Goal: Task Accomplishment & Management: Complete application form

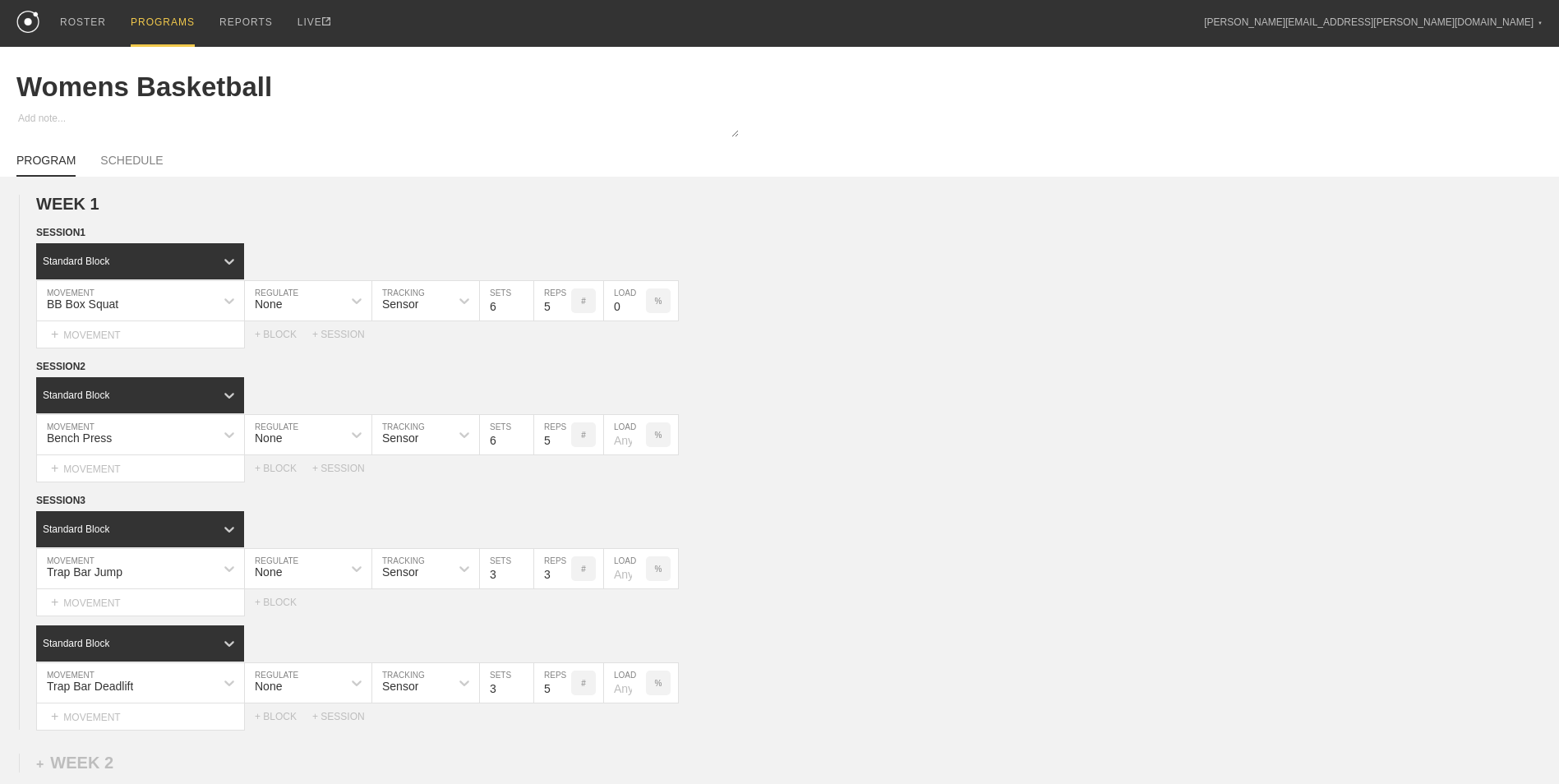
click at [144, 22] on div "PROGRAMS" at bounding box center [163, 24] width 64 height 47
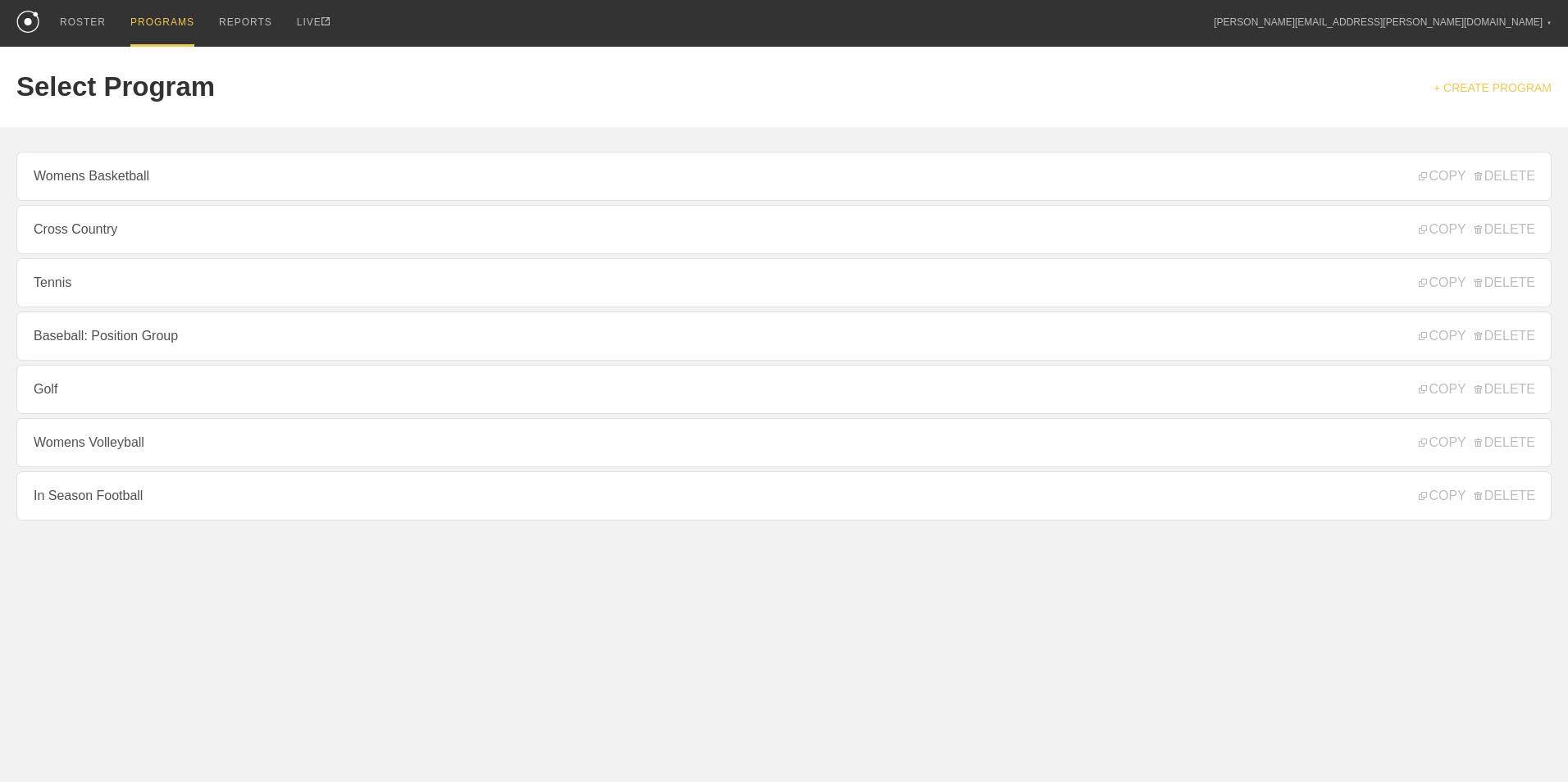
click at [1493, 85] on link "+ CREATE PROGRAM" at bounding box center [1492, 88] width 118 height 13
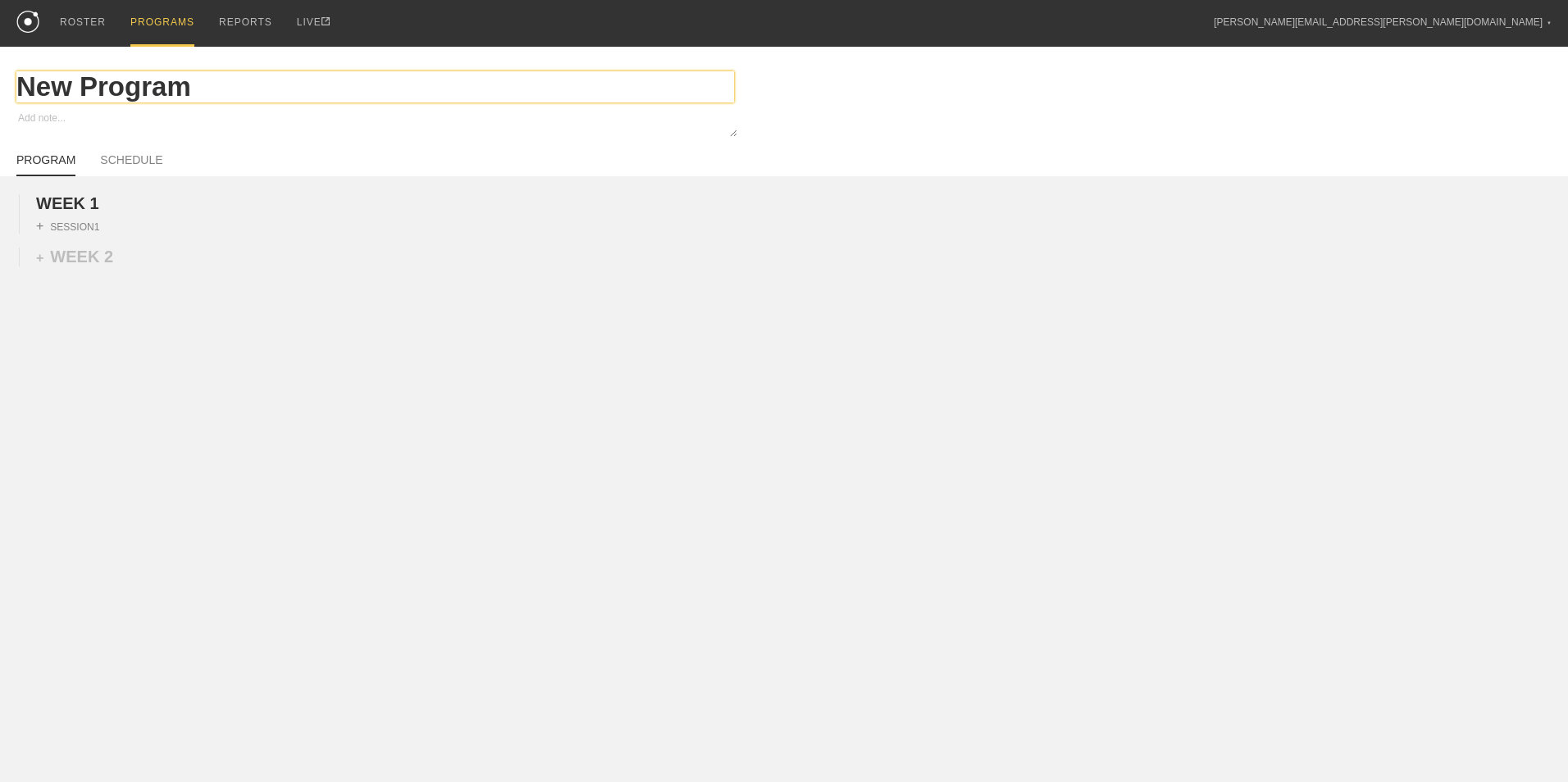
click at [116, 85] on input "New Program" at bounding box center [375, 87] width 717 height 31
type textarea "x"
type input "Ba"
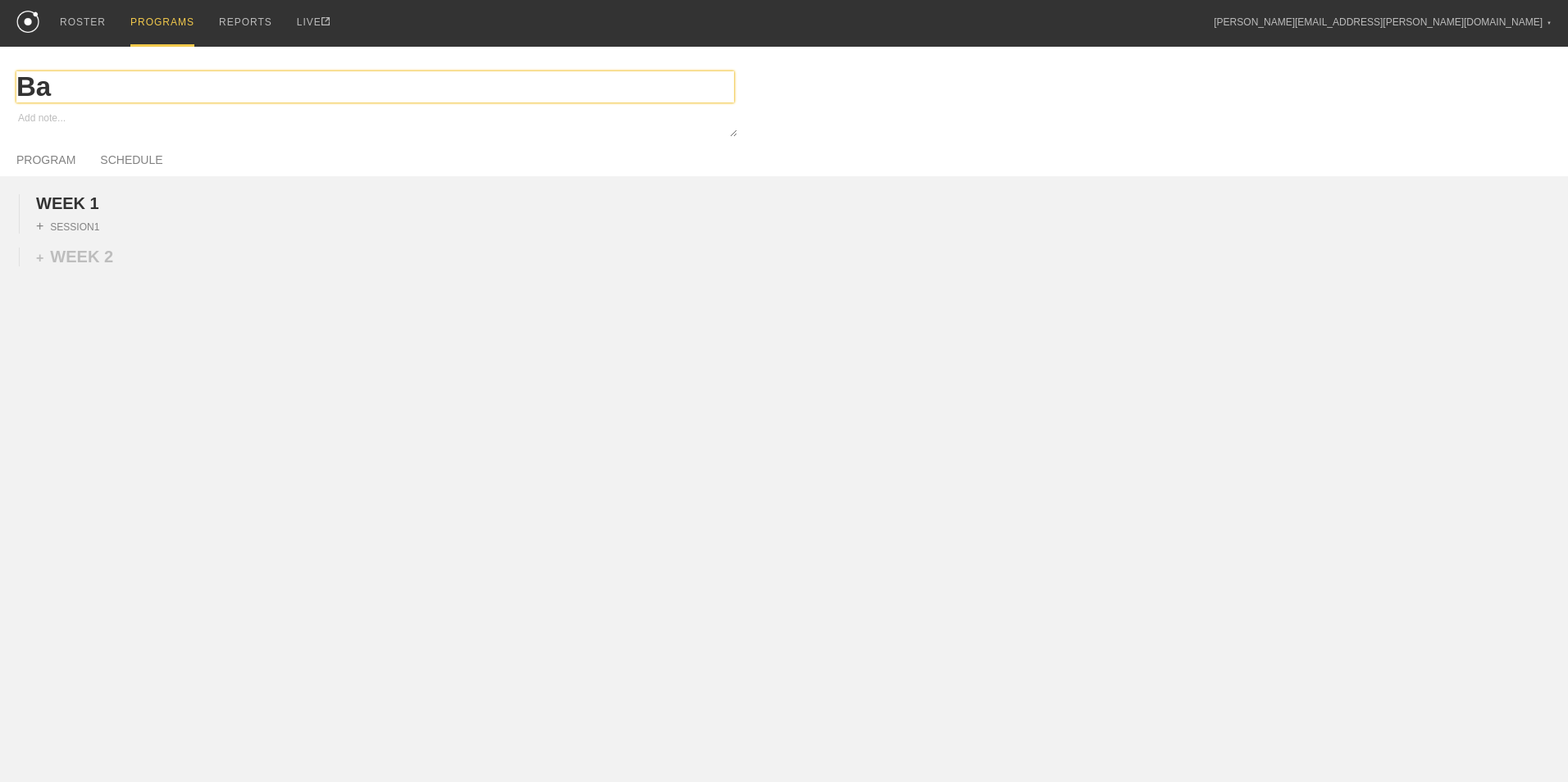
type textarea "x"
type input "Bas"
type textarea "x"
type input "Base"
type textarea "x"
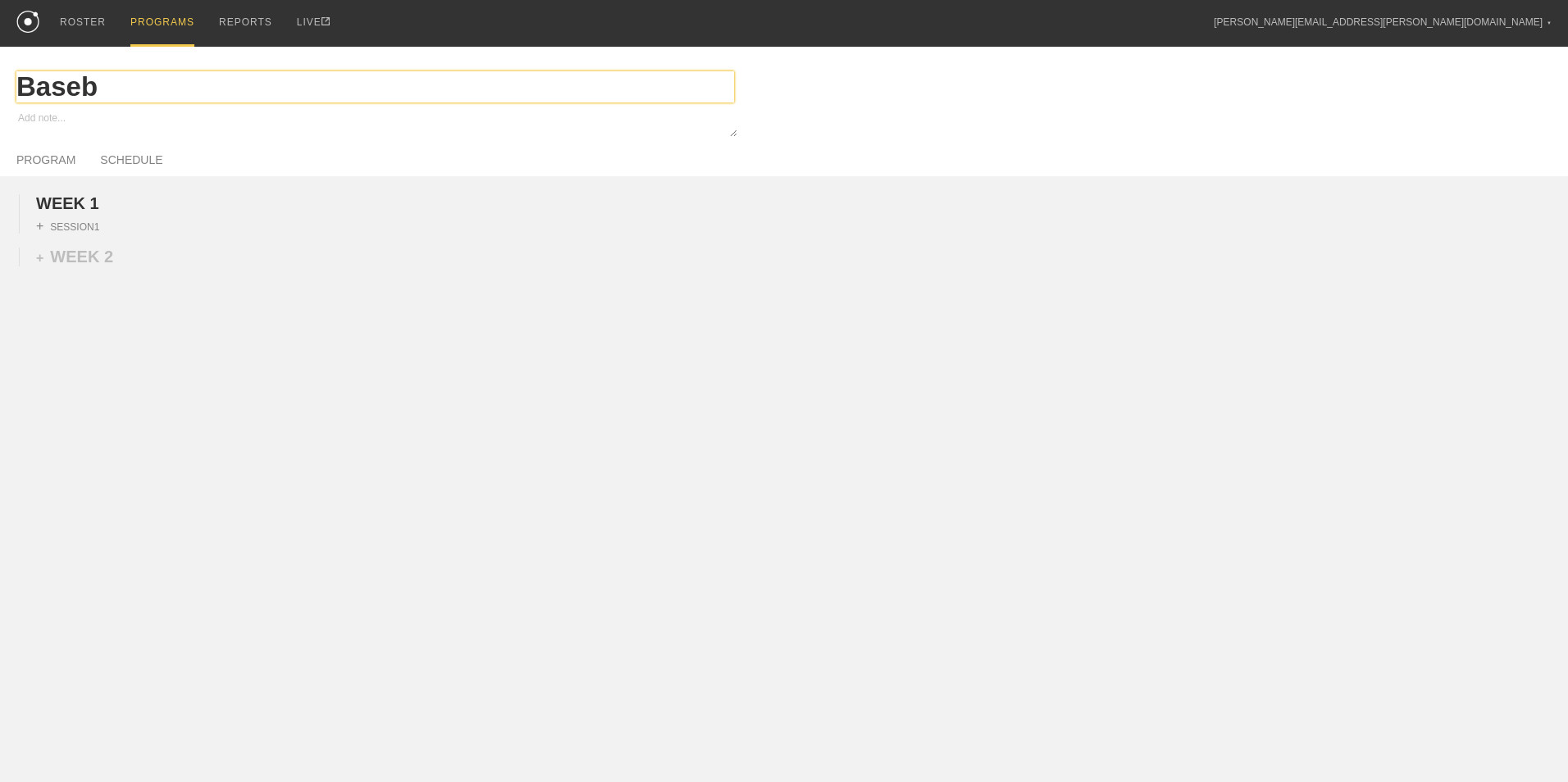
type input "Baseba"
type textarea "x"
type input "Basebal"
type textarea "x"
type input "Baseball"
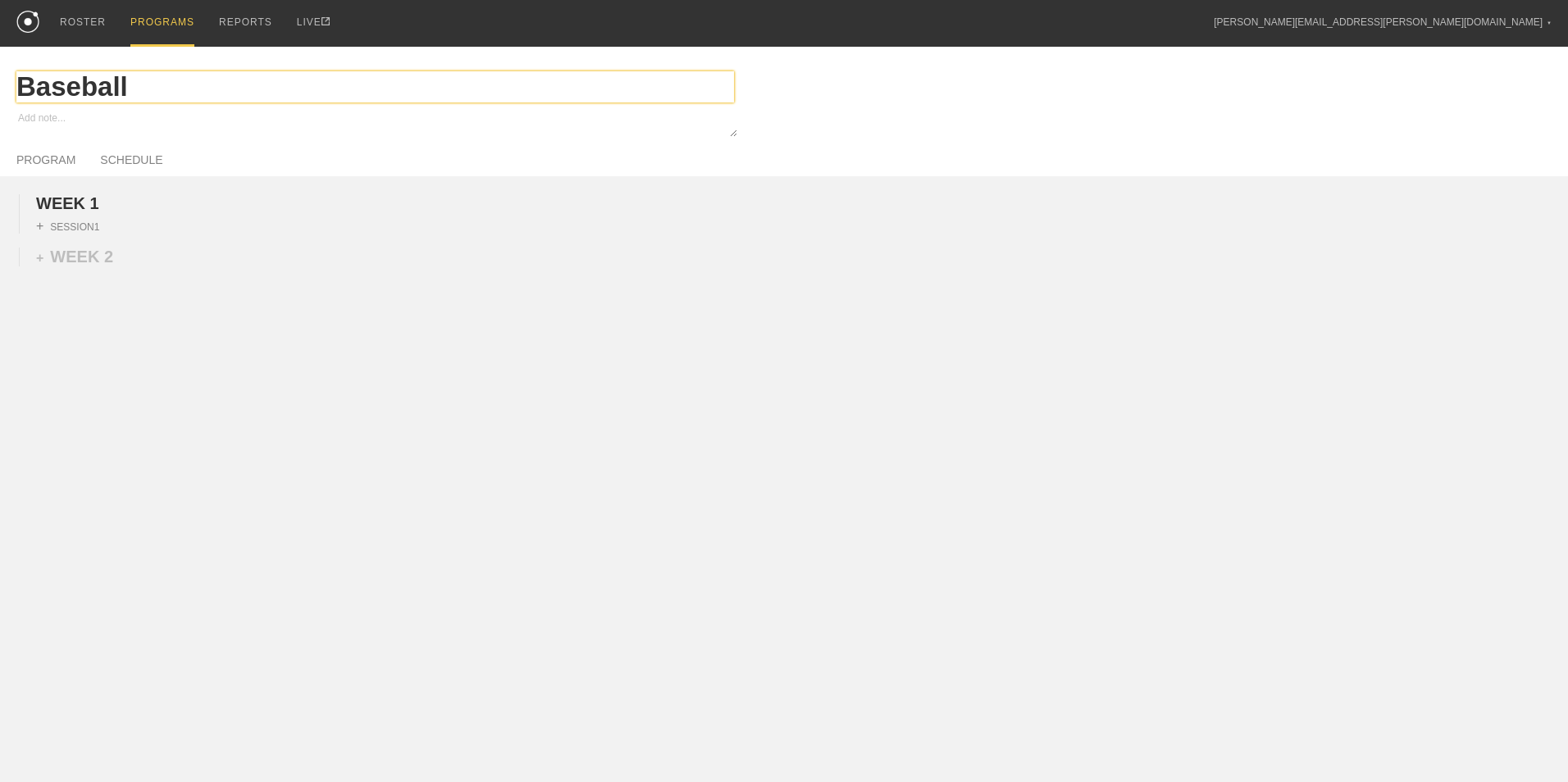
type textarea "x"
type input "Baseball"
type textarea "x"
type input "Baseball P"
type textarea "x"
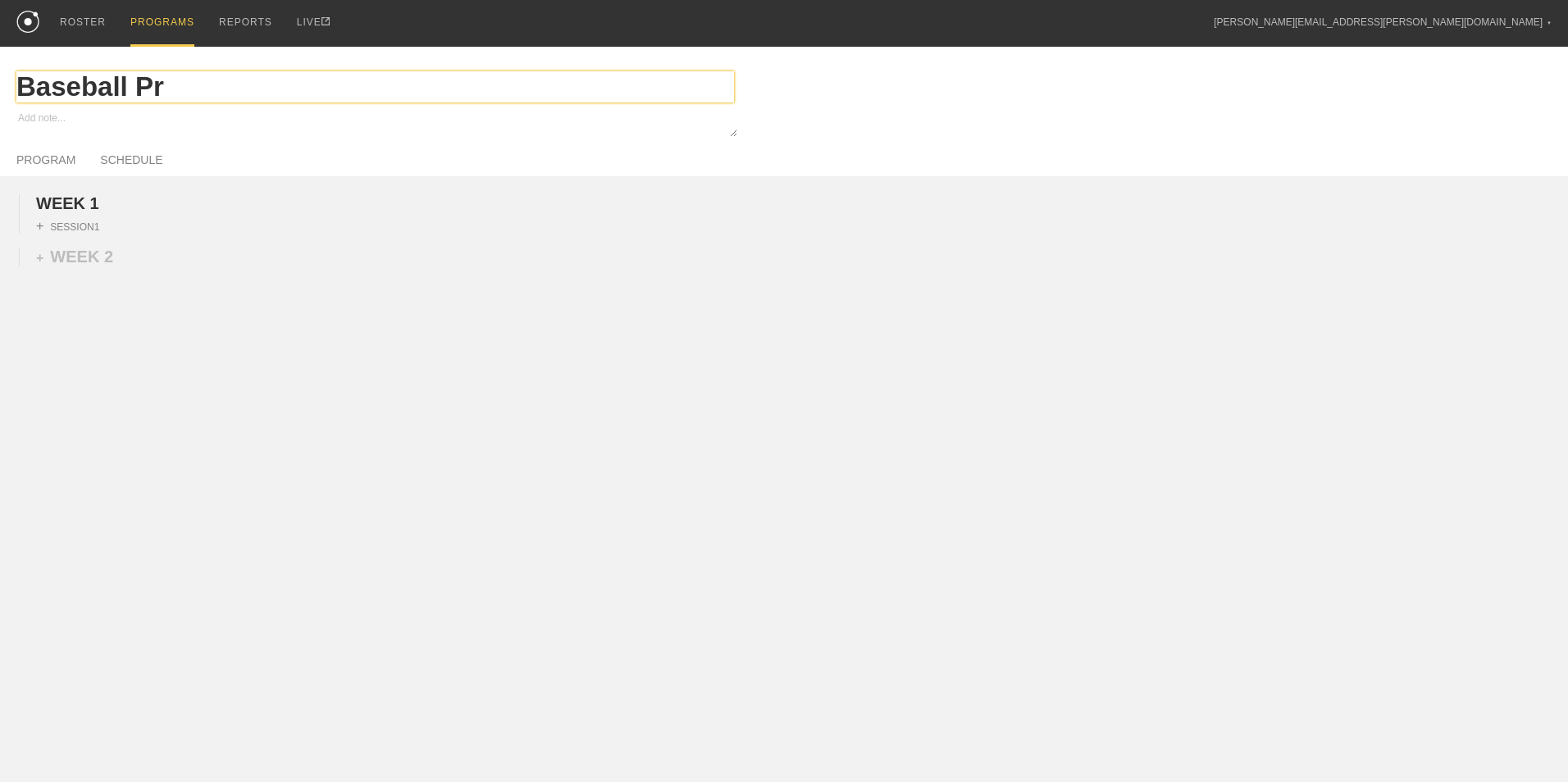
type input "Baseball Pre"
type textarea "x"
type input "Baseball Pres"
type textarea "x"
type input "Baseball Presea"
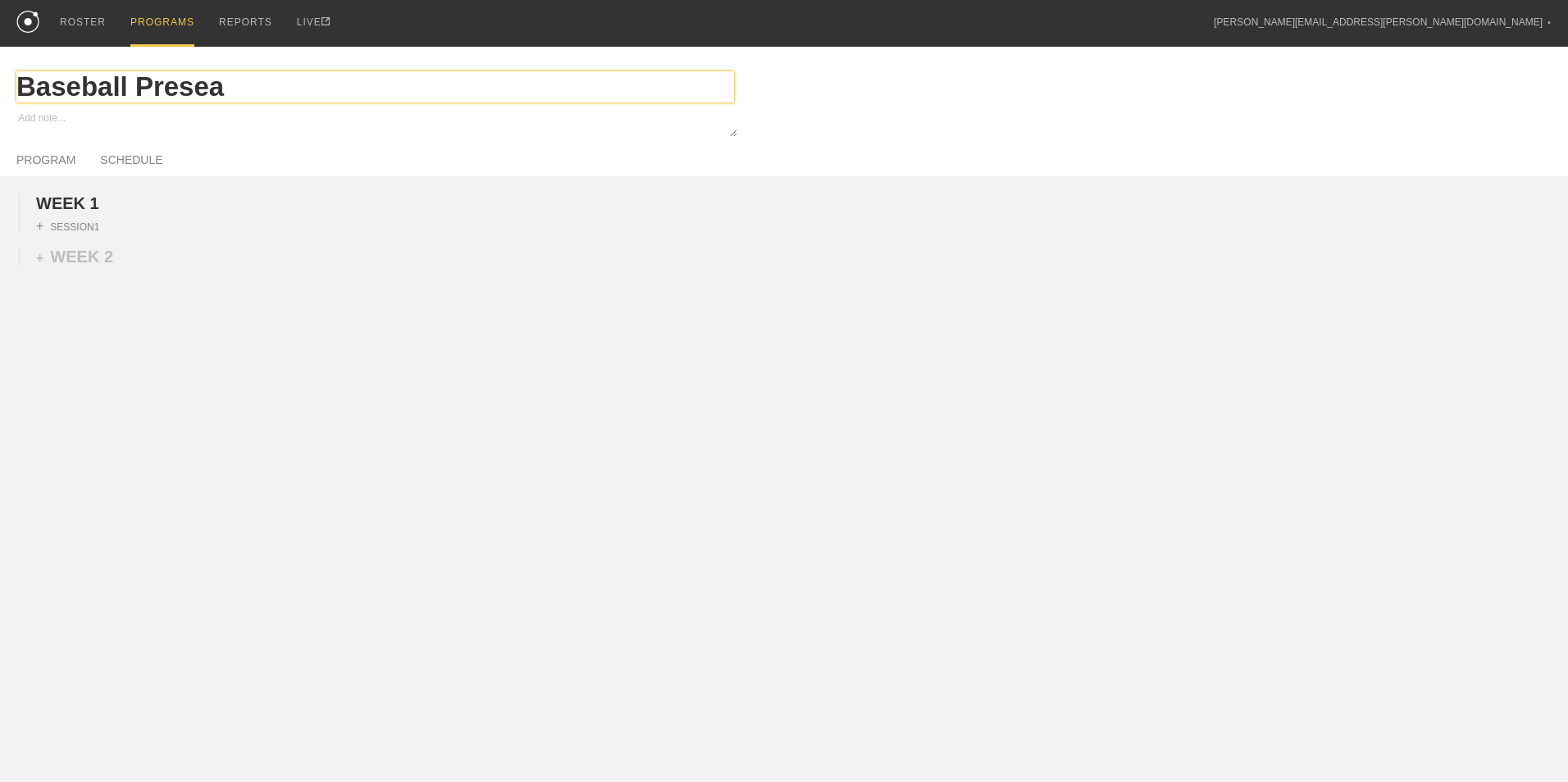
type textarea "x"
type input "Baseball Preseas"
type textarea "x"
type input "Baseball Preseaso"
type textarea "x"
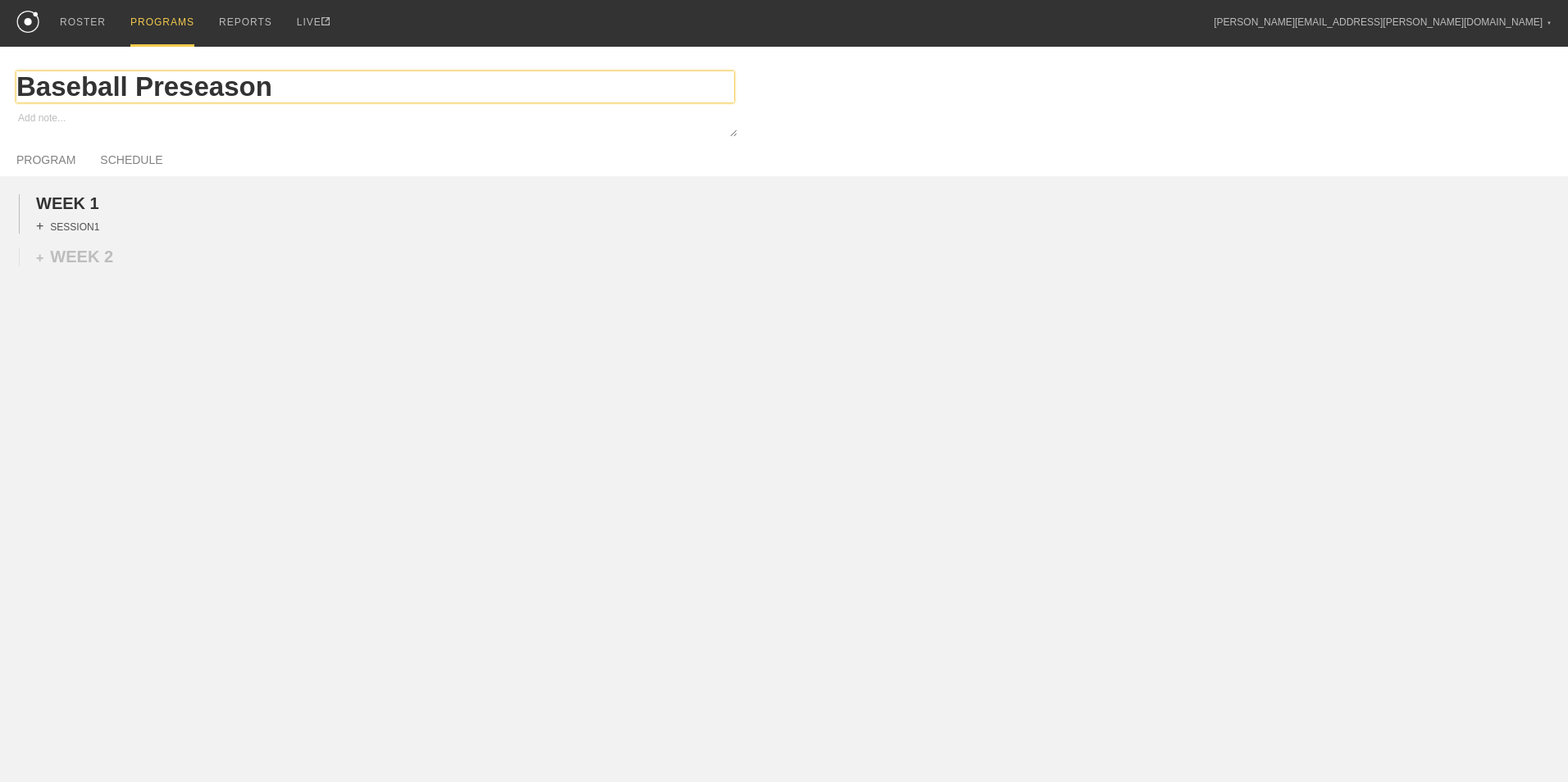
type input "Baseball Preseason"
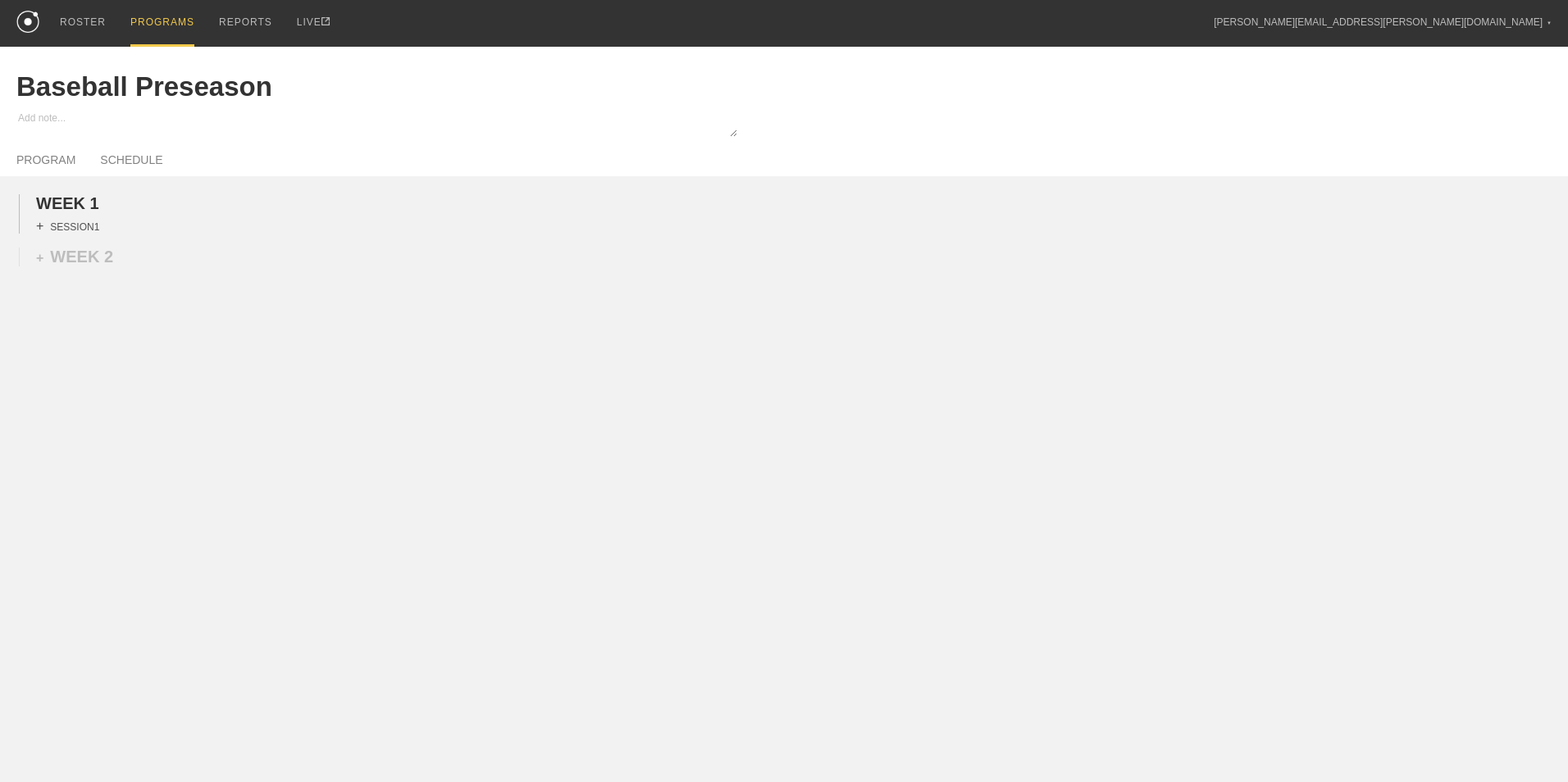
click at [85, 225] on div "+ SESSION 1" at bounding box center [67, 226] width 63 height 15
click at [116, 257] on div "+ BLOCK" at bounding box center [139, 256] width 207 height 26
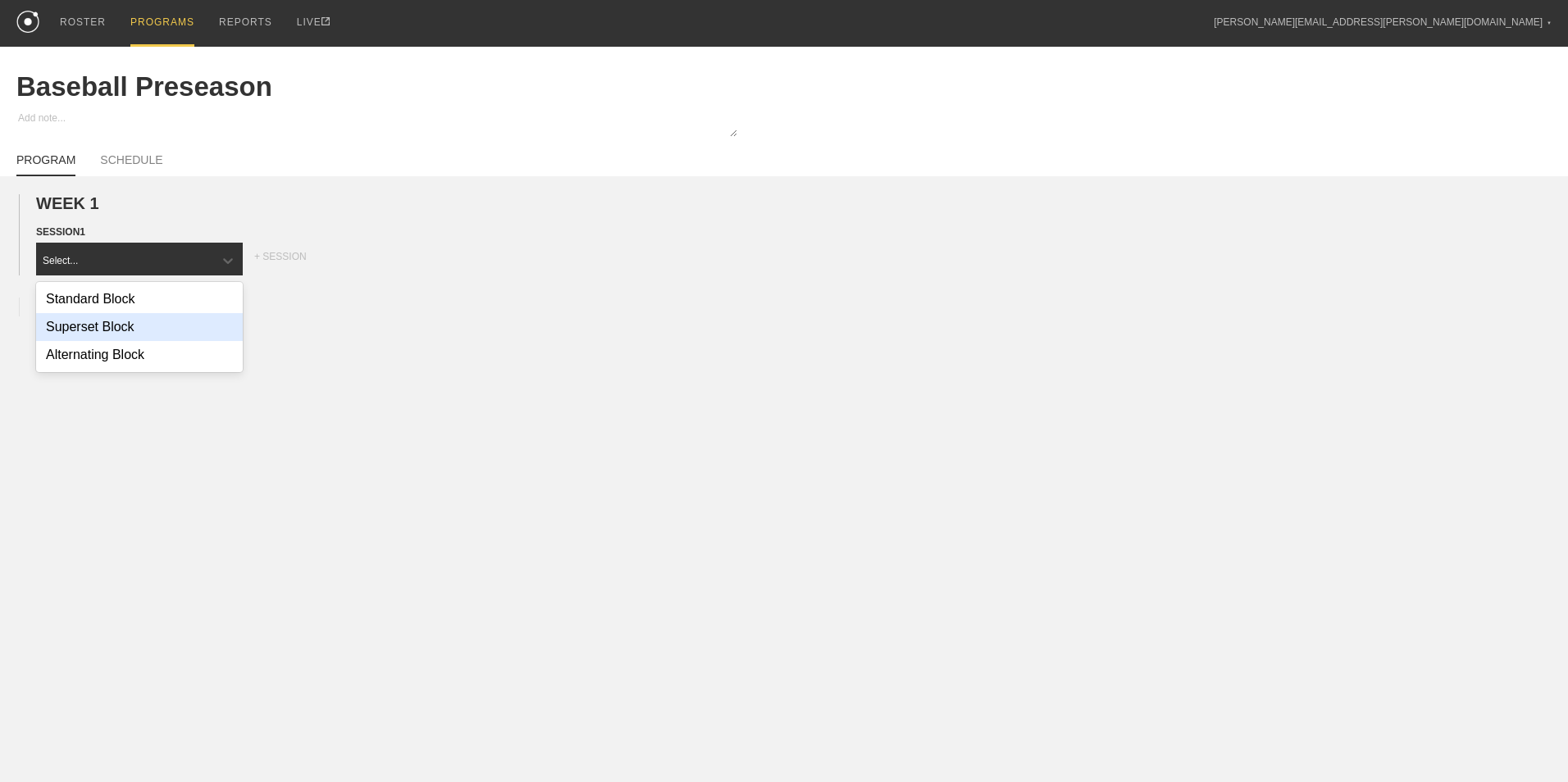
click at [118, 318] on div "Superset Block" at bounding box center [139, 327] width 207 height 28
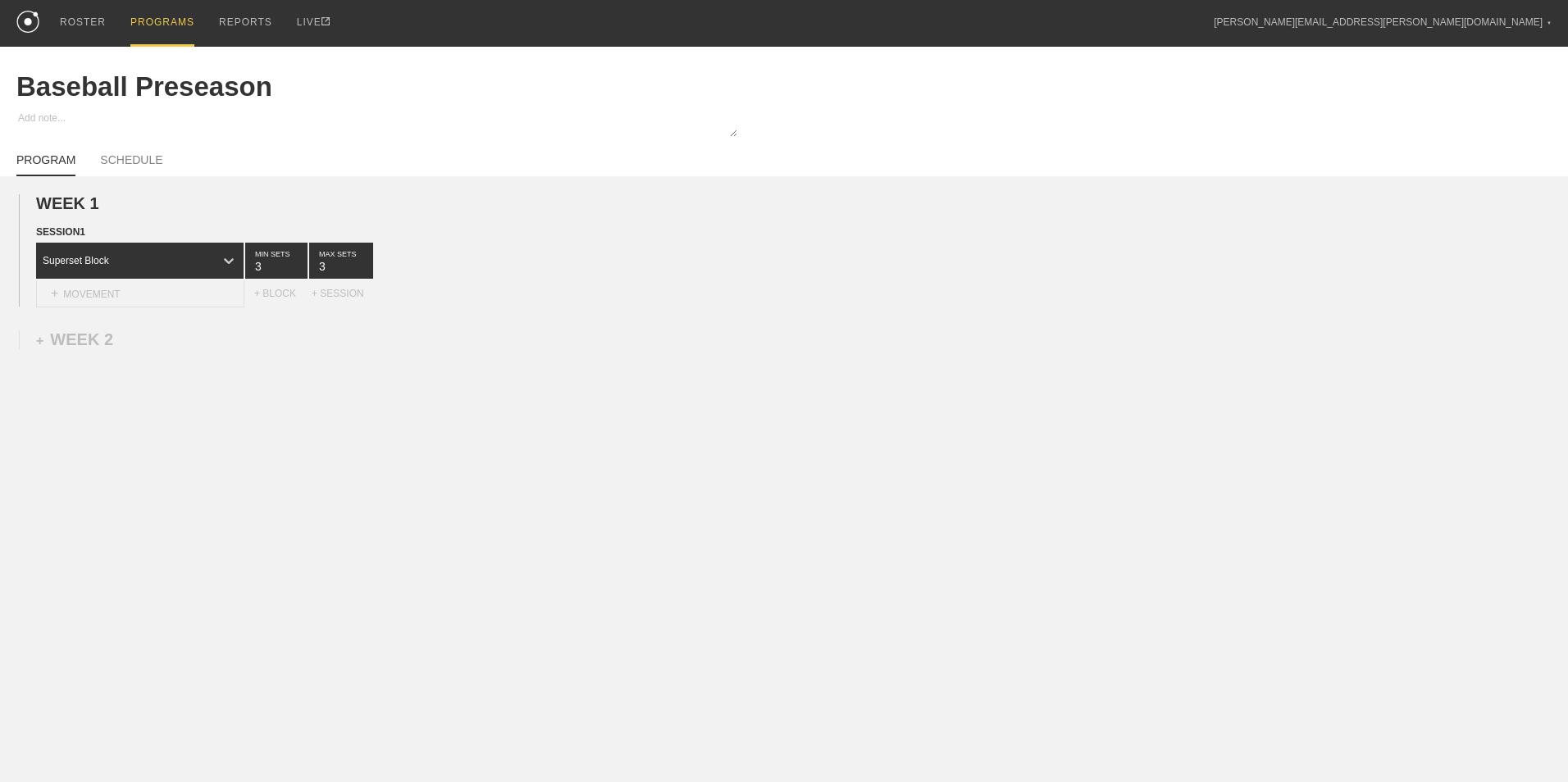
click at [133, 300] on div "+ MOVEMENT" at bounding box center [140, 293] width 209 height 27
click at [167, 341] on div "Create "Safety Bar Back Squat"" at bounding box center [140, 343] width 207 height 28
type input "Safety Bar Back Squat"
click at [298, 266] on input "4" at bounding box center [276, 260] width 62 height 36
click at [298, 266] on input "5" at bounding box center [276, 260] width 62 height 36
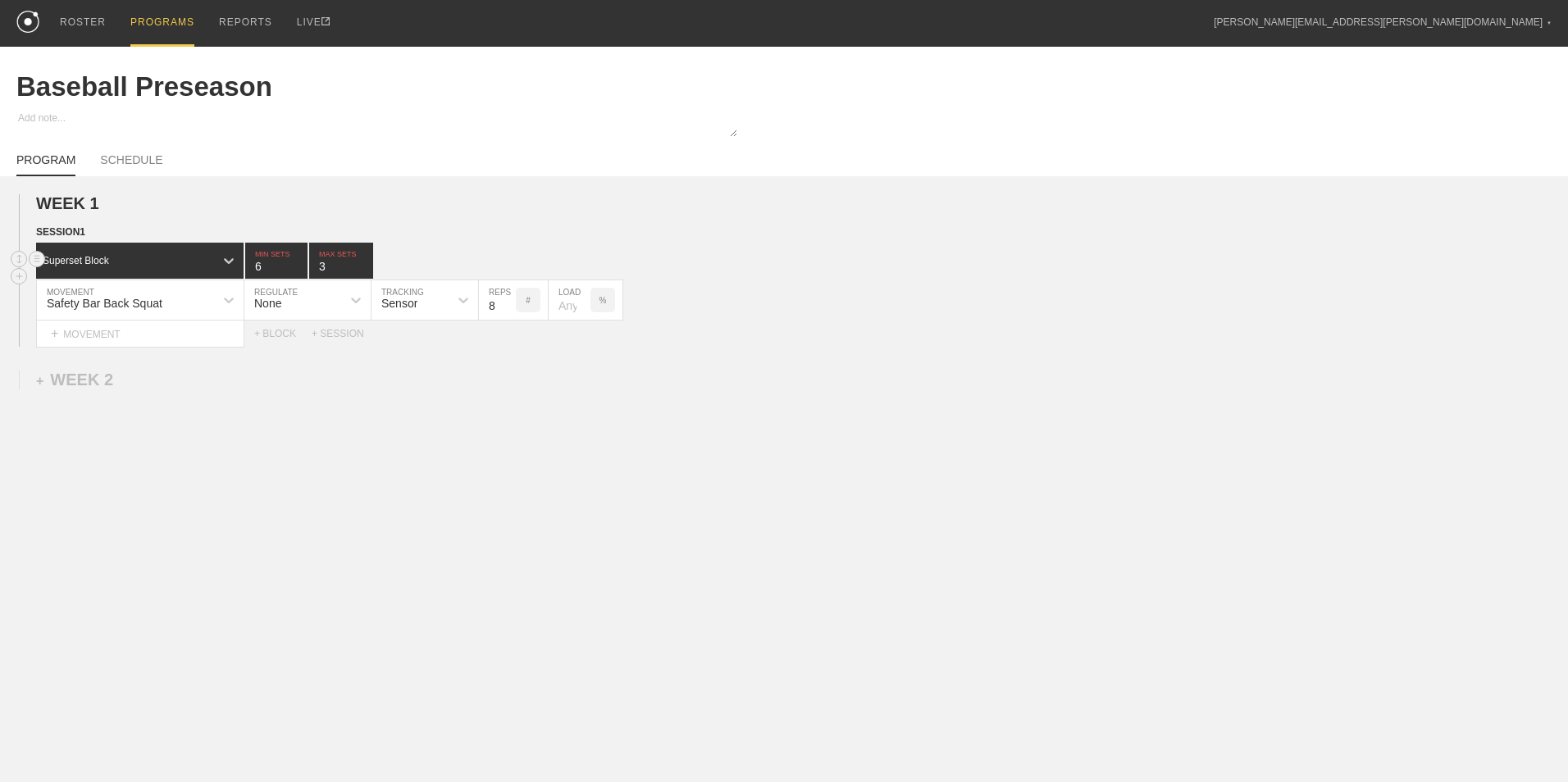
click at [298, 266] on input "6" at bounding box center [276, 260] width 62 height 36
click at [299, 275] on input "5" at bounding box center [276, 260] width 62 height 36
click at [299, 273] on input "4" at bounding box center [276, 260] width 62 height 36
type input "3"
click at [299, 273] on input "3" at bounding box center [276, 260] width 62 height 36
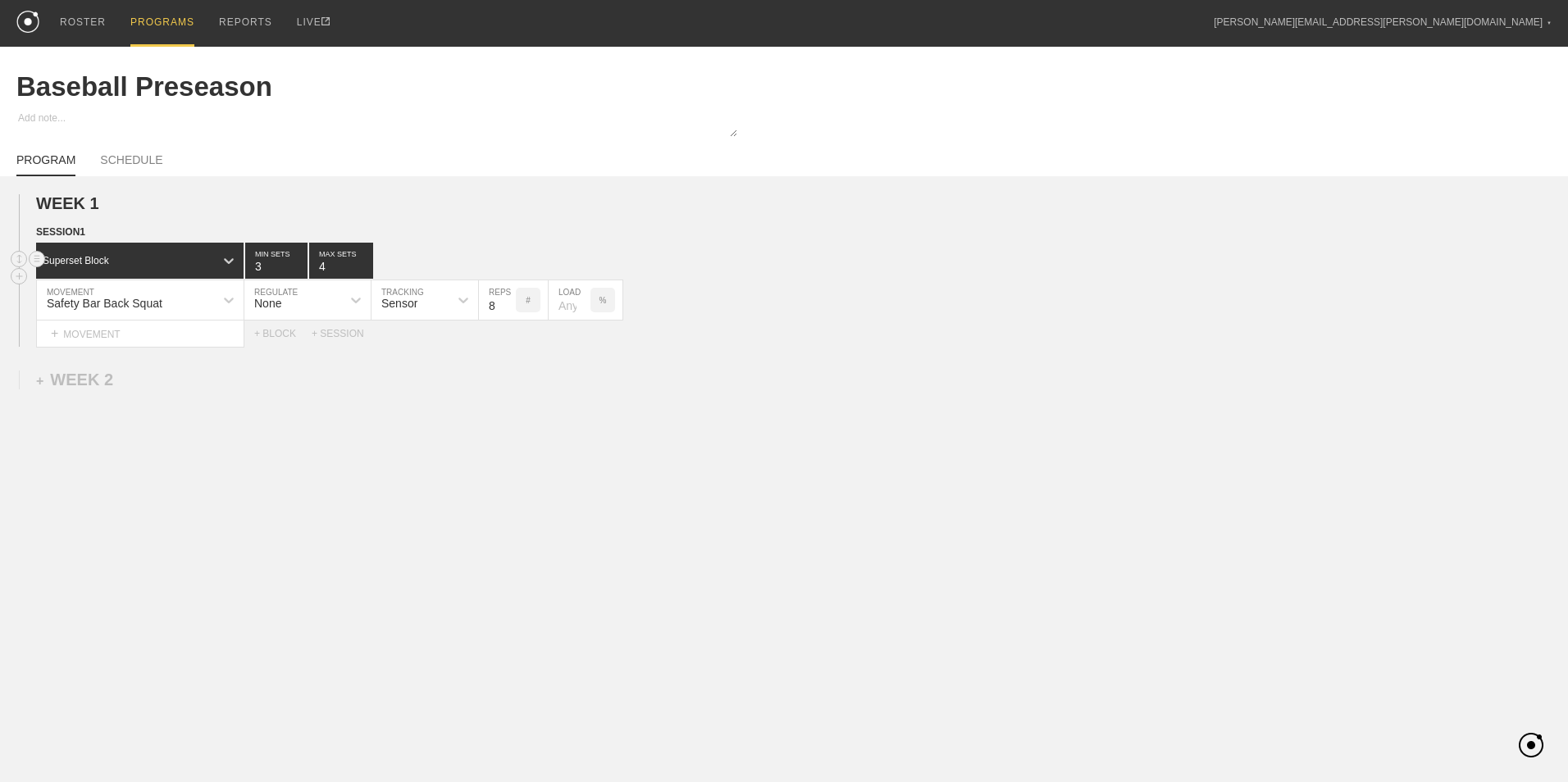
click at [364, 265] on input "4" at bounding box center [342, 260] width 64 height 36
click at [364, 265] on input "5" at bounding box center [342, 260] width 64 height 36
type input "6"
click at [364, 265] on input "6" at bounding box center [342, 260] width 64 height 36
click at [508, 309] on input "7" at bounding box center [496, 300] width 37 height 40
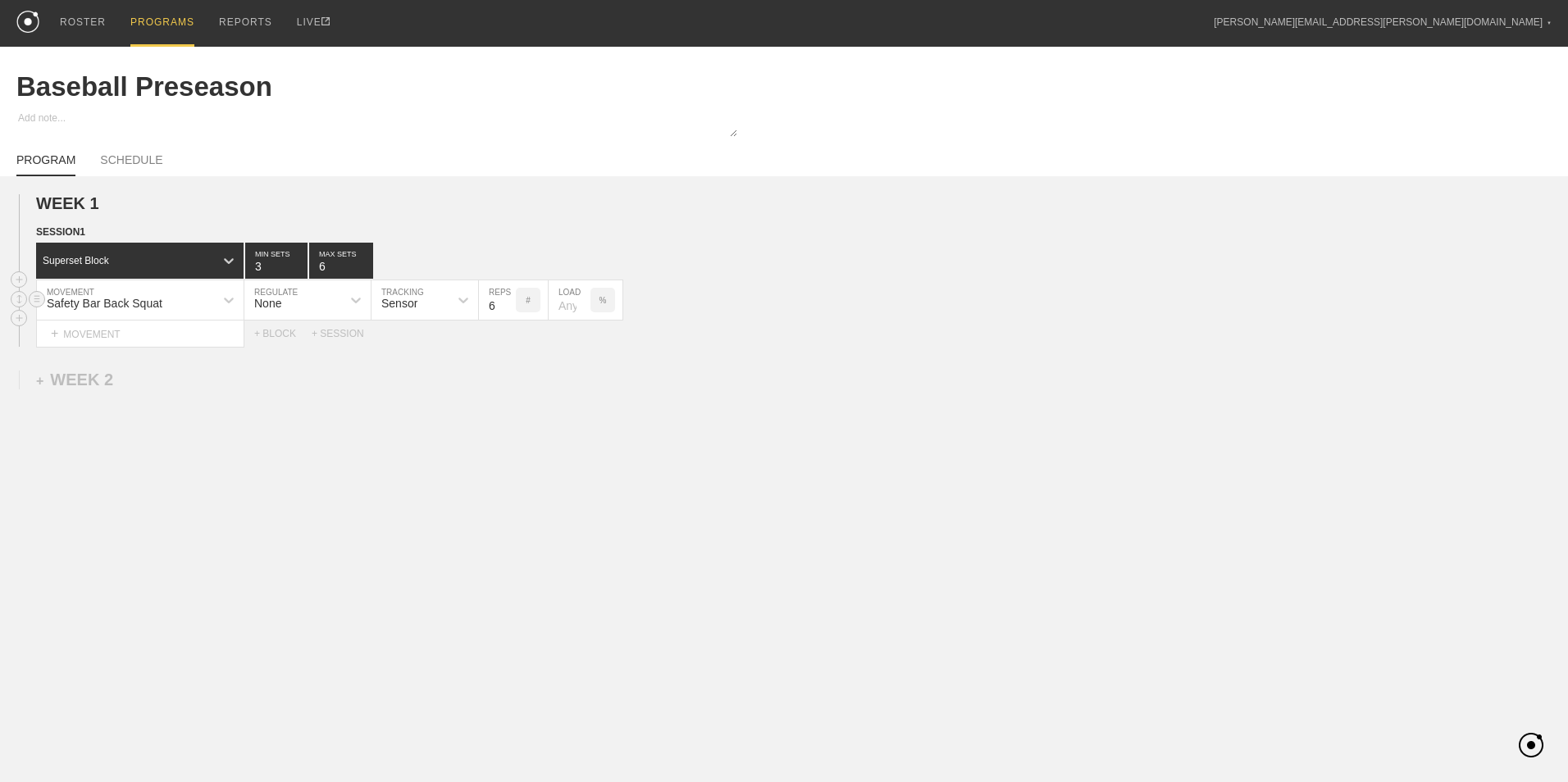
click at [508, 309] on input "6" at bounding box center [496, 300] width 37 height 40
type input "5"
click at [508, 309] on input "5" at bounding box center [496, 300] width 37 height 40
click at [599, 301] on p "%" at bounding box center [603, 301] width 8 height 9
click at [599, 297] on p "KGS" at bounding box center [602, 301] width 17 height 9
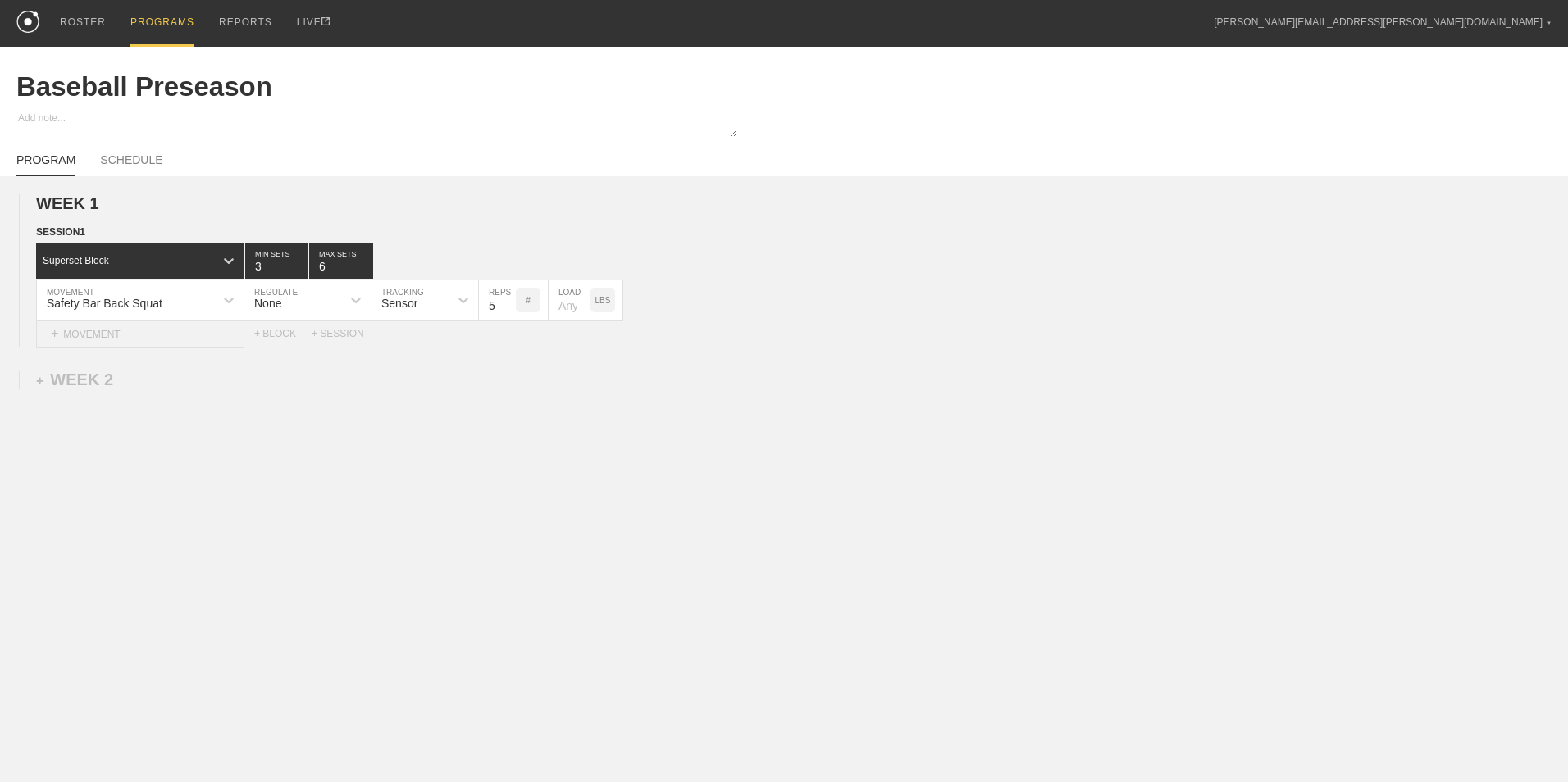
click at [204, 336] on div "+ MOVEMENT" at bounding box center [140, 334] width 209 height 27
click at [177, 385] on div "Create "Seated Box Jump"" at bounding box center [140, 384] width 207 height 28
type input "Seated Box Jump"
click at [509, 351] on input "7" at bounding box center [496, 341] width 37 height 40
click at [509, 351] on input "6" at bounding box center [496, 341] width 37 height 40
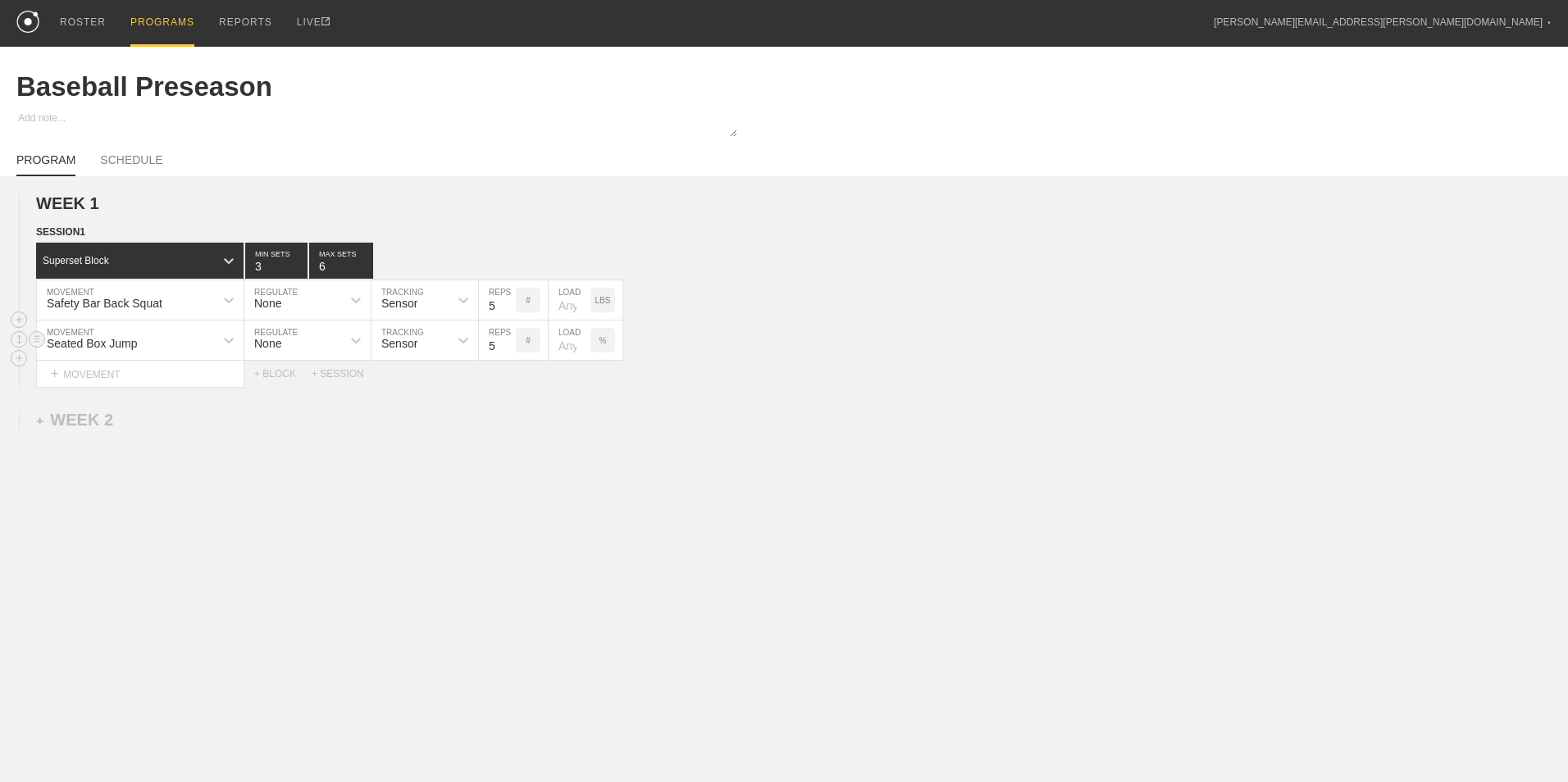
click at [509, 351] on input "5" at bounding box center [496, 341] width 37 height 40
click at [509, 351] on input "4" at bounding box center [496, 341] width 37 height 40
type input "3"
click at [509, 351] on input "3" at bounding box center [496, 341] width 37 height 40
click at [609, 347] on div "%" at bounding box center [603, 341] width 25 height 25
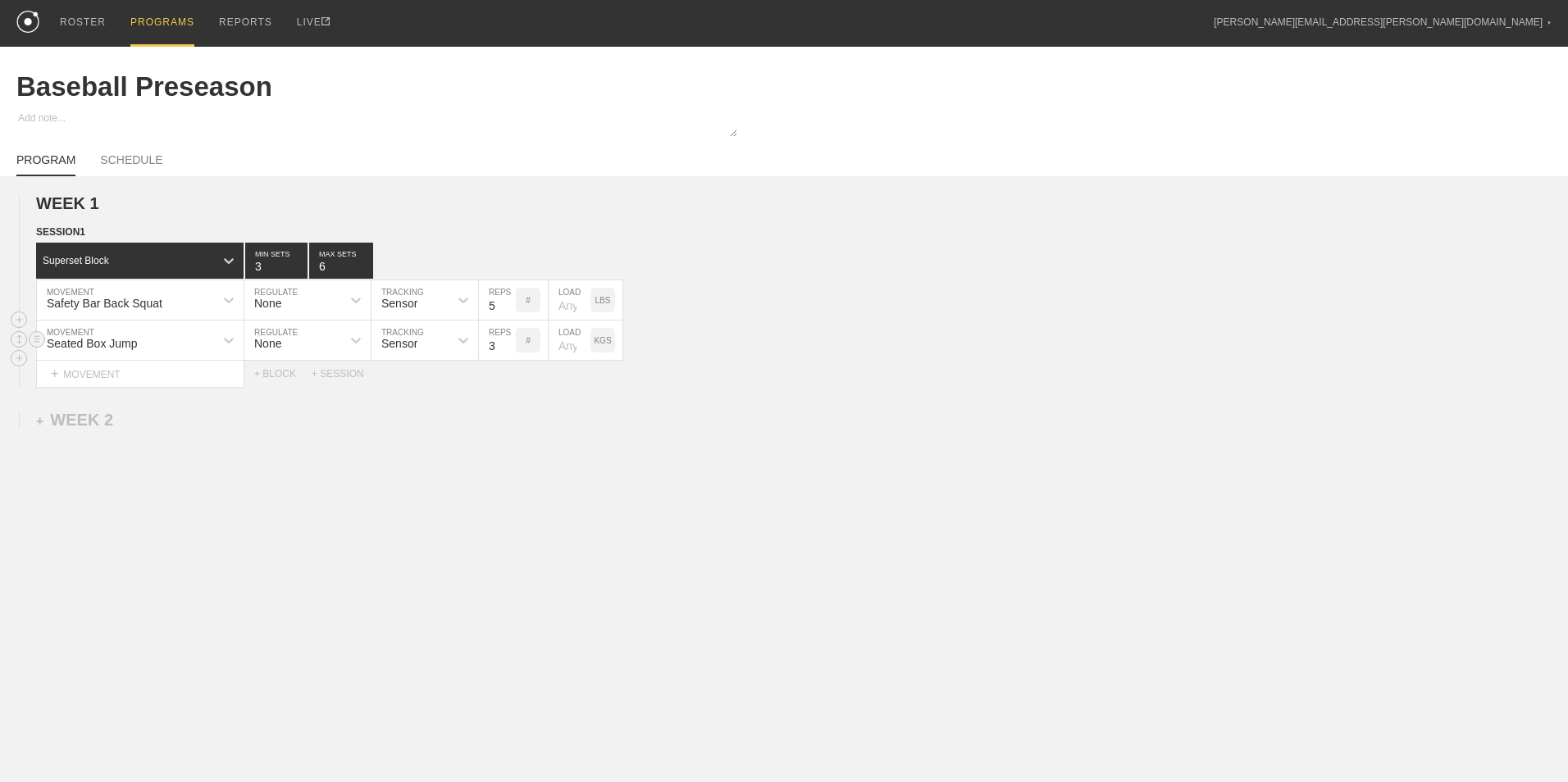
click at [609, 345] on p "KGS" at bounding box center [602, 341] width 17 height 9
click at [363, 271] on input "5" at bounding box center [342, 260] width 64 height 36
click at [362, 272] on input "4" at bounding box center [342, 260] width 64 height 36
type input "3"
click at [362, 272] on input "3" at bounding box center [342, 260] width 64 height 36
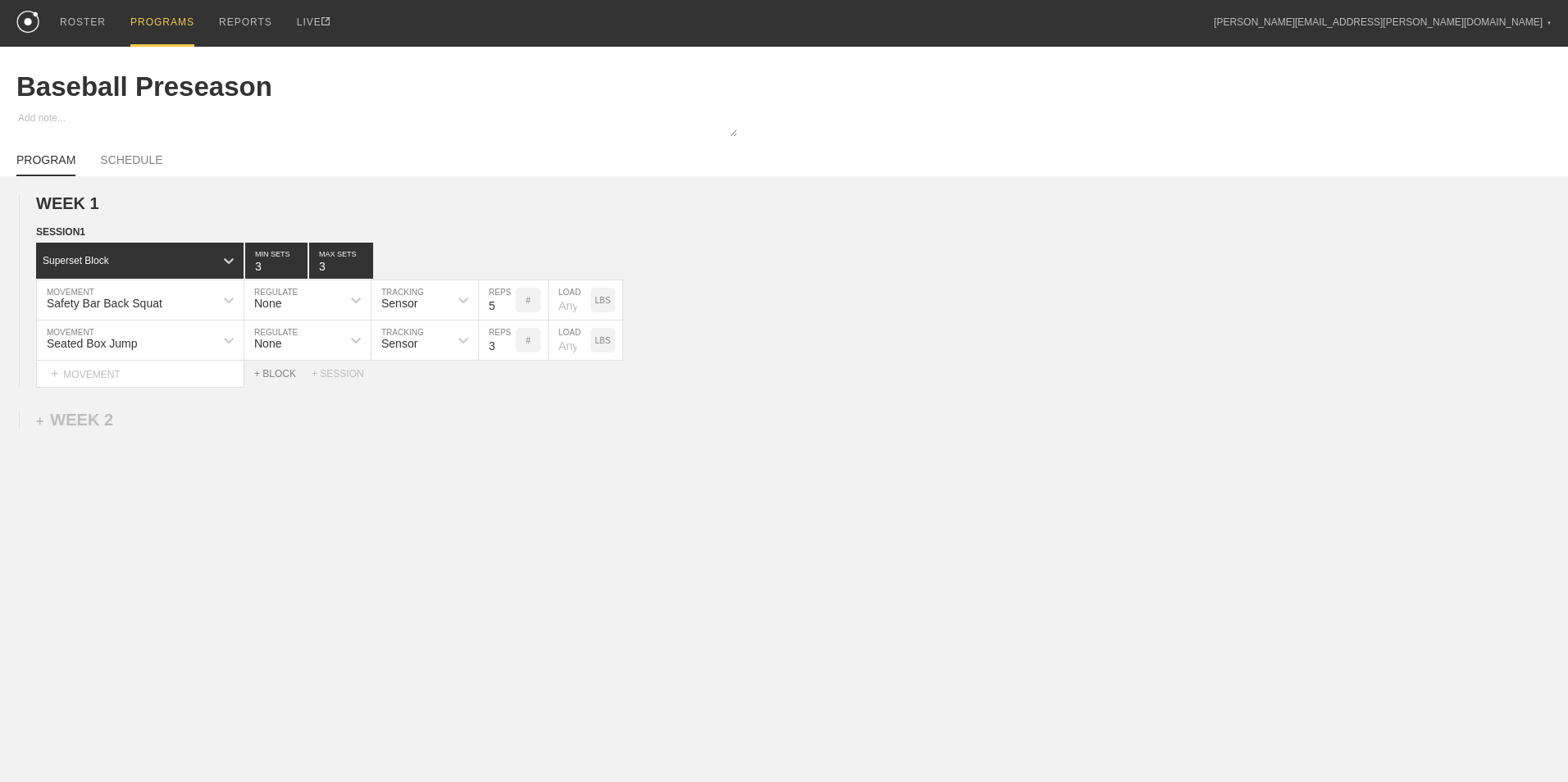
click at [281, 376] on div "+ BLOCK" at bounding box center [282, 374] width 58 height 11
drag, startPoint x: 139, startPoint y: 411, endPoint x: 141, endPoint y: 426, distance: 15.1
click at [139, 412] on div "Standard Block" at bounding box center [125, 415] width 178 height 15
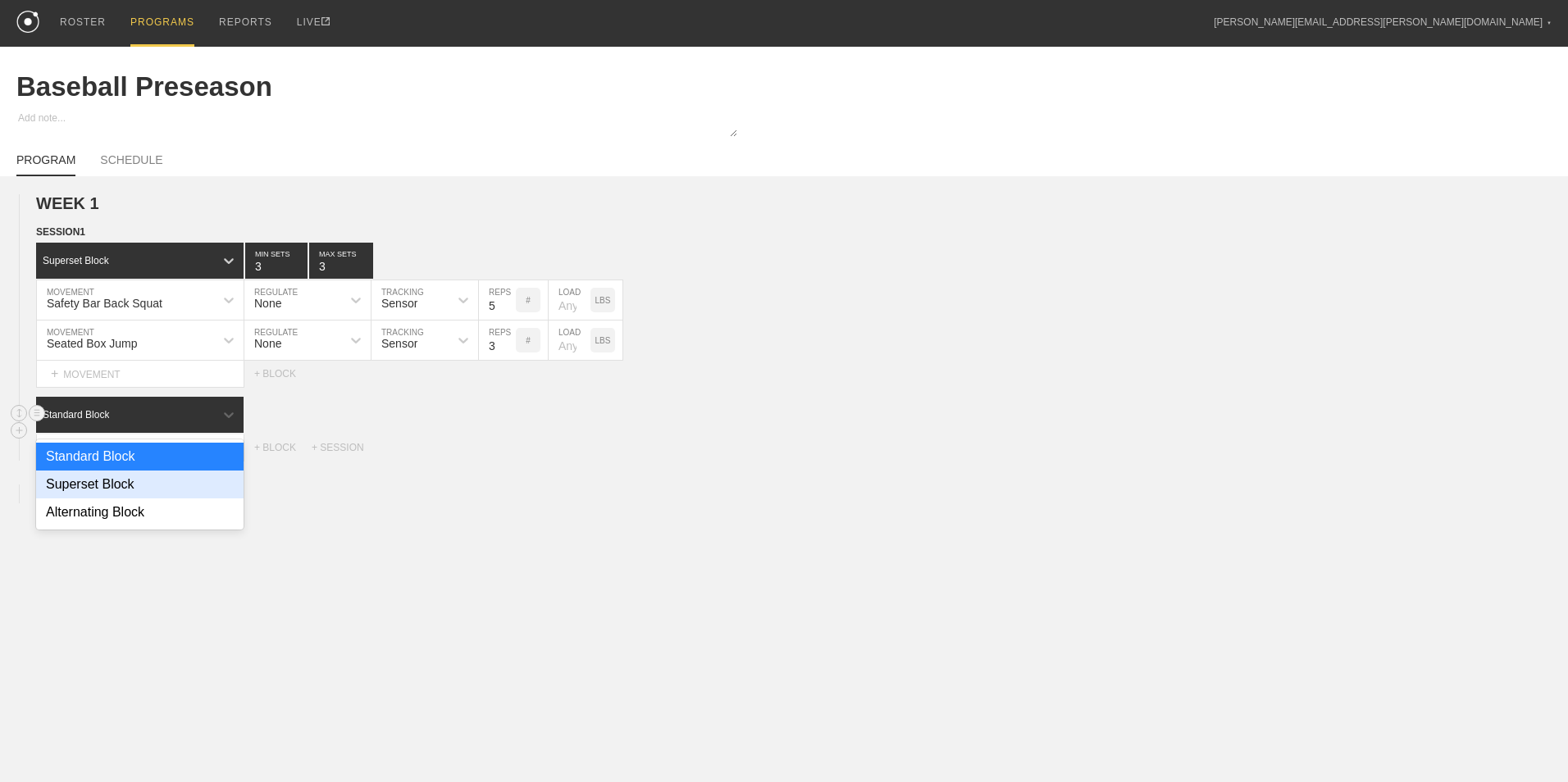
click at [133, 497] on div "Superset Block" at bounding box center [140, 485] width 208 height 28
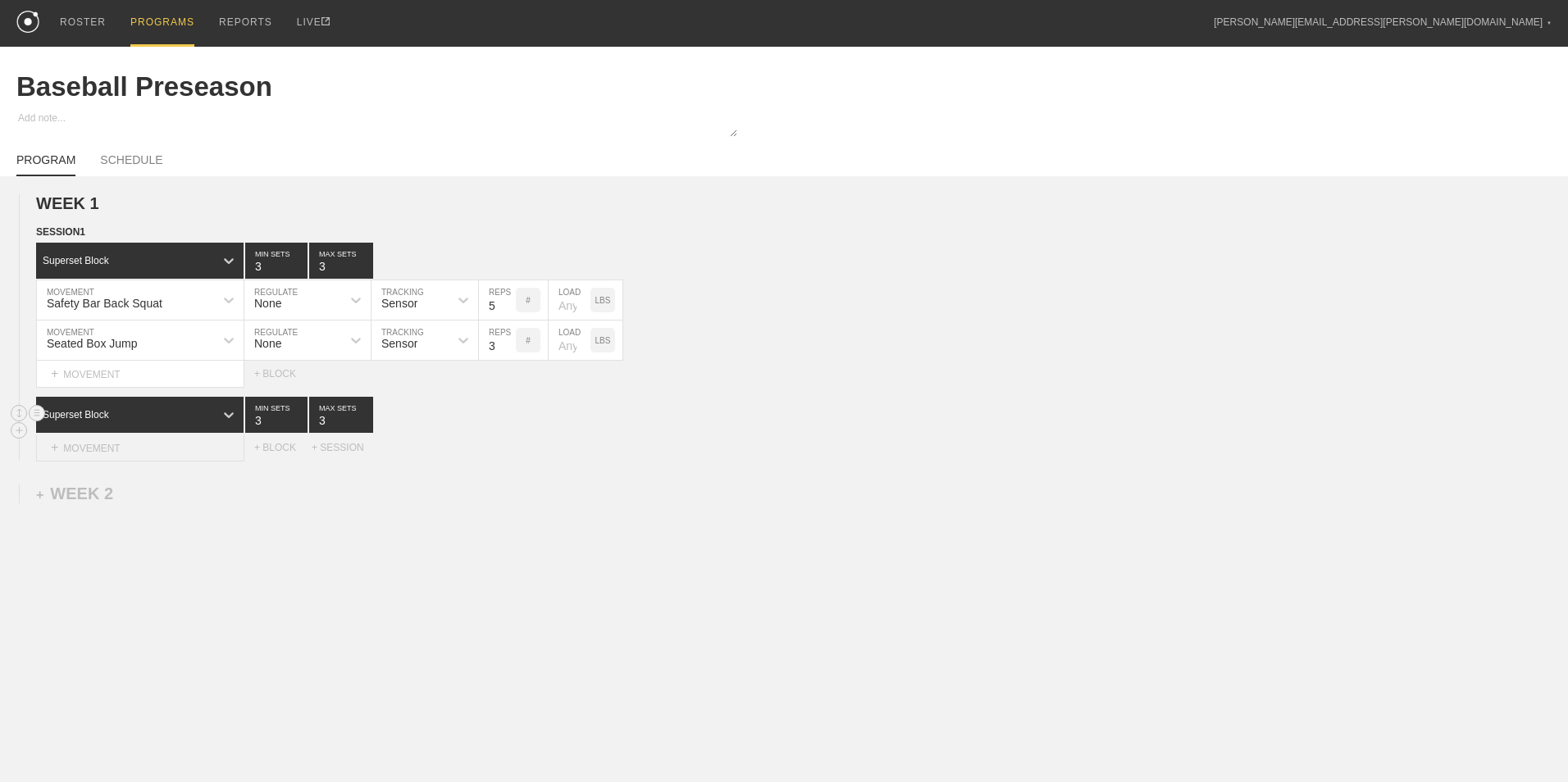
click at [135, 454] on div "+ MOVEMENT" at bounding box center [140, 448] width 209 height 27
click at [144, 501] on div "Safety Bar Back Squat" at bounding box center [140, 498] width 207 height 28
type input "Sa"
click at [510, 467] on input "7" at bounding box center [496, 455] width 37 height 40
click at [510, 467] on input "6" at bounding box center [496, 455] width 37 height 40
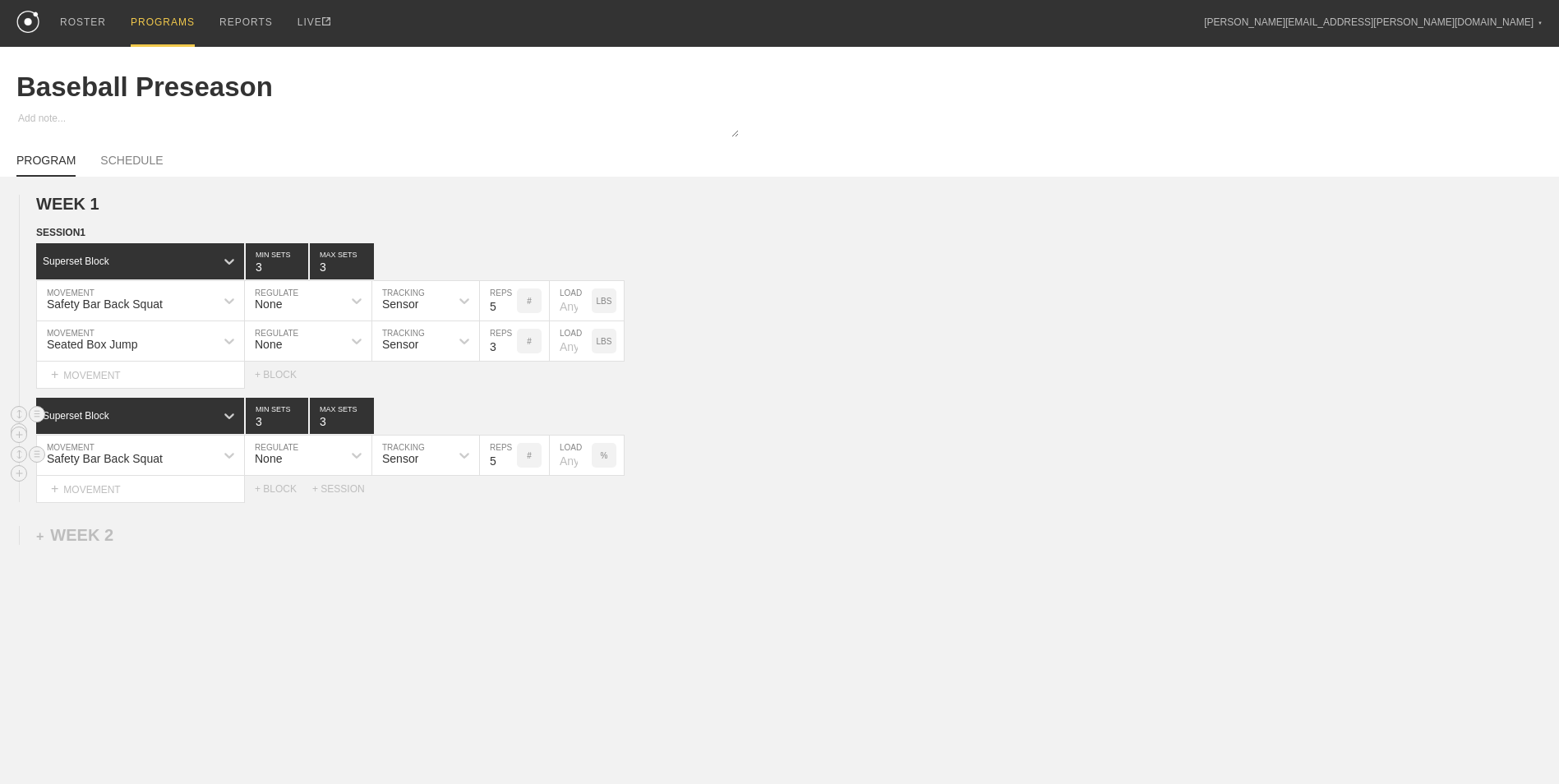
click at [512, 468] on input "5" at bounding box center [498, 456] width 37 height 40
click at [512, 468] on input "4" at bounding box center [498, 456] width 37 height 40
click at [507, 455] on input "4" at bounding box center [498, 456] width 37 height 40
type input "5"
click at [507, 462] on input "5" at bounding box center [498, 456] width 37 height 40
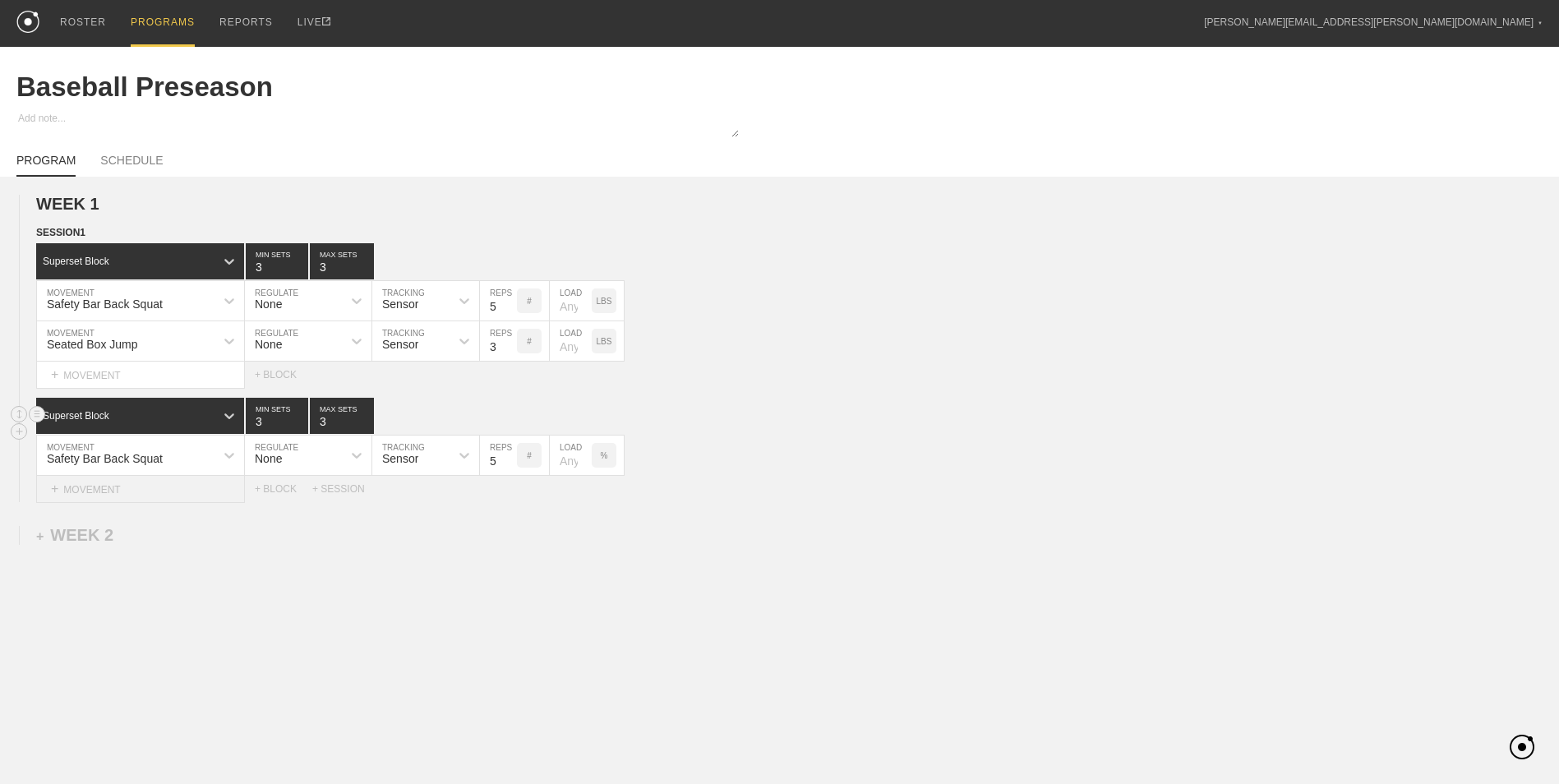
click at [156, 489] on div "+ MOVEMENT" at bounding box center [140, 489] width 209 height 27
click at [151, 547] on div "Create "Jump Mat Test"" at bounding box center [140, 539] width 207 height 28
type input "Jump Mat Test"
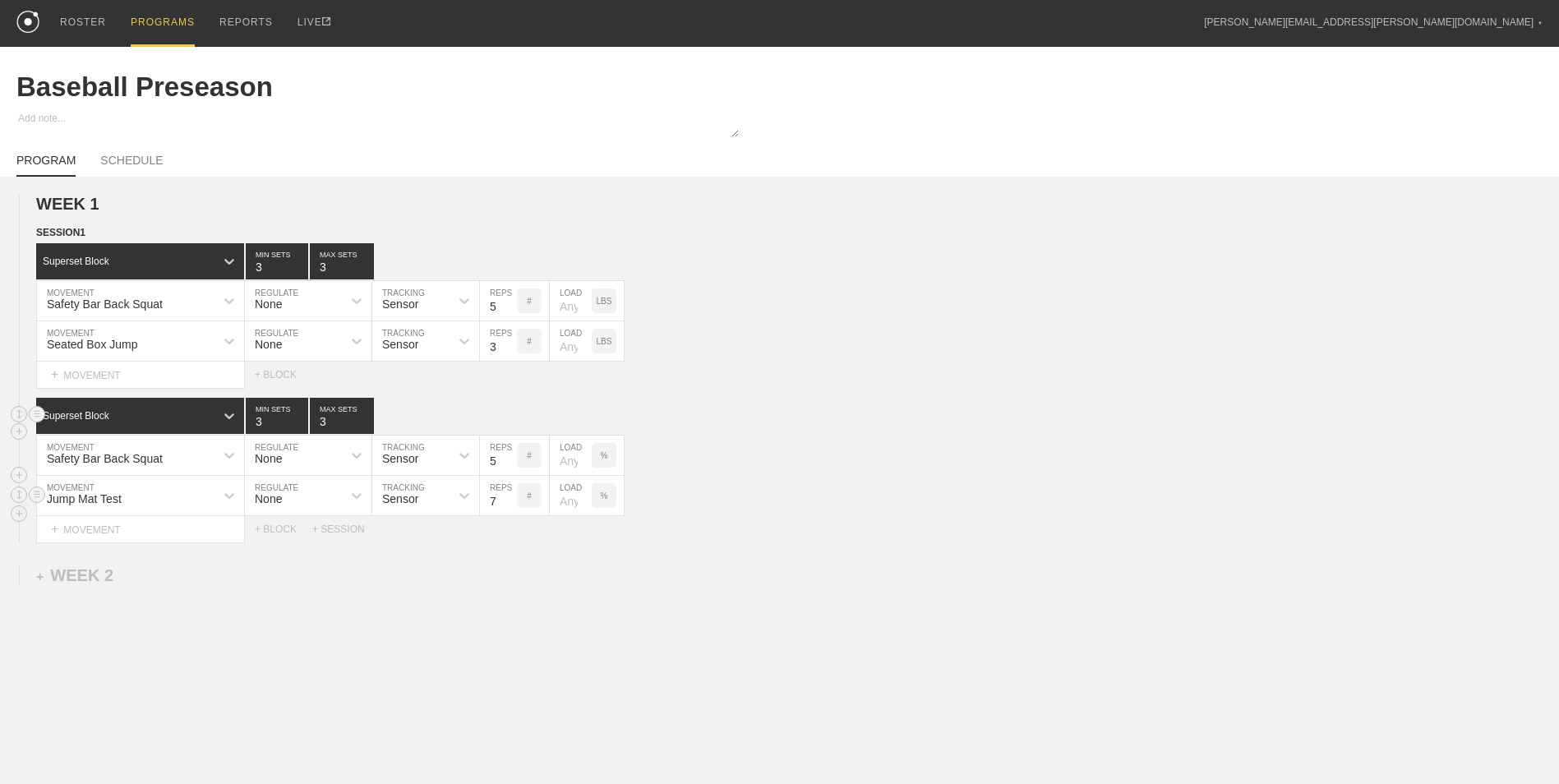
click at [510, 505] on input "7" at bounding box center [498, 496] width 37 height 40
click at [510, 505] on input "6" at bounding box center [498, 496] width 37 height 40
click at [510, 505] on input "5" at bounding box center [498, 496] width 37 height 40
click at [510, 505] on input "4" at bounding box center [498, 496] width 37 height 40
click at [510, 505] on input "3" at bounding box center [498, 496] width 37 height 40
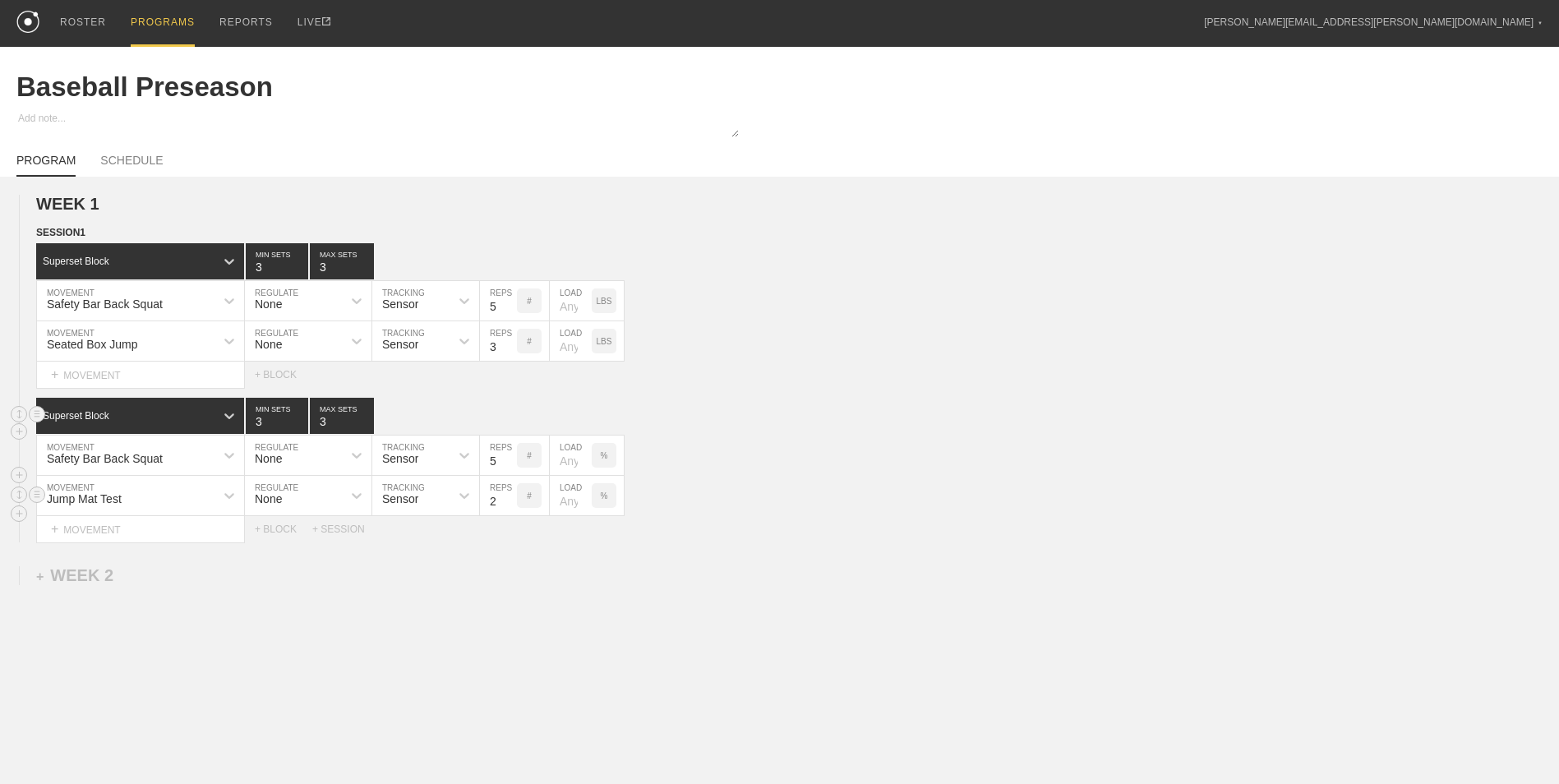
click at [511, 506] on input "2" at bounding box center [498, 496] width 37 height 40
type input "1"
click at [511, 506] on input "1" at bounding box center [498, 496] width 37 height 40
click at [736, 505] on div "Jump Mat Test MOVEMENT None REGULATE Sensor TRACKING 1 REPS # LOAD %" at bounding box center [780, 496] width 1559 height 41
click at [274, 529] on div "+ BLOCK" at bounding box center [283, 530] width 58 height 11
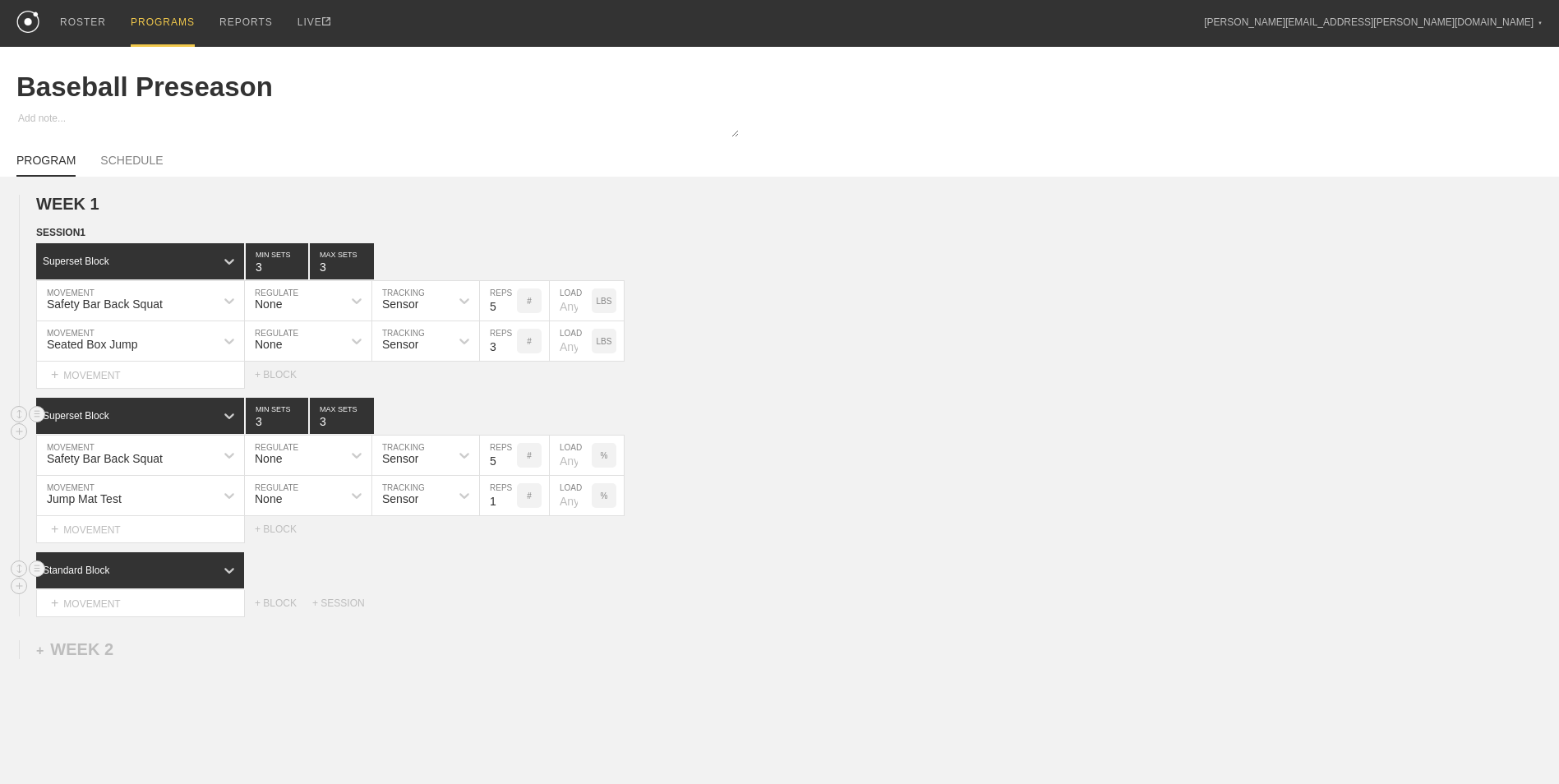
click at [197, 570] on div "Standard Block" at bounding box center [125, 570] width 179 height 15
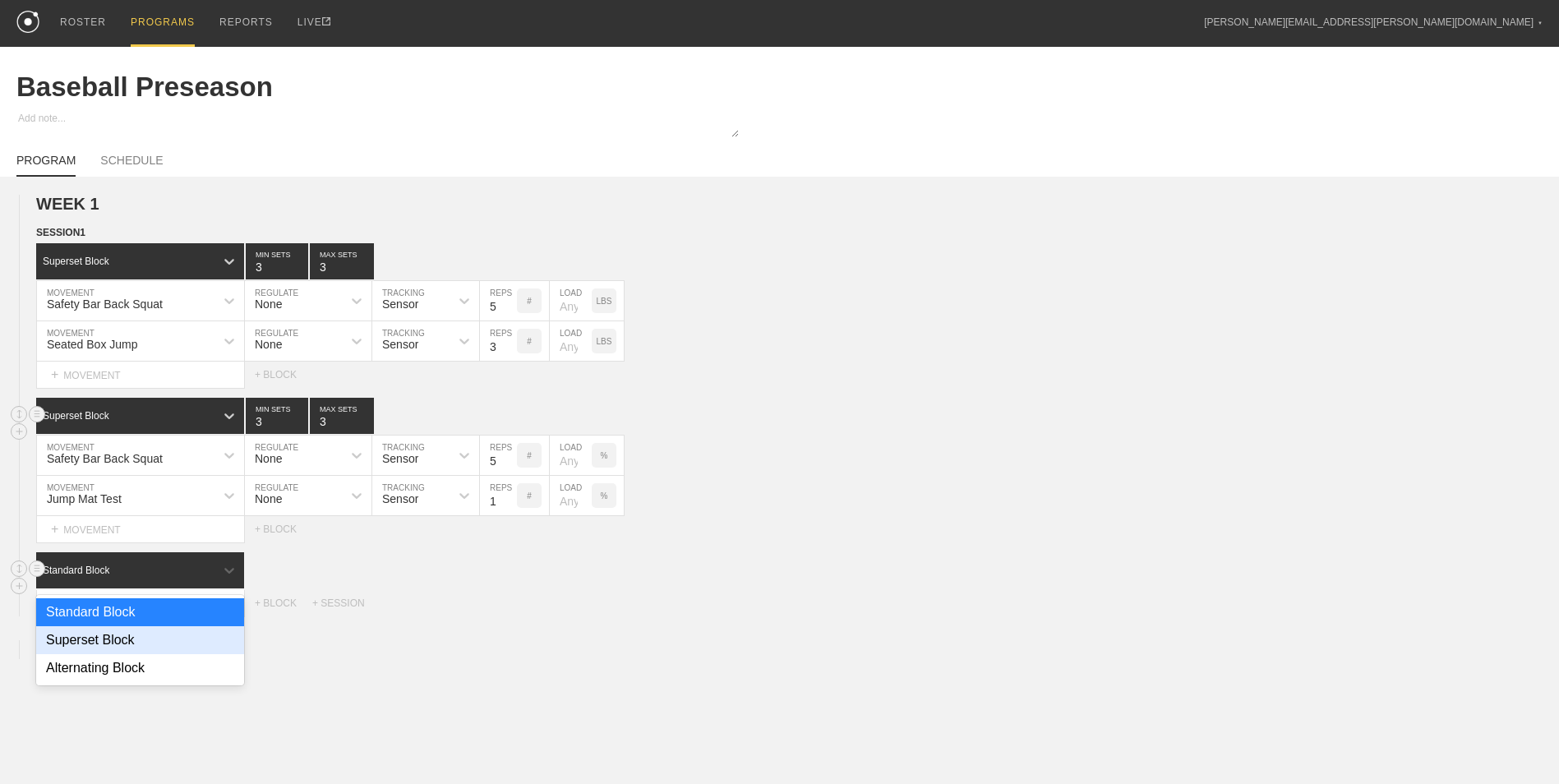
click at [160, 637] on div "Superset Block" at bounding box center [140, 640] width 208 height 28
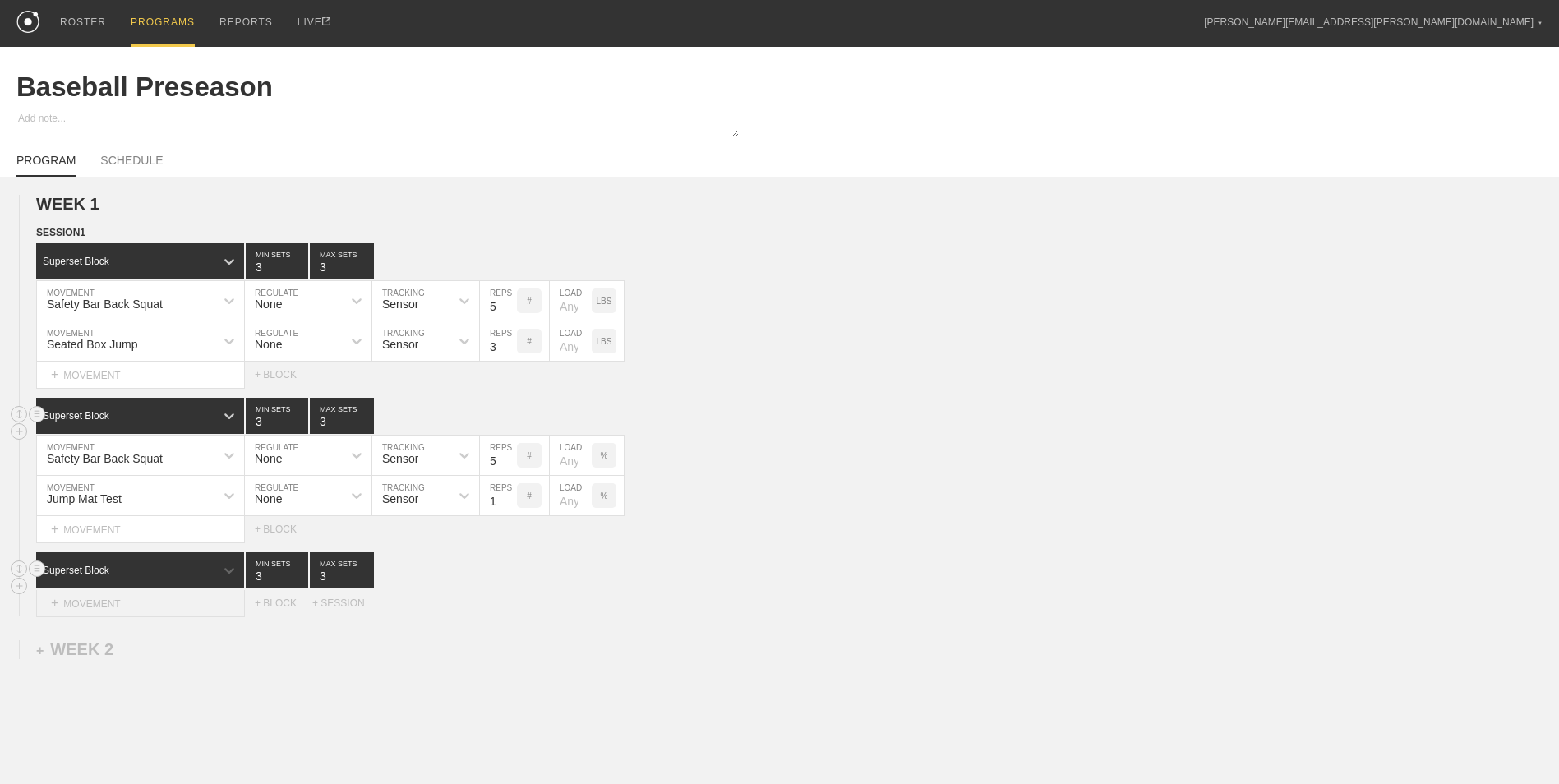
click at [160, 609] on div "+ MOVEMENT" at bounding box center [140, 603] width 209 height 27
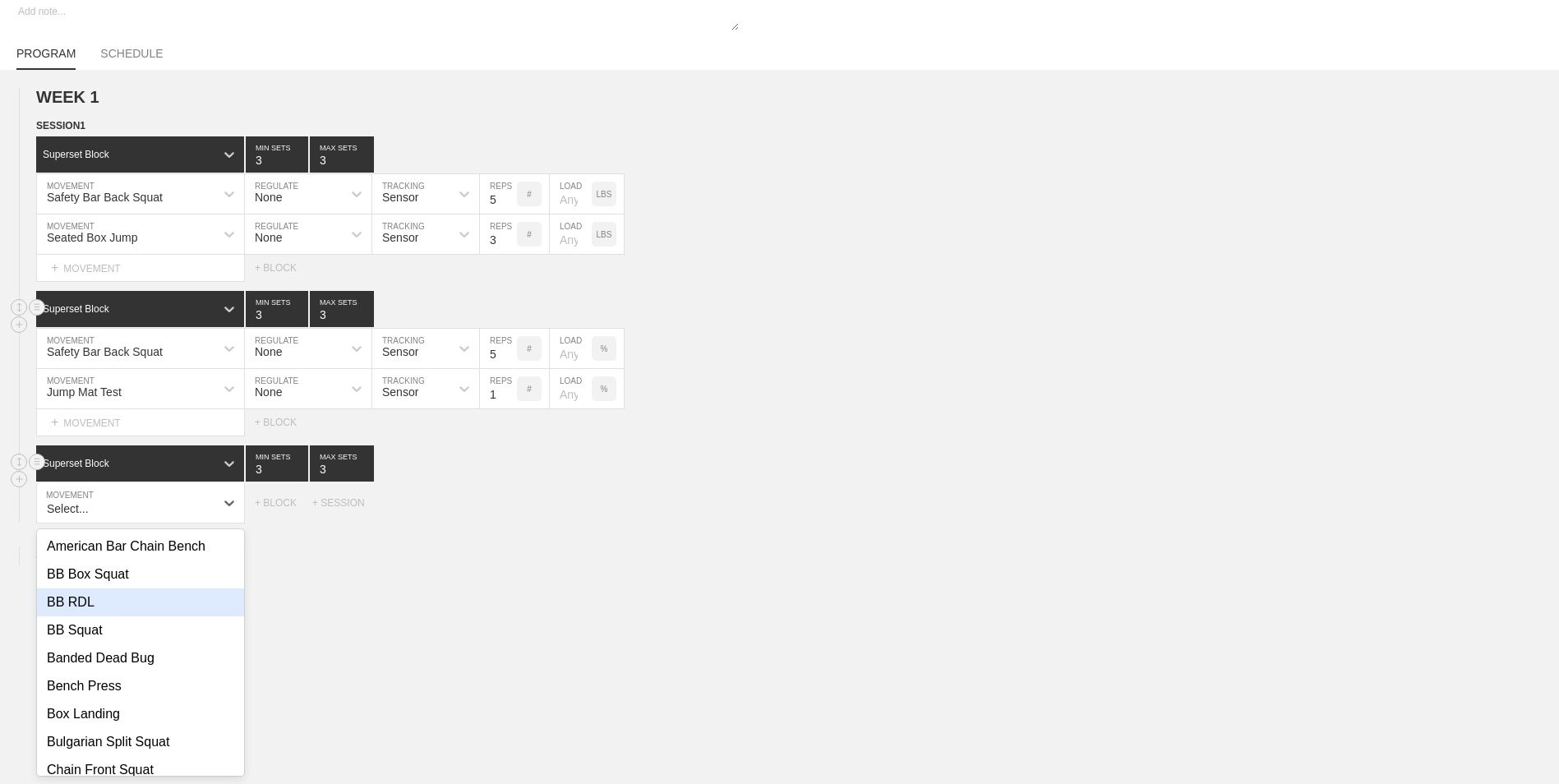
scroll to position [108, 0]
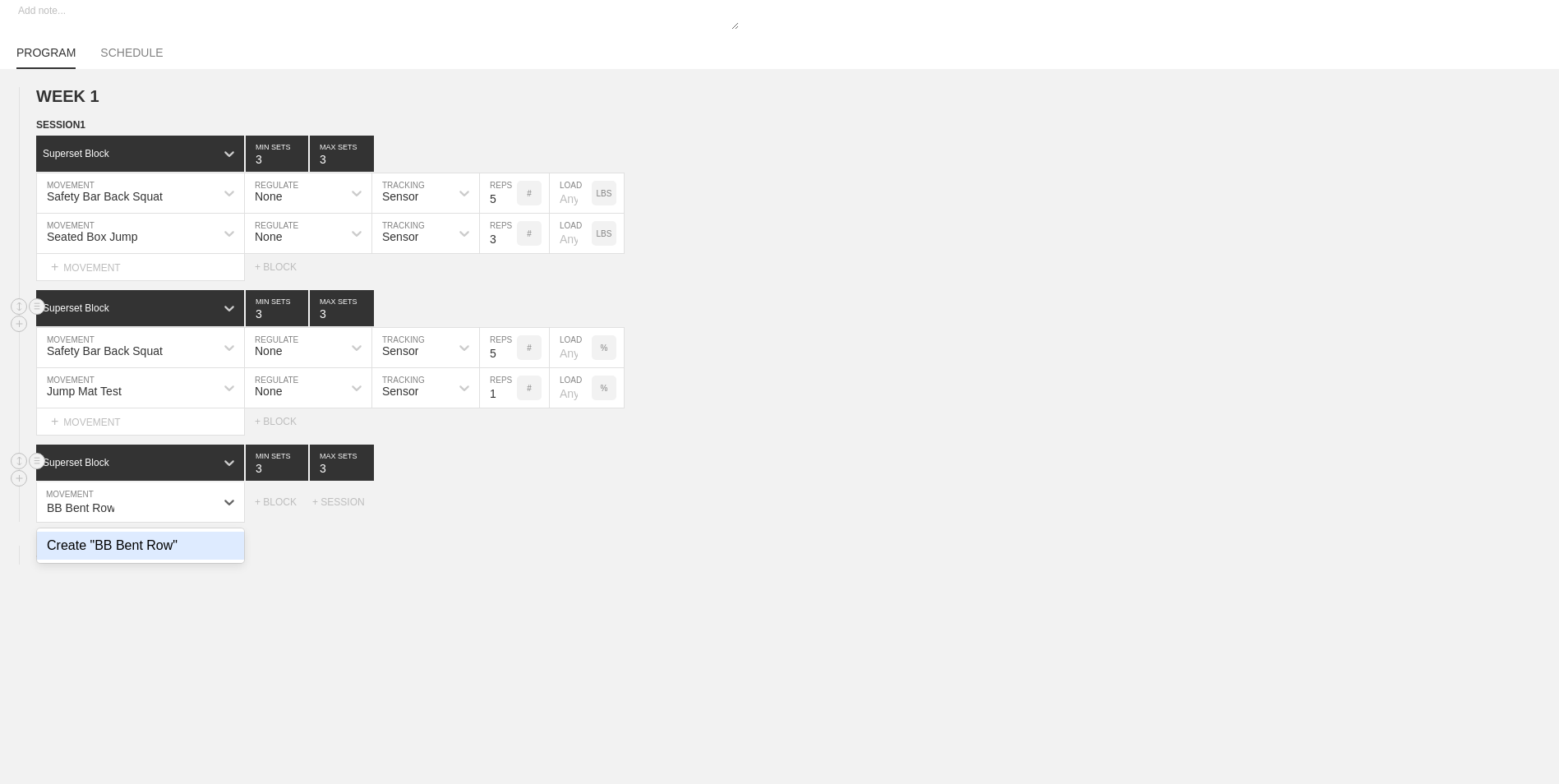
click at [163, 556] on div "Create "BB Bent Row"" at bounding box center [140, 546] width 207 height 28
type input "BB Bent Row"
click at [510, 505] on input "9" at bounding box center [498, 502] width 37 height 40
click at [510, 505] on input "10" at bounding box center [498, 502] width 37 height 40
click at [510, 505] on input "11" at bounding box center [498, 502] width 37 height 40
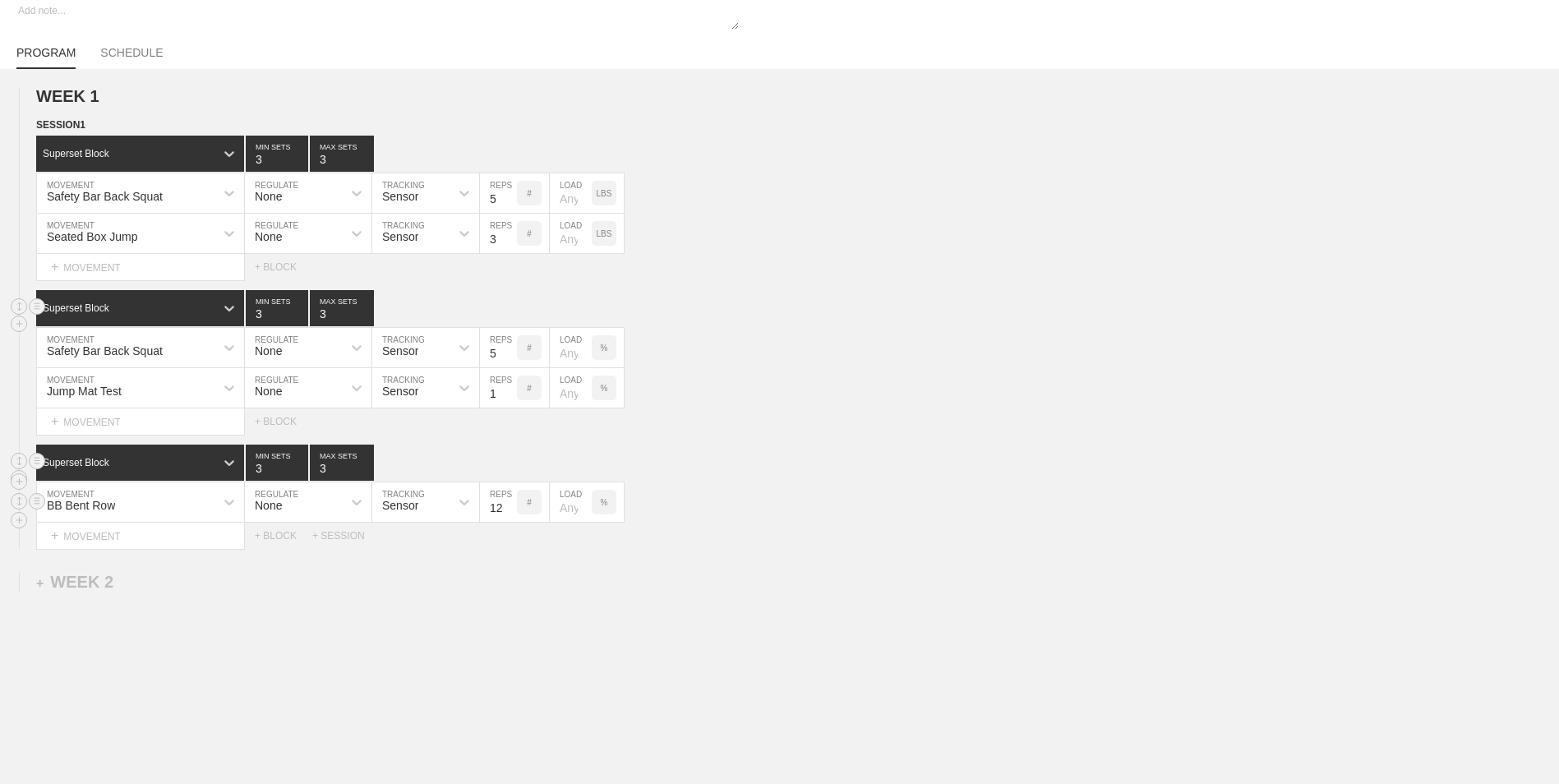
type input "12"
click at [510, 505] on input "12" at bounding box center [498, 502] width 37 height 40
click at [198, 536] on div "+ MOVEMENT" at bounding box center [140, 536] width 209 height 27
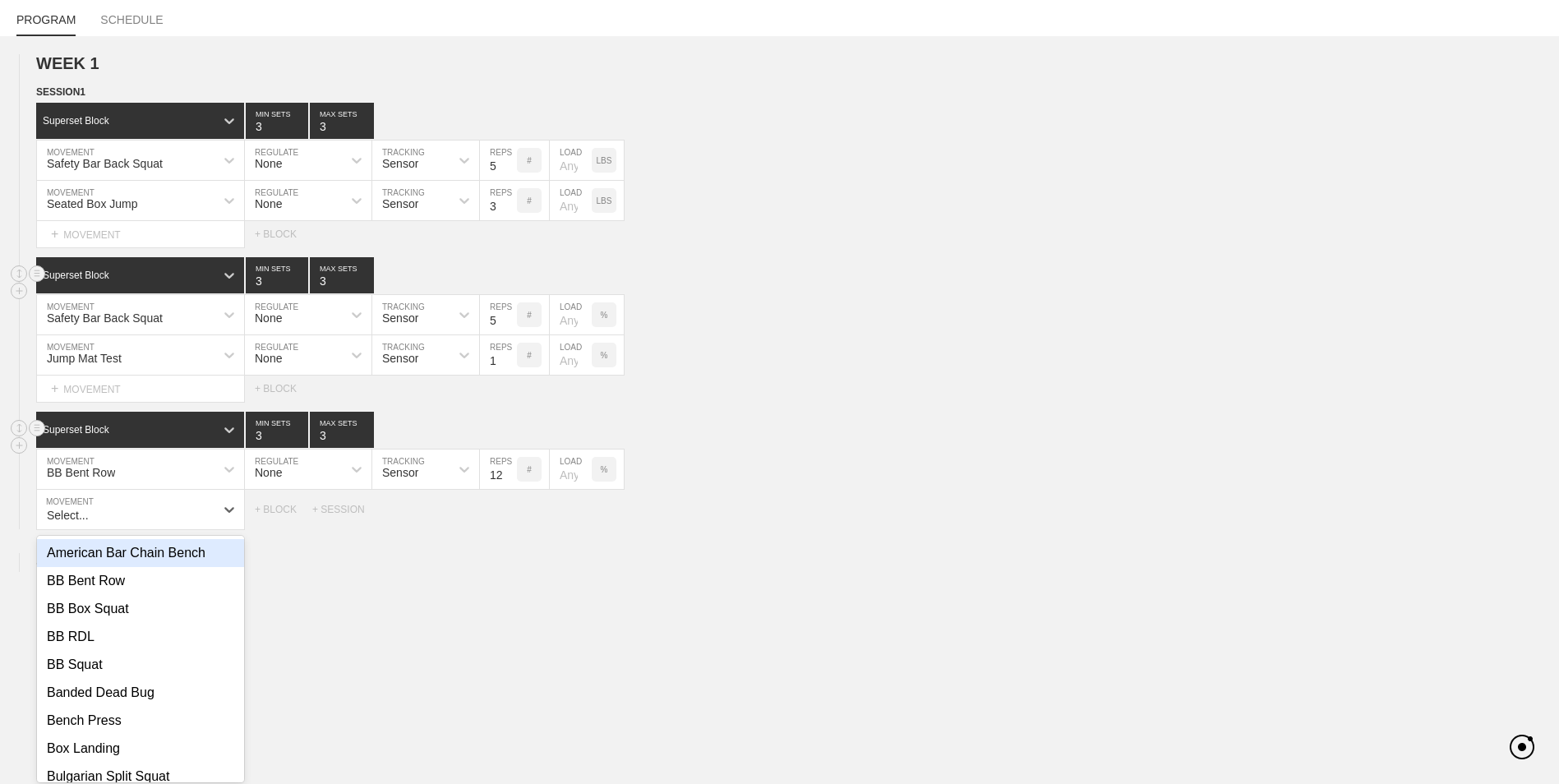
scroll to position [148, 0]
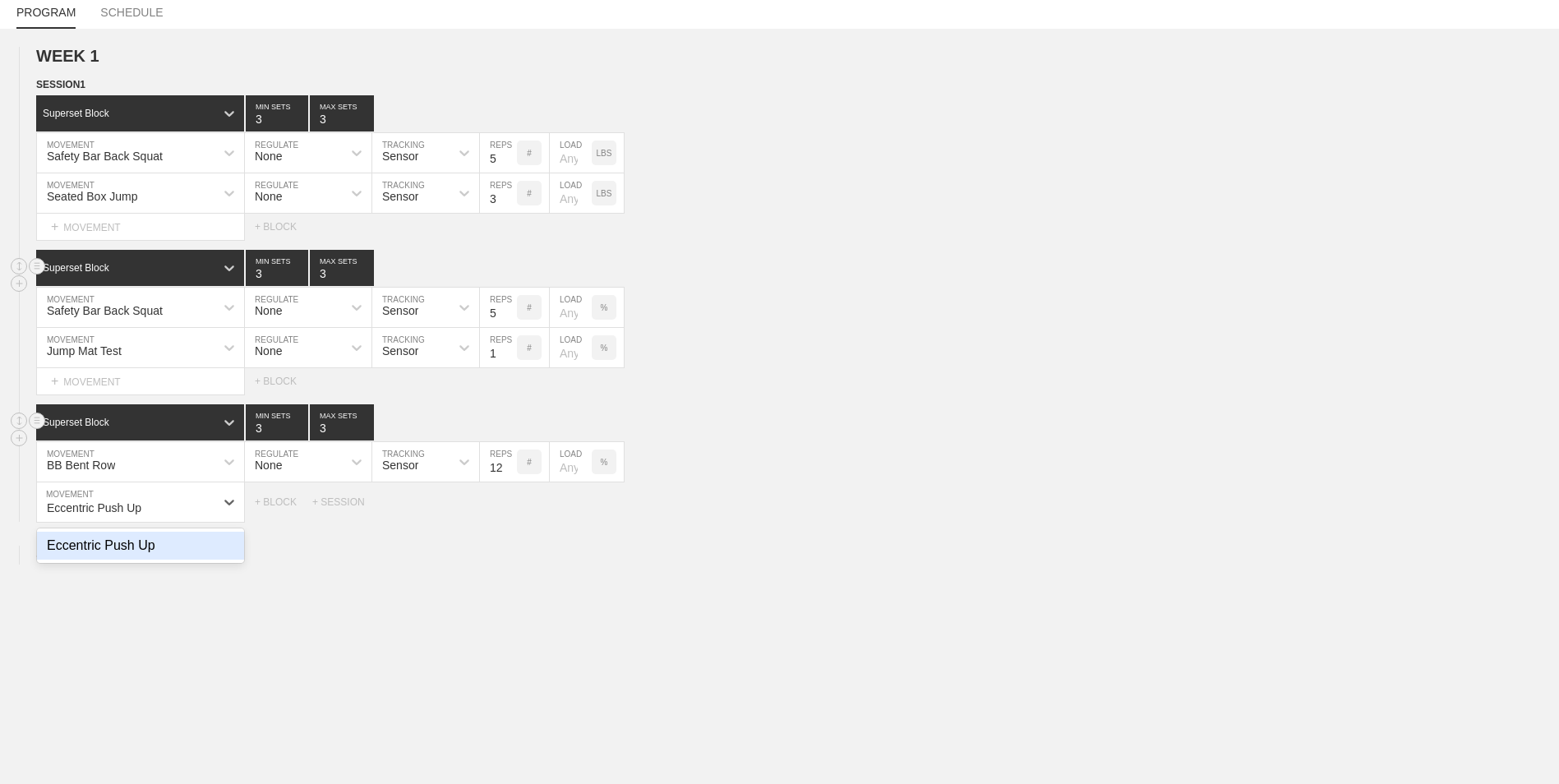
click at [199, 551] on div "Eccentric Push Up" at bounding box center [140, 546] width 207 height 28
type input "Eccentric Push Up"
click at [810, 575] on div "WEEK 1 DUPLICATE DELETE SESSION 1 Superset Block 3 MIN SETS 3 MAX SETS DUPLICAT…" at bounding box center [780, 433] width 1559 height 810
click at [511, 511] on input "7" at bounding box center [498, 502] width 37 height 40
click at [511, 511] on input "6" at bounding box center [498, 502] width 37 height 40
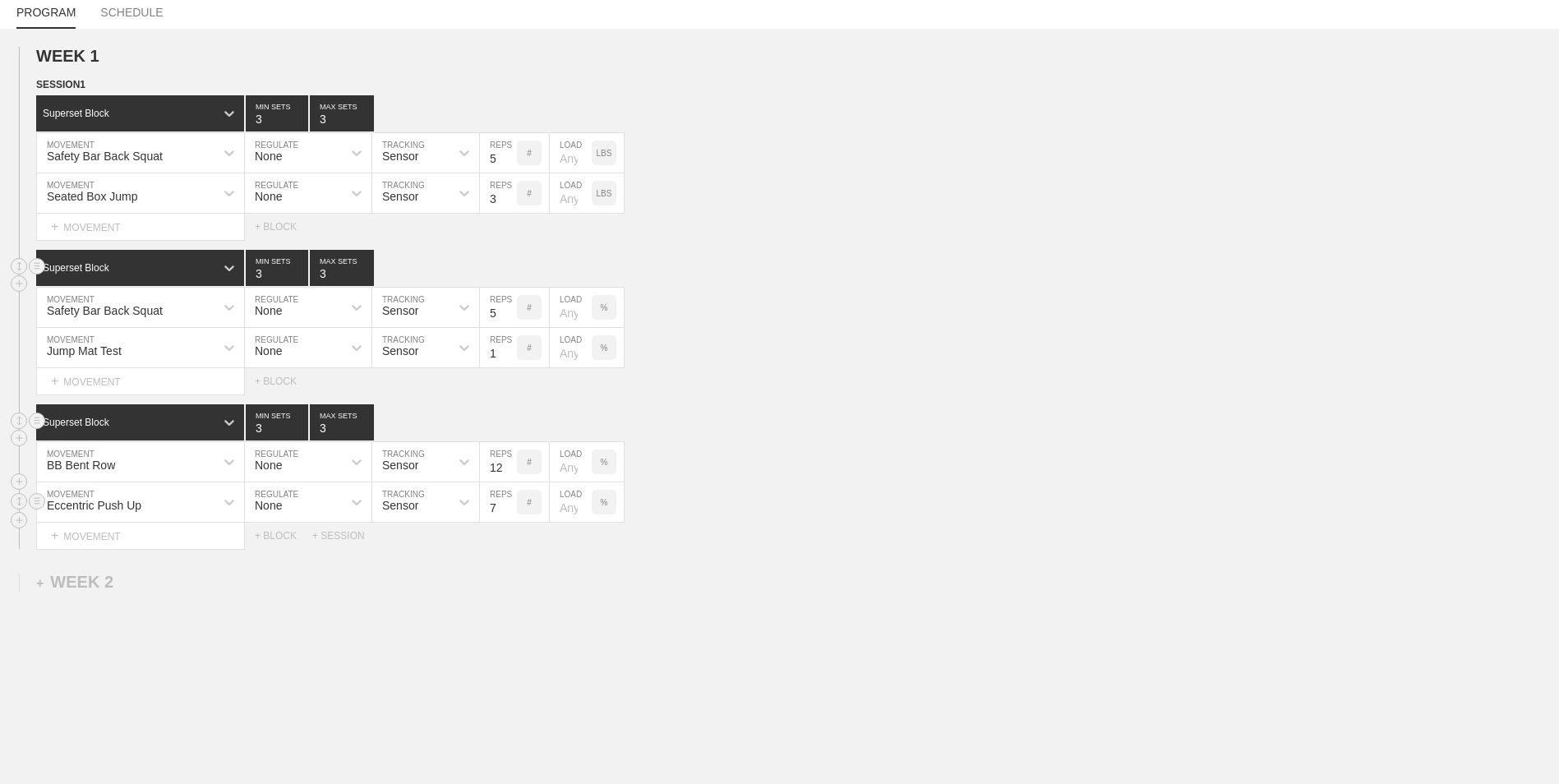
click at [511, 504] on input "7" at bounding box center [498, 502] width 37 height 40
type input "8"
click at [511, 504] on input "8" at bounding box center [498, 502] width 37 height 40
click at [210, 539] on div "+ MOVEMENT" at bounding box center [140, 536] width 209 height 27
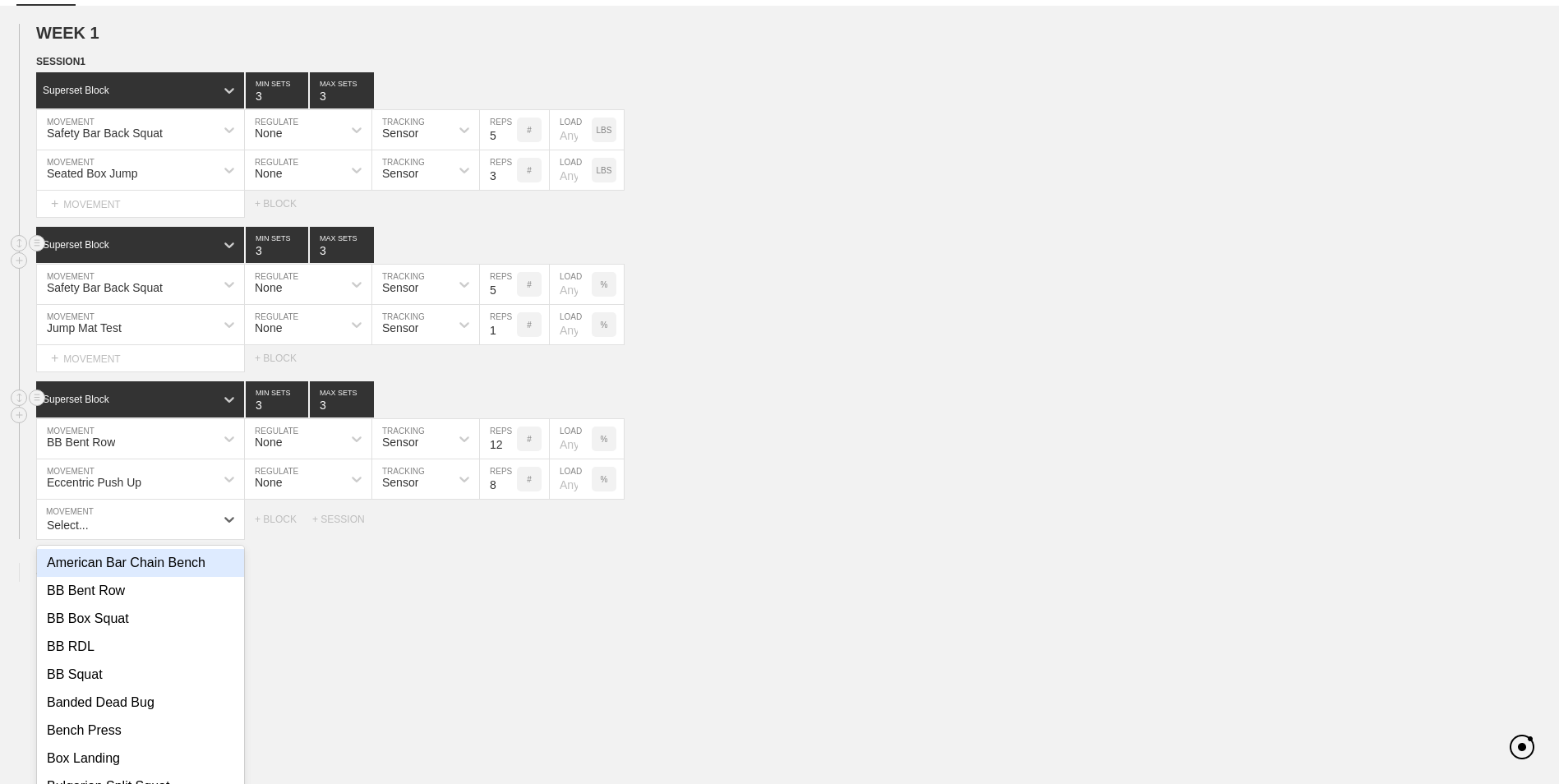
scroll to position [188, 0]
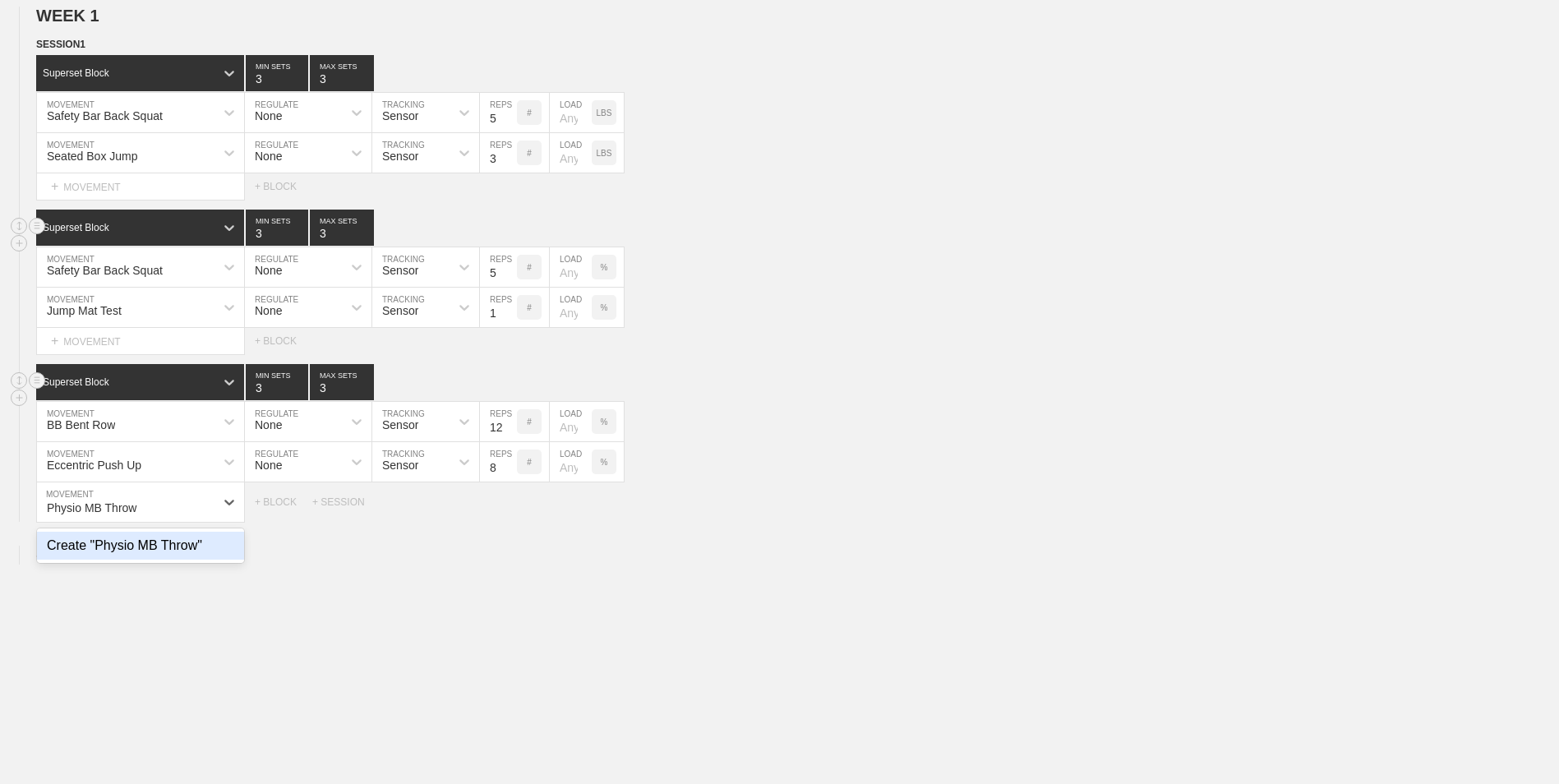
click at [183, 545] on div "Create "Physio MB Throw"" at bounding box center [140, 546] width 207 height 28
type input "Physio MB Throw"
click at [507, 513] on input "7" at bounding box center [498, 502] width 37 height 40
click at [508, 513] on input "6" at bounding box center [498, 502] width 37 height 40
click at [508, 513] on input "5" at bounding box center [498, 502] width 37 height 40
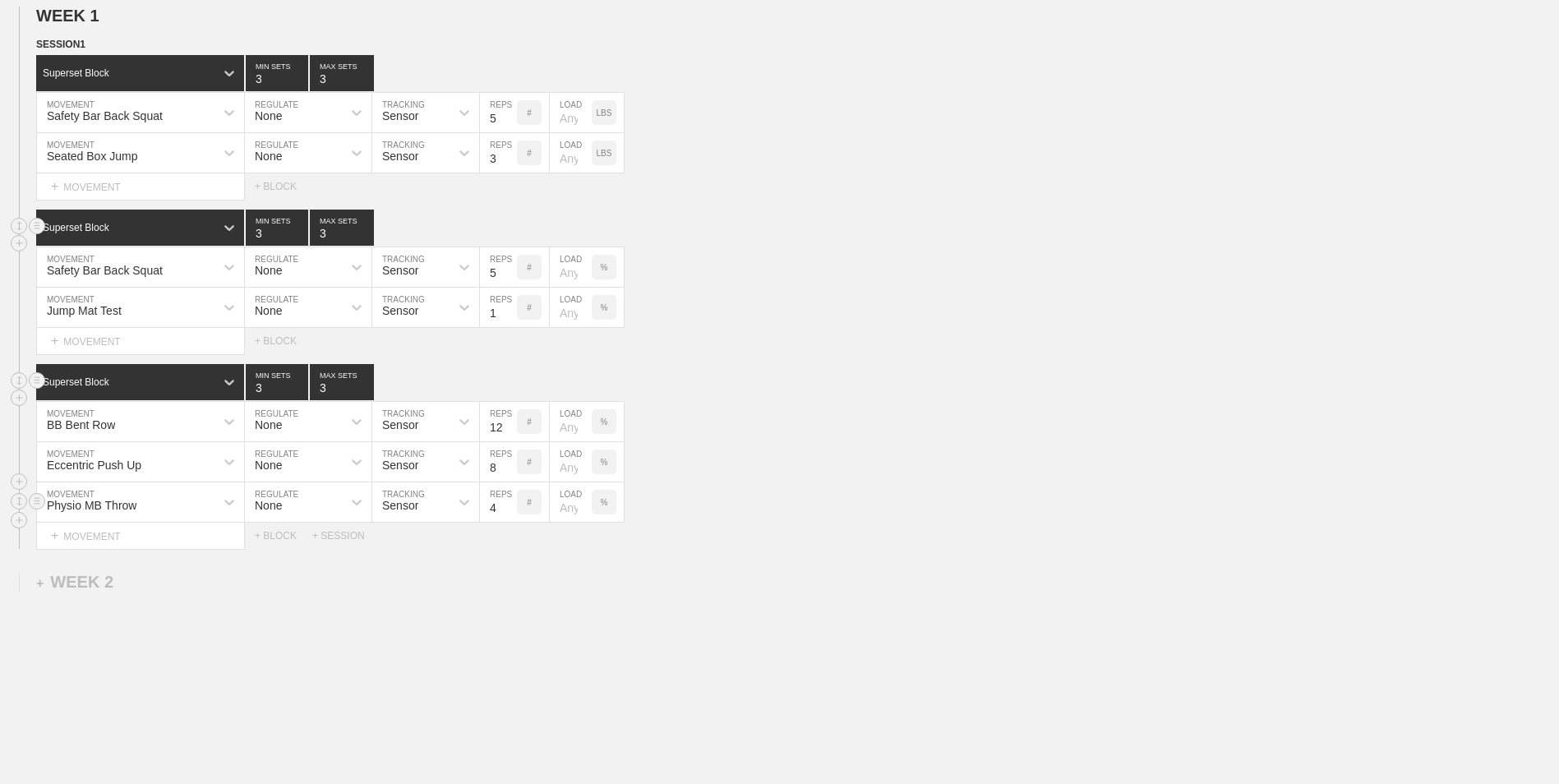
click at [508, 513] on input "4" at bounding box center [498, 502] width 37 height 40
type input "3"
click at [508, 513] on input "3" at bounding box center [498, 502] width 37 height 40
click at [633, 656] on div "WEEK 1 DUPLICATE DELETE SESSION 1 Superset Block 3 MIN SETS 3 MAX SETS DUPLICAT…" at bounding box center [780, 413] width 1559 height 850
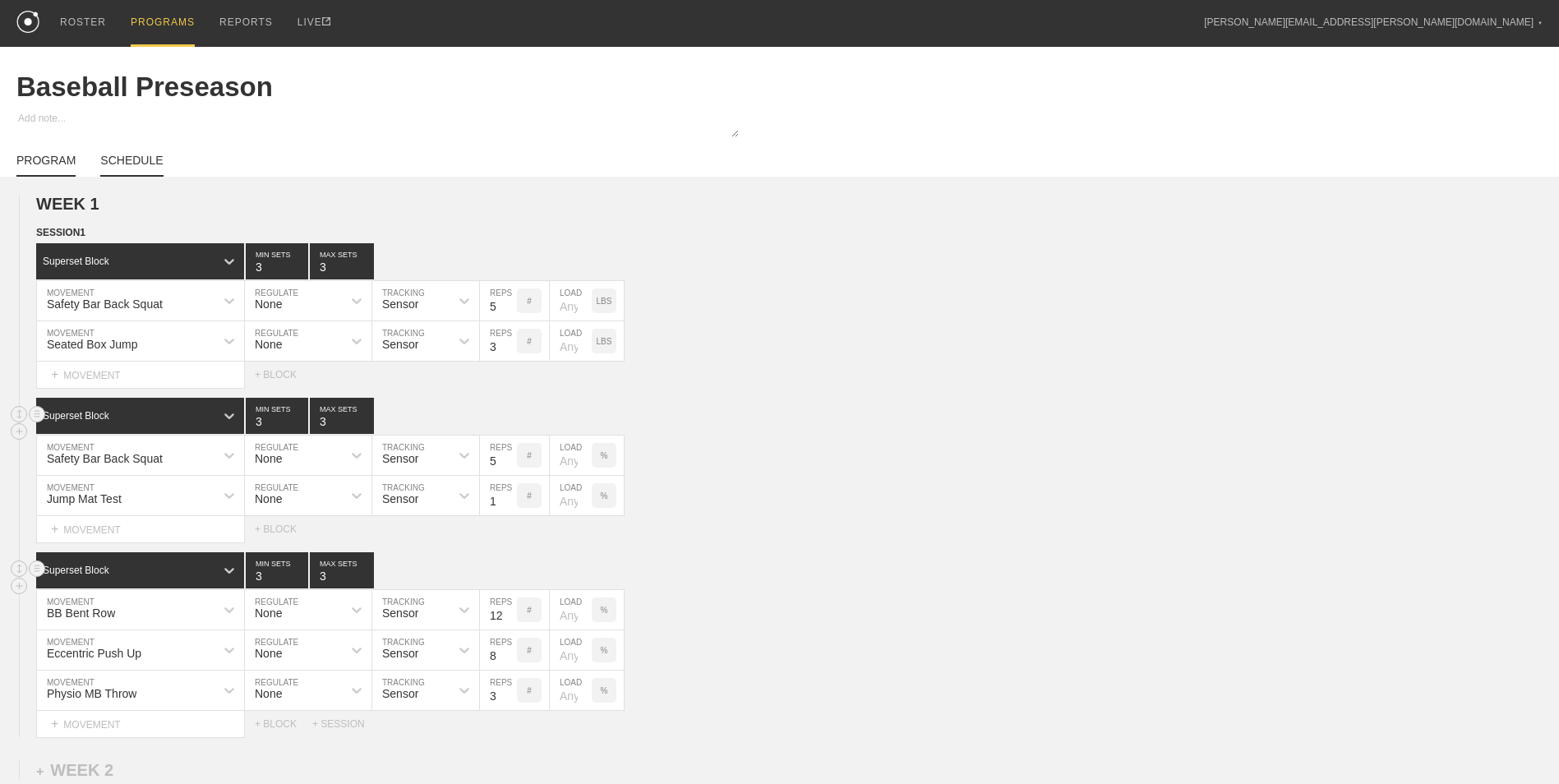
click at [126, 170] on link "SCHEDULE" at bounding box center [131, 166] width 62 height 23
type textarea "x"
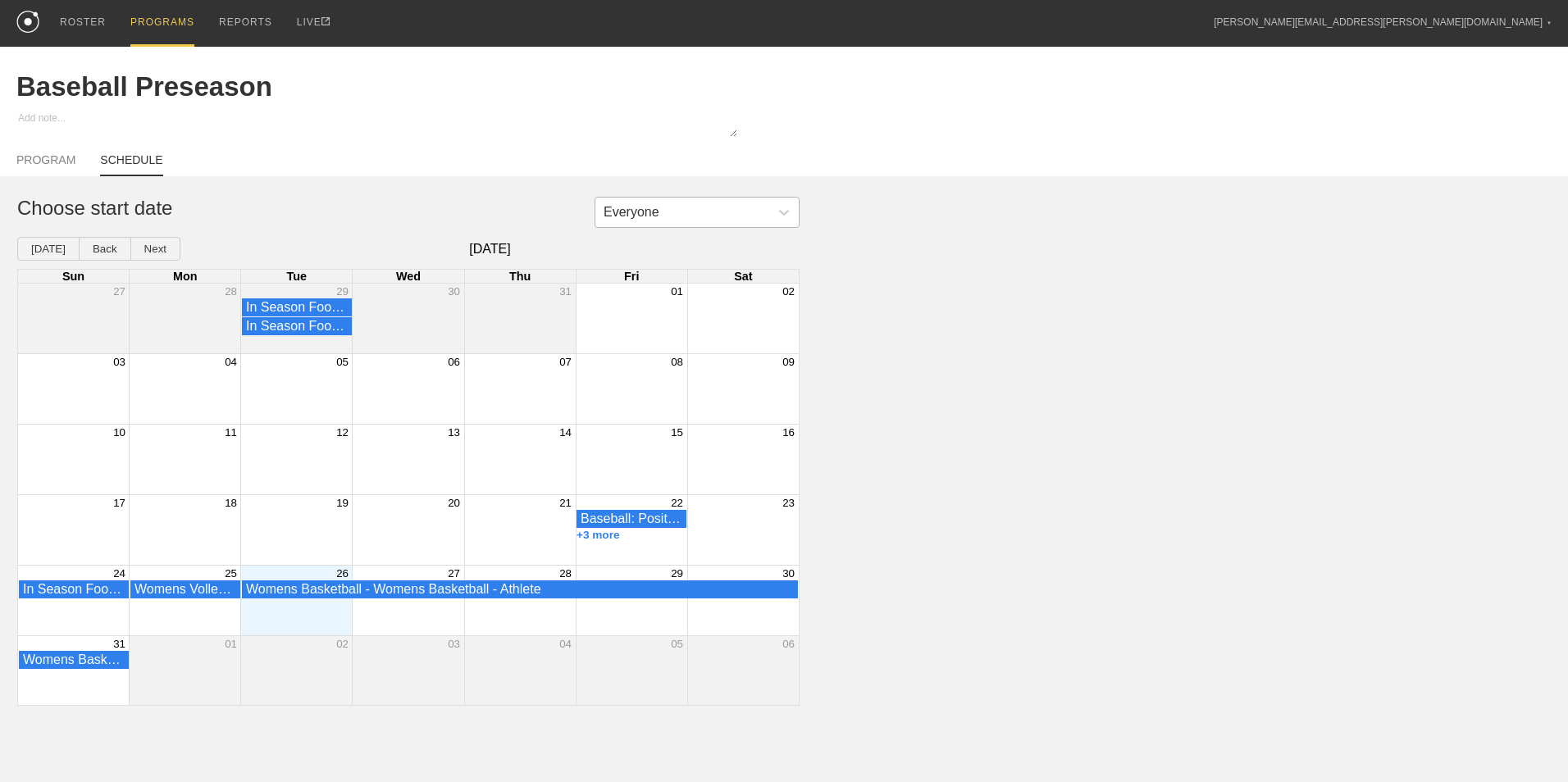
click at [712, 208] on div "Everyone" at bounding box center [682, 212] width 174 height 25
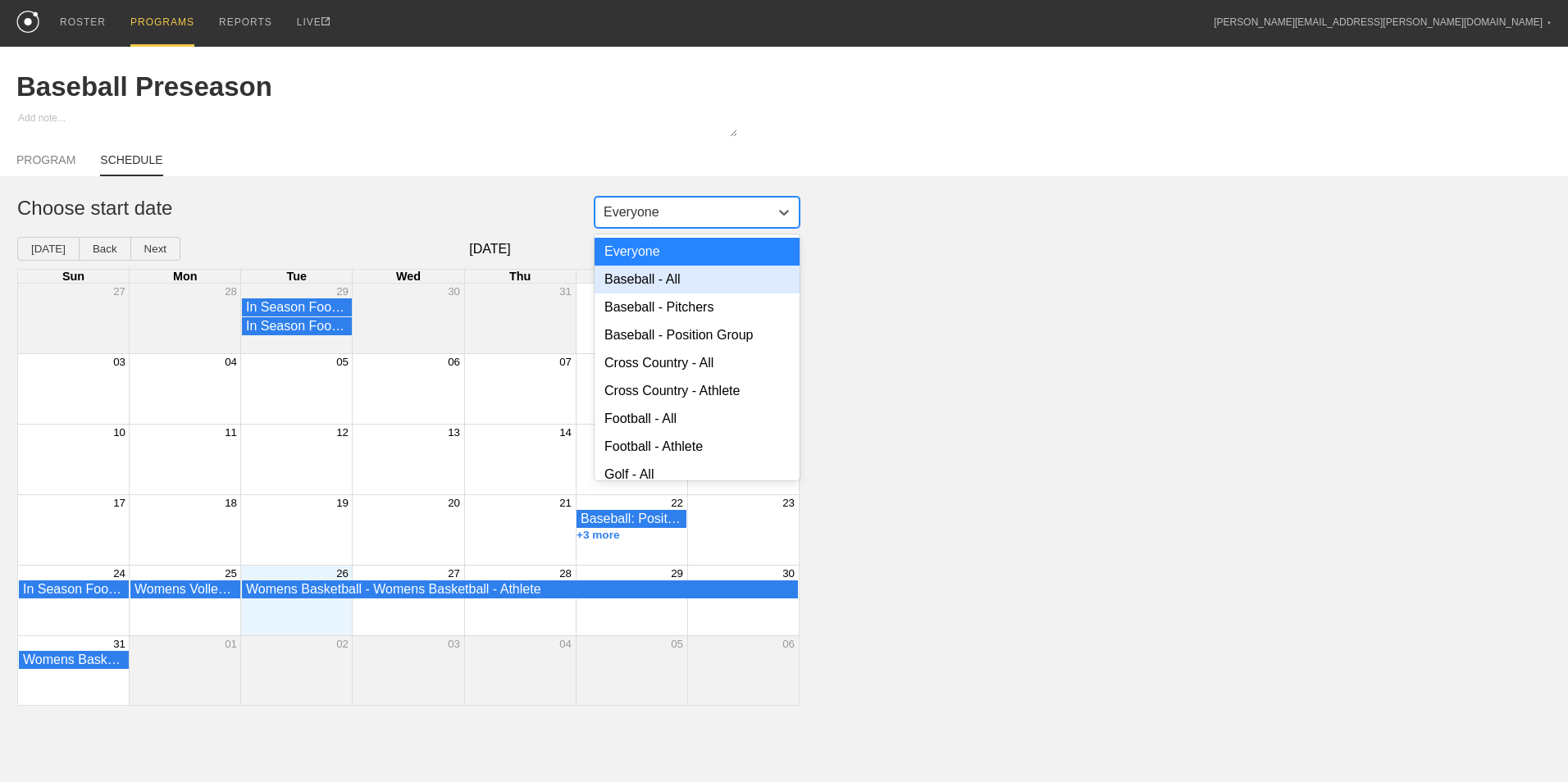
click at [670, 291] on div "Baseball - All" at bounding box center [696, 280] width 205 height 28
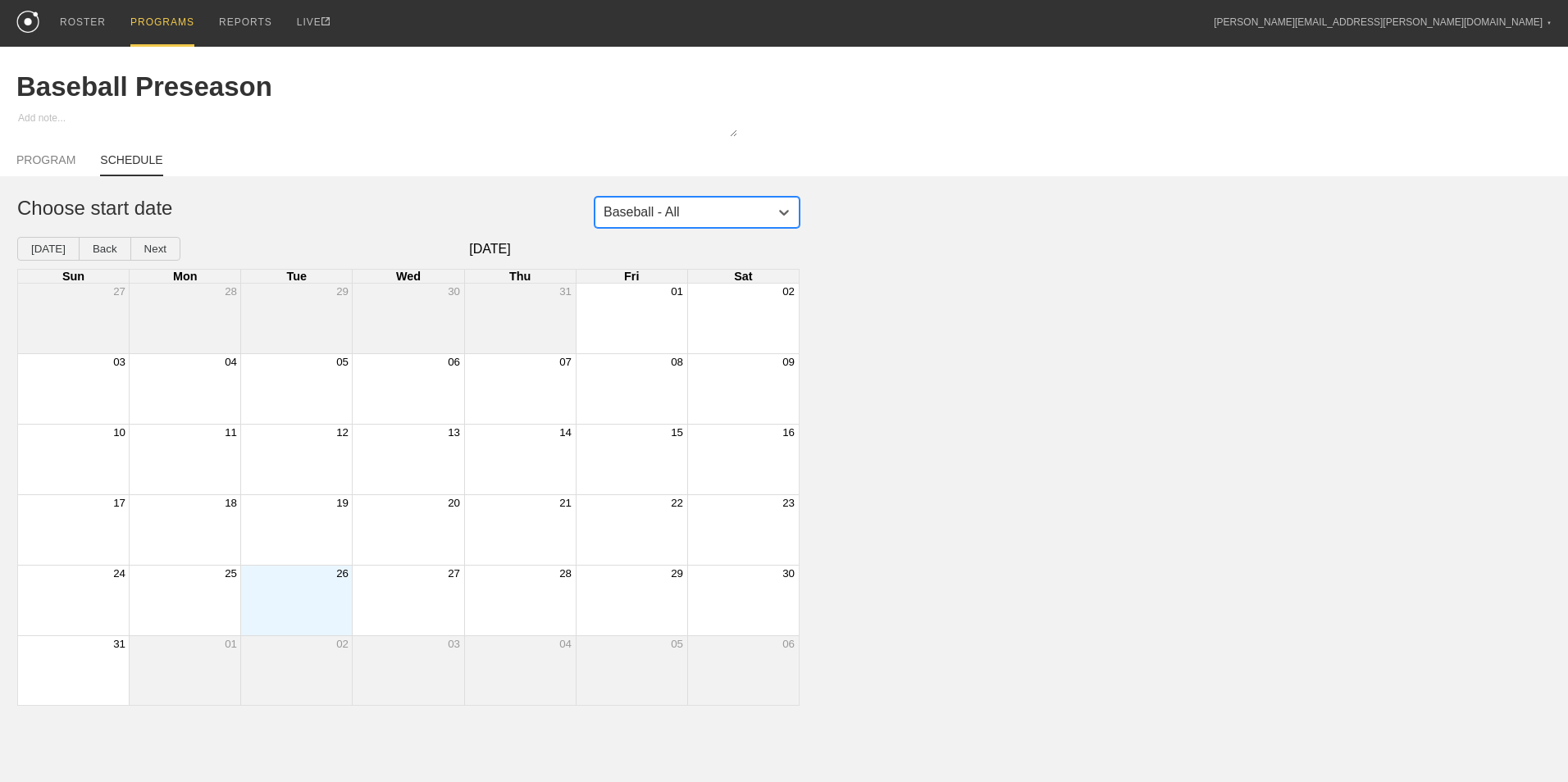
click at [302, 607] on div "Month View" at bounding box center [296, 601] width 111 height 70
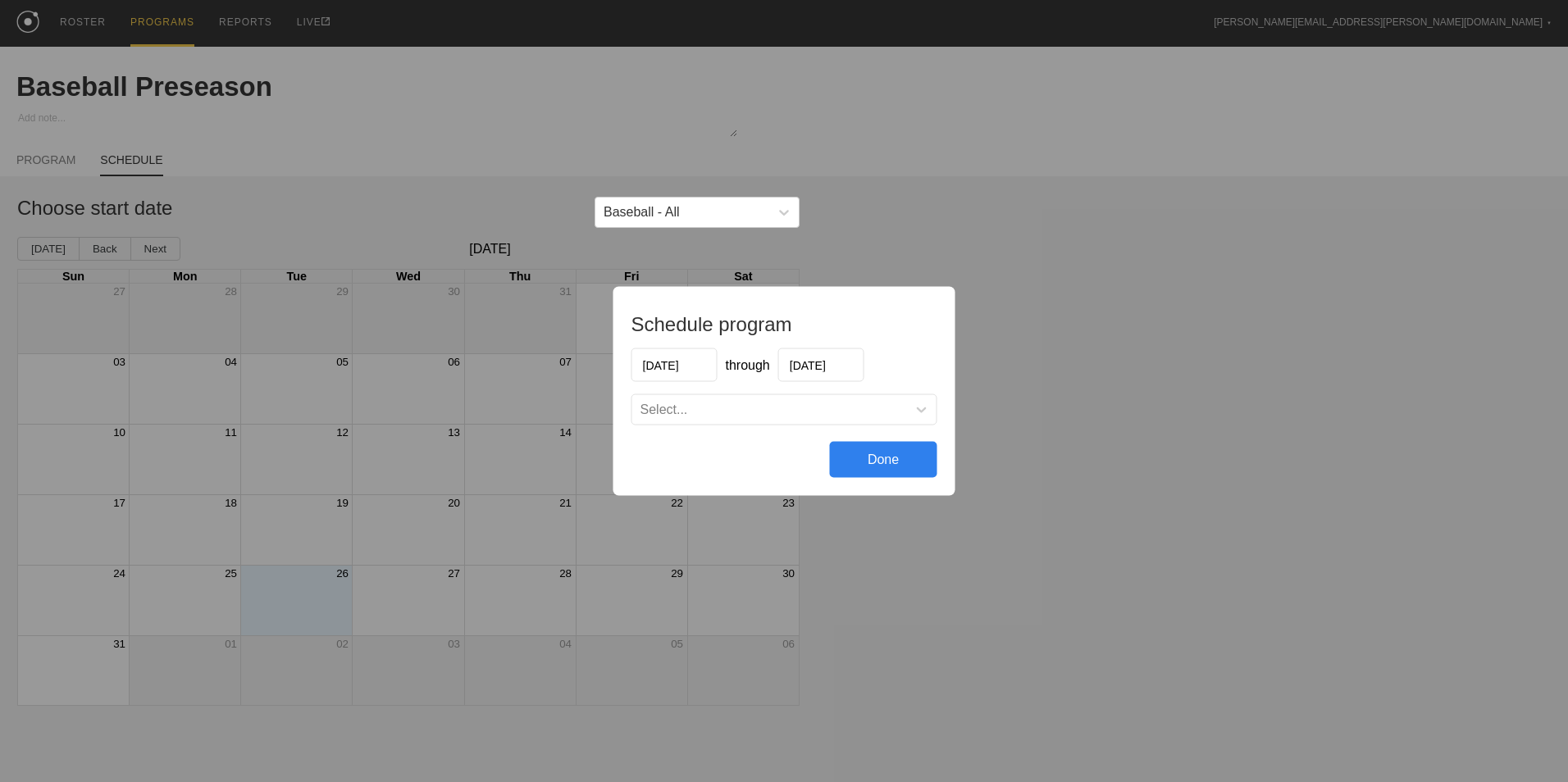
click at [682, 416] on div "Select..." at bounding box center [664, 410] width 47 height 15
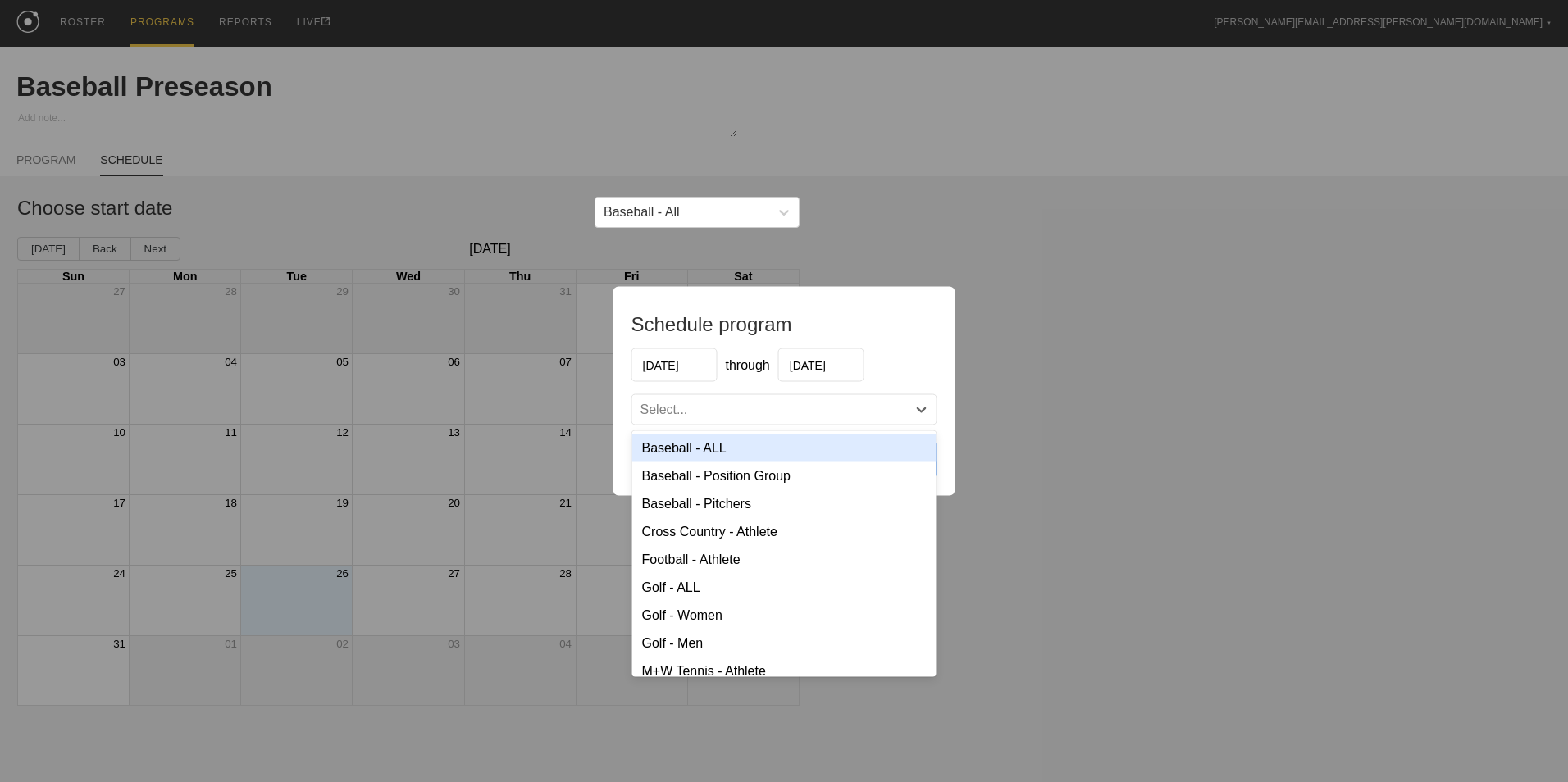
click at [721, 455] on div "Baseball - ALL" at bounding box center [784, 449] width 304 height 28
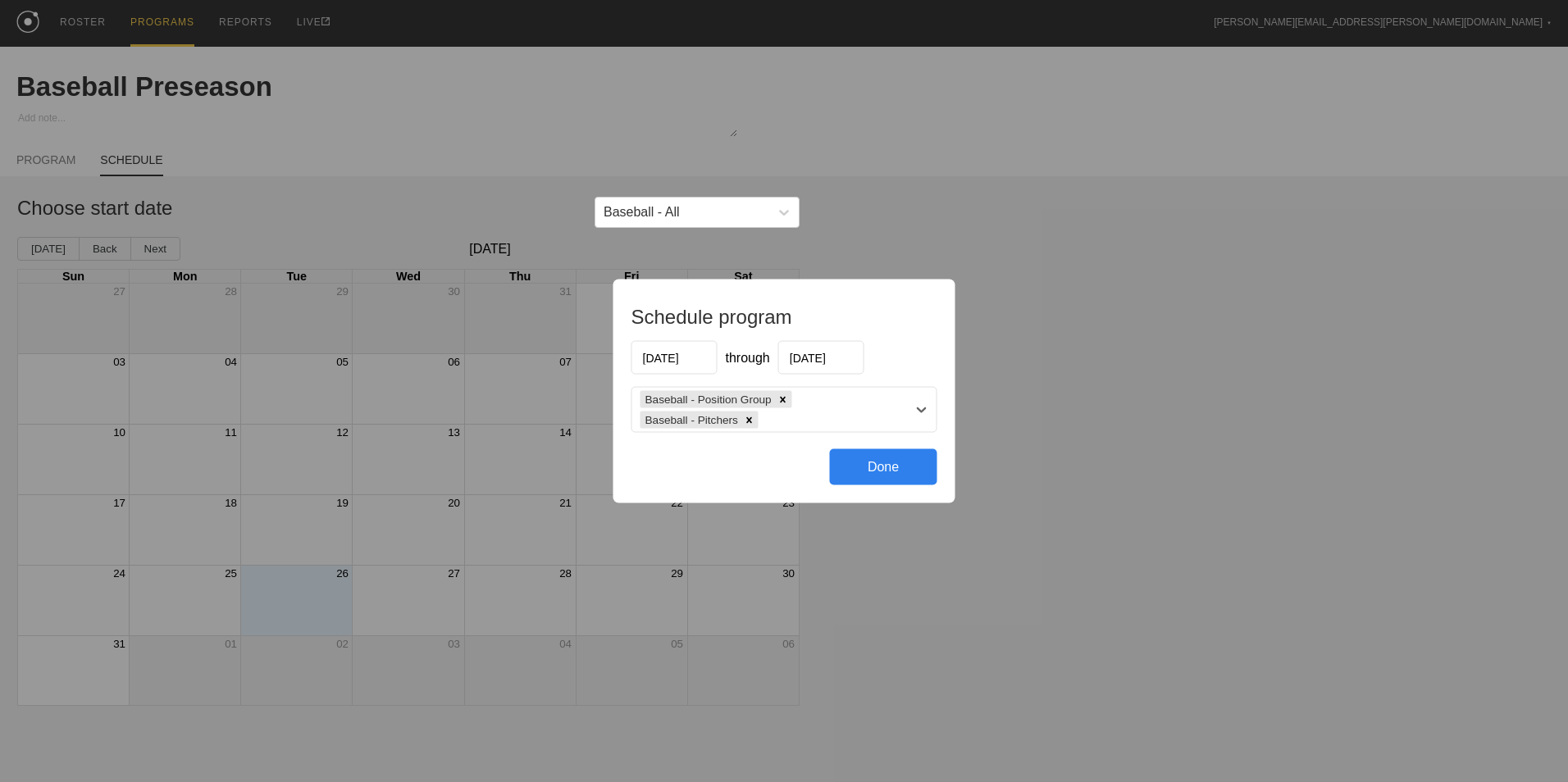
click at [817, 356] on input "[DATE]" at bounding box center [821, 358] width 86 height 34
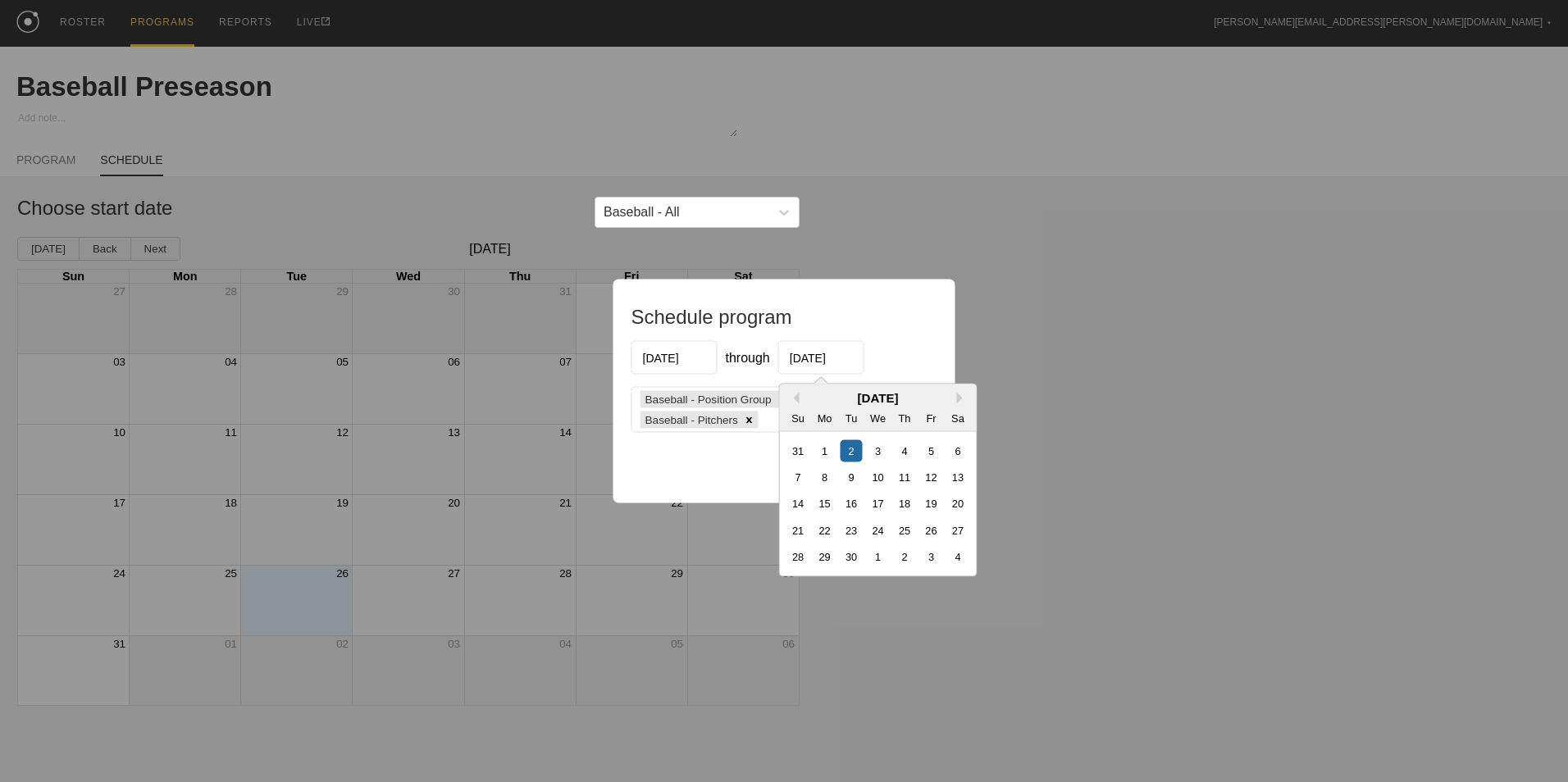
click at [955, 395] on div "[DATE]" at bounding box center [877, 398] width 197 height 14
click at [959, 394] on button "Next Month" at bounding box center [962, 398] width 11 height 11
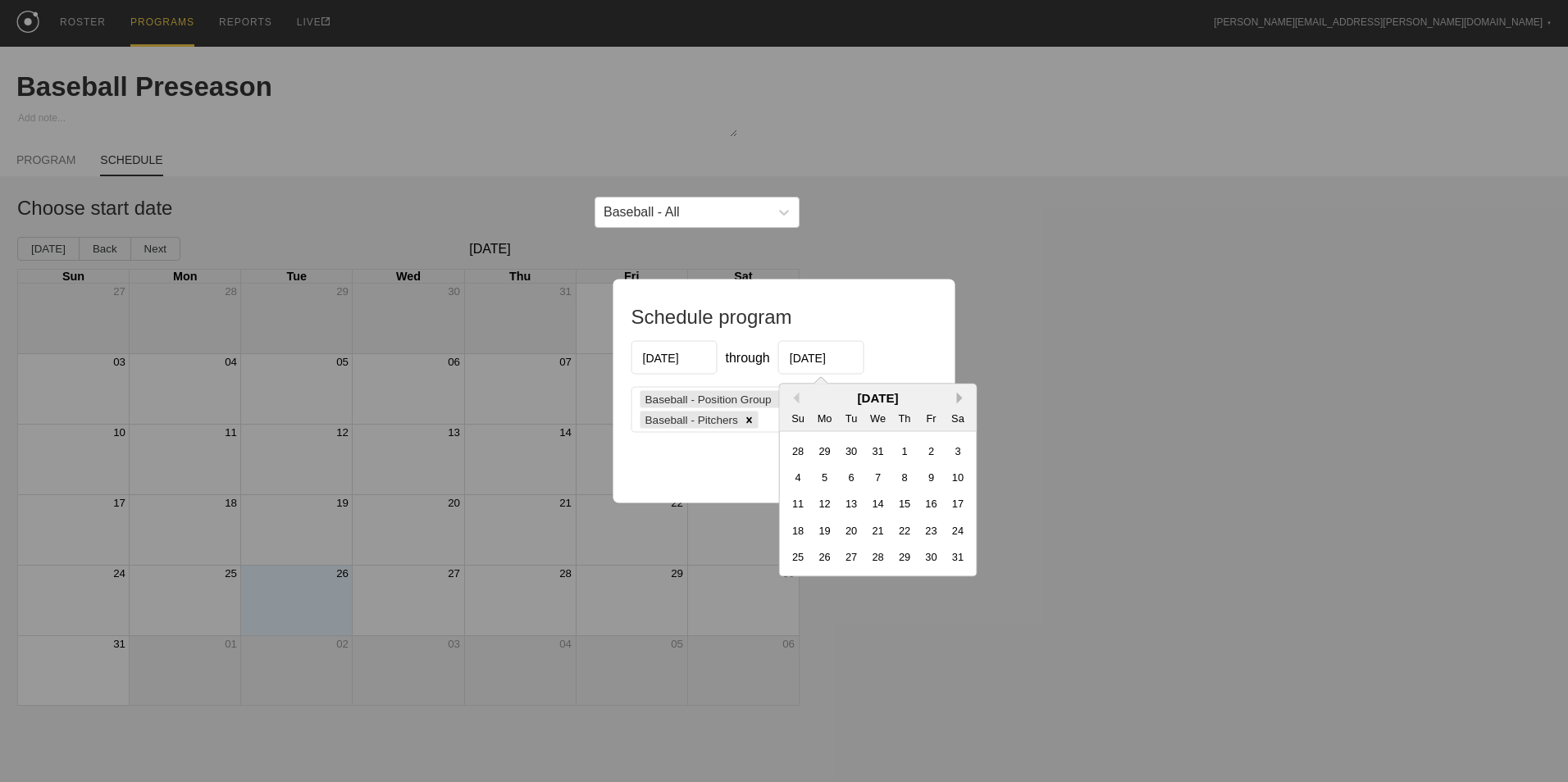
click at [959, 394] on button "Next Month" at bounding box center [962, 398] width 11 height 11
click at [929, 509] on div "20" at bounding box center [930, 503] width 22 height 22
type input "[DATE]"
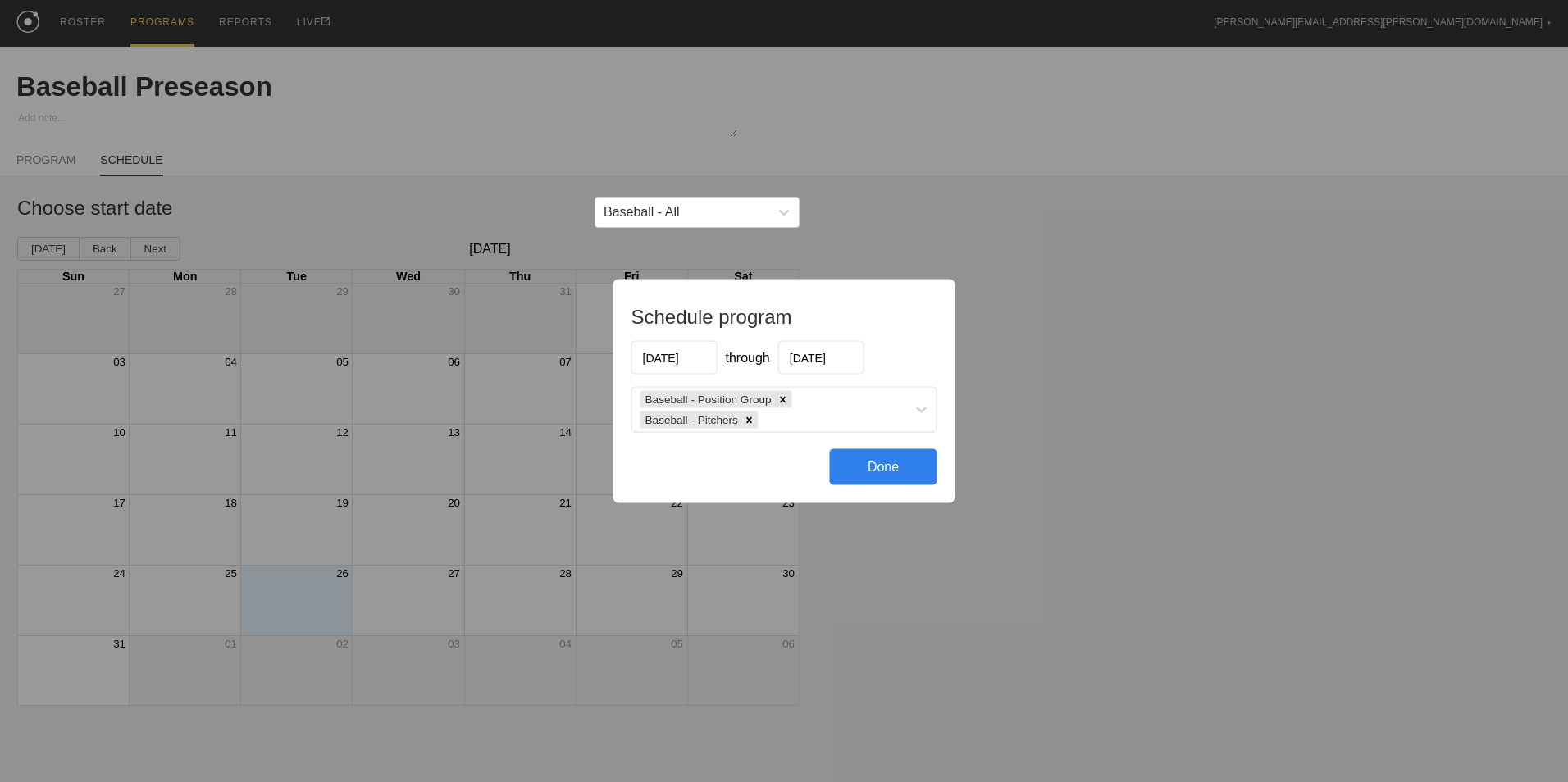
click at [869, 473] on div "Done" at bounding box center [883, 467] width 108 height 36
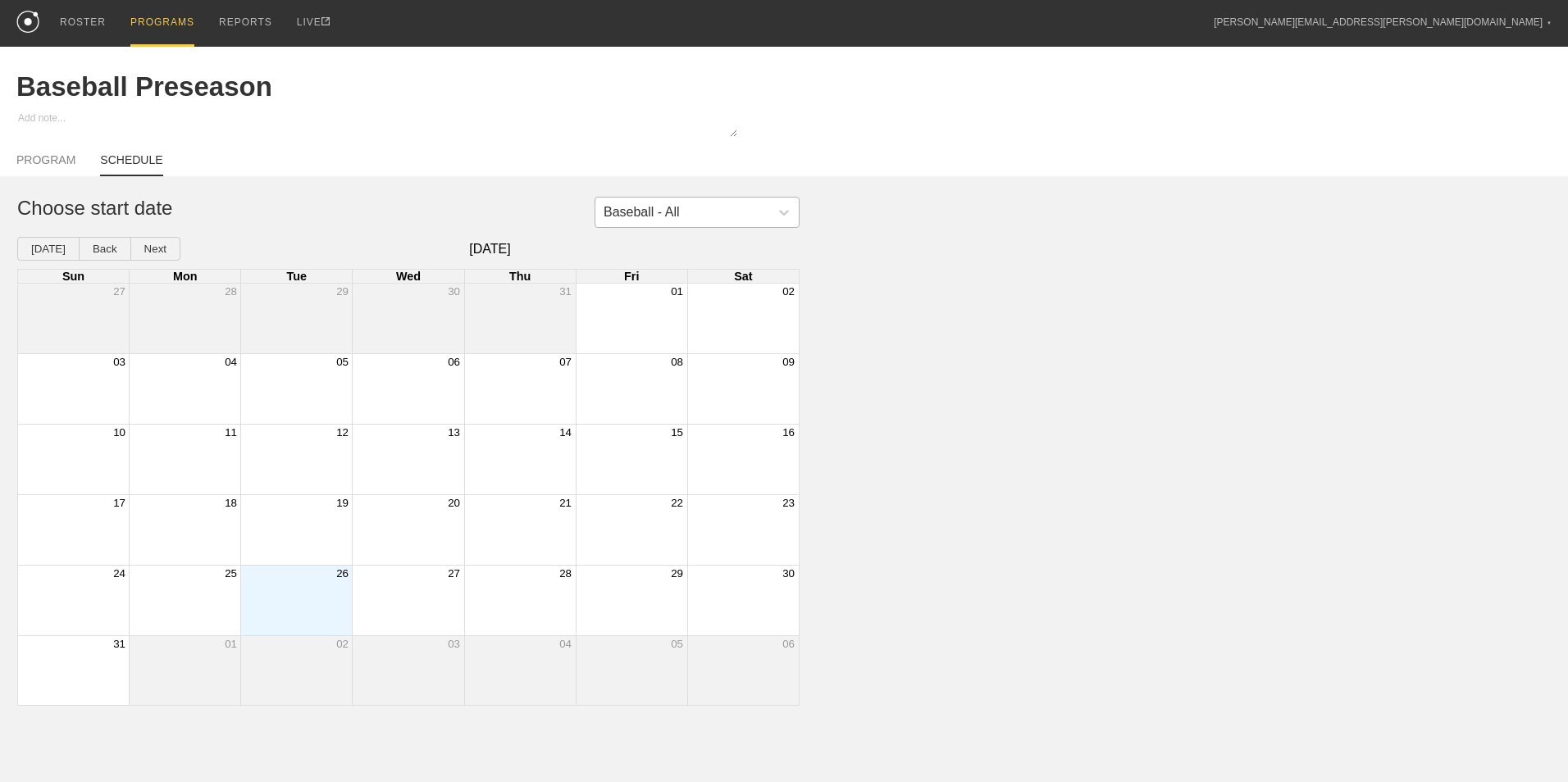
click at [644, 212] on div "Baseball - All" at bounding box center [642, 212] width 76 height 15
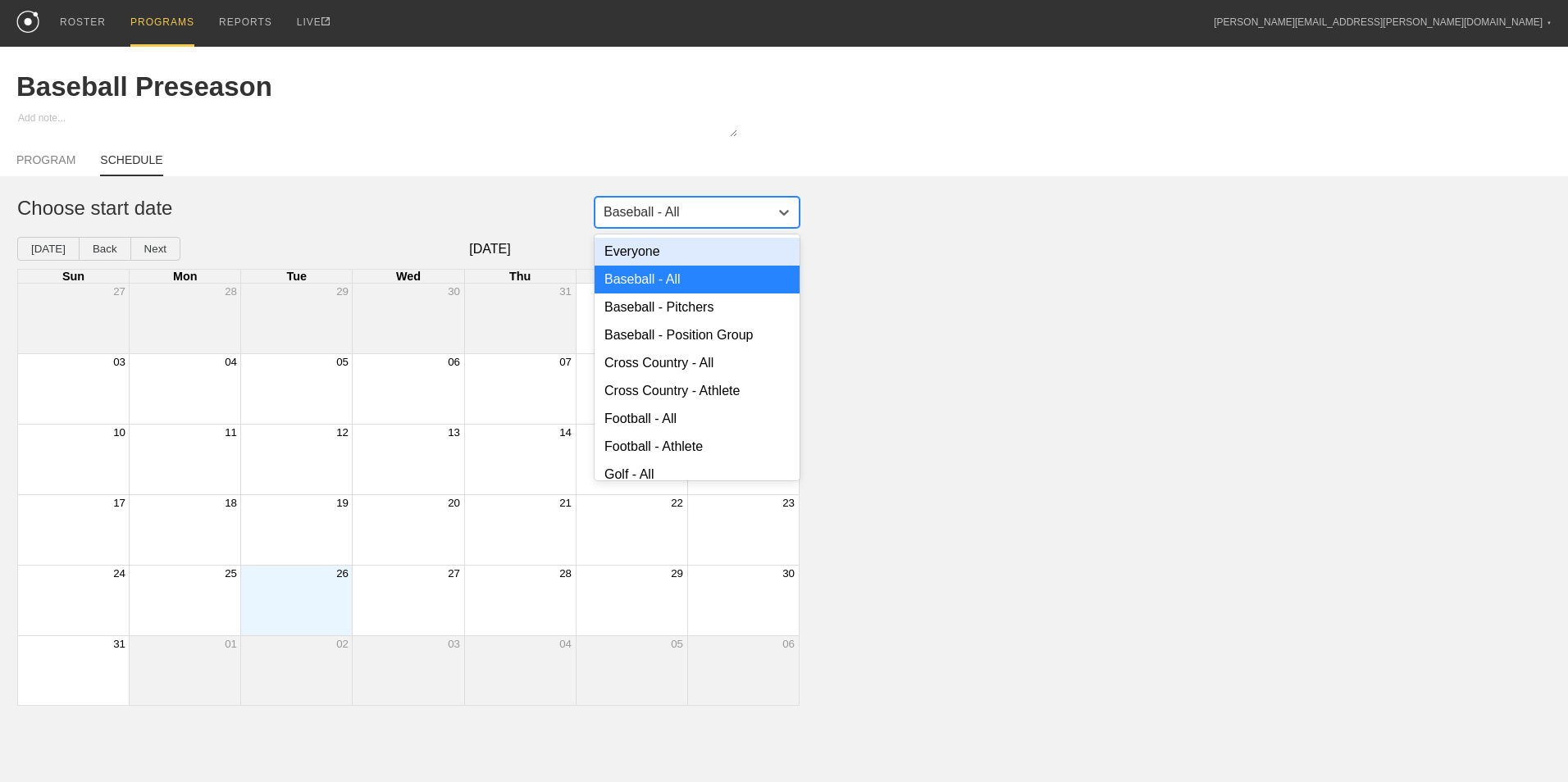
click at [644, 212] on div "Baseball - All" at bounding box center [642, 212] width 76 height 15
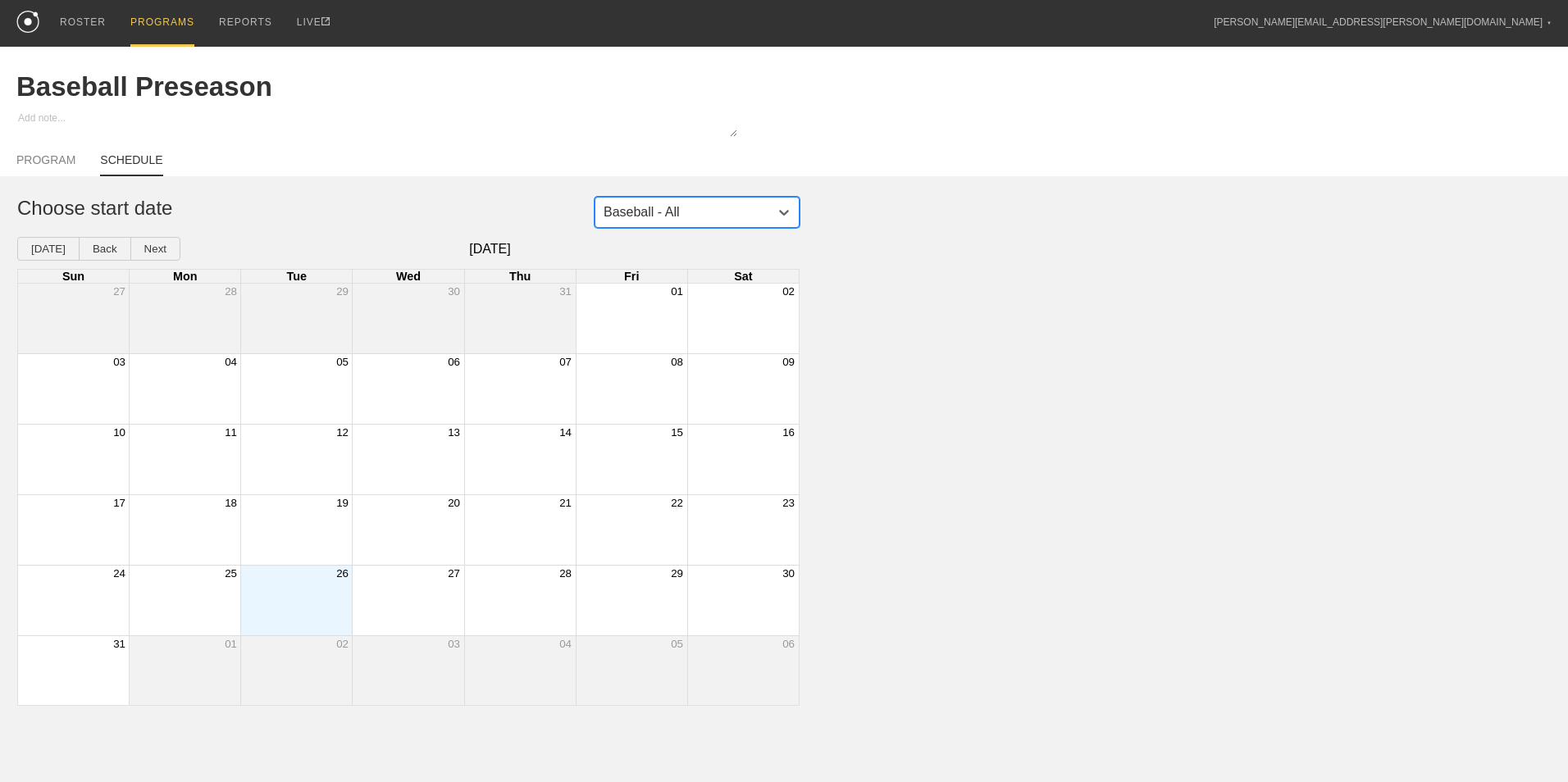
click at [50, 154] on div "PROGRAM SCHEDULE" at bounding box center [783, 158] width 1535 height 36
click at [127, 155] on link "SCHEDULE" at bounding box center [131, 165] width 62 height 23
type textarea "x"
click at [653, 231] on div "Baseball - All Choose start date [DATE] Back Next [DATE] Sun Mon Tue Wed Thu Fr…" at bounding box center [784, 452] width 1568 height 509
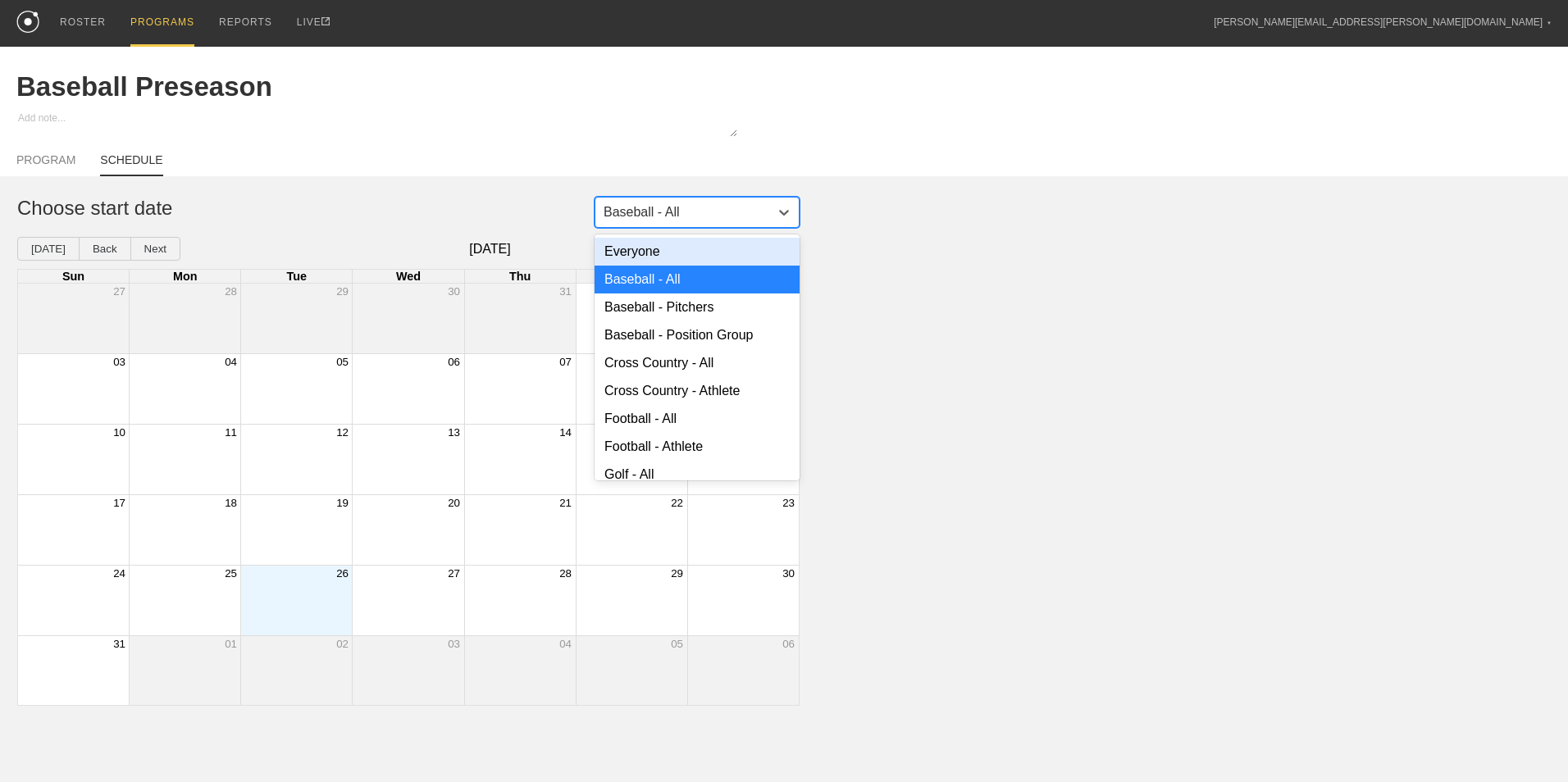
click at [655, 222] on div "Baseball - All" at bounding box center [682, 212] width 174 height 25
click at [676, 245] on div "Everyone" at bounding box center [696, 252] width 205 height 28
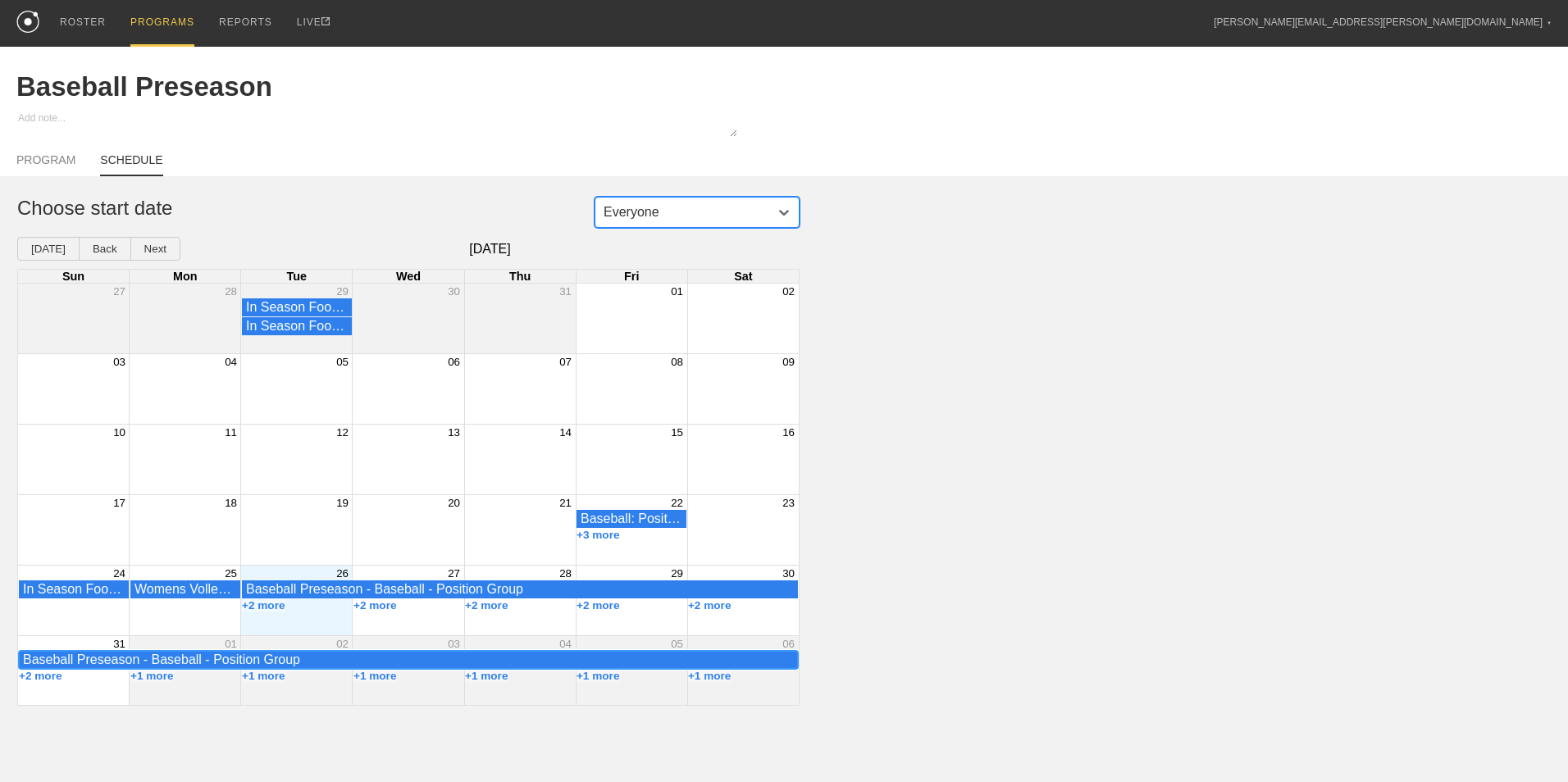
click at [446, 664] on div "Baseball Preseason - Baseball - Position Group" at bounding box center [408, 660] width 771 height 15
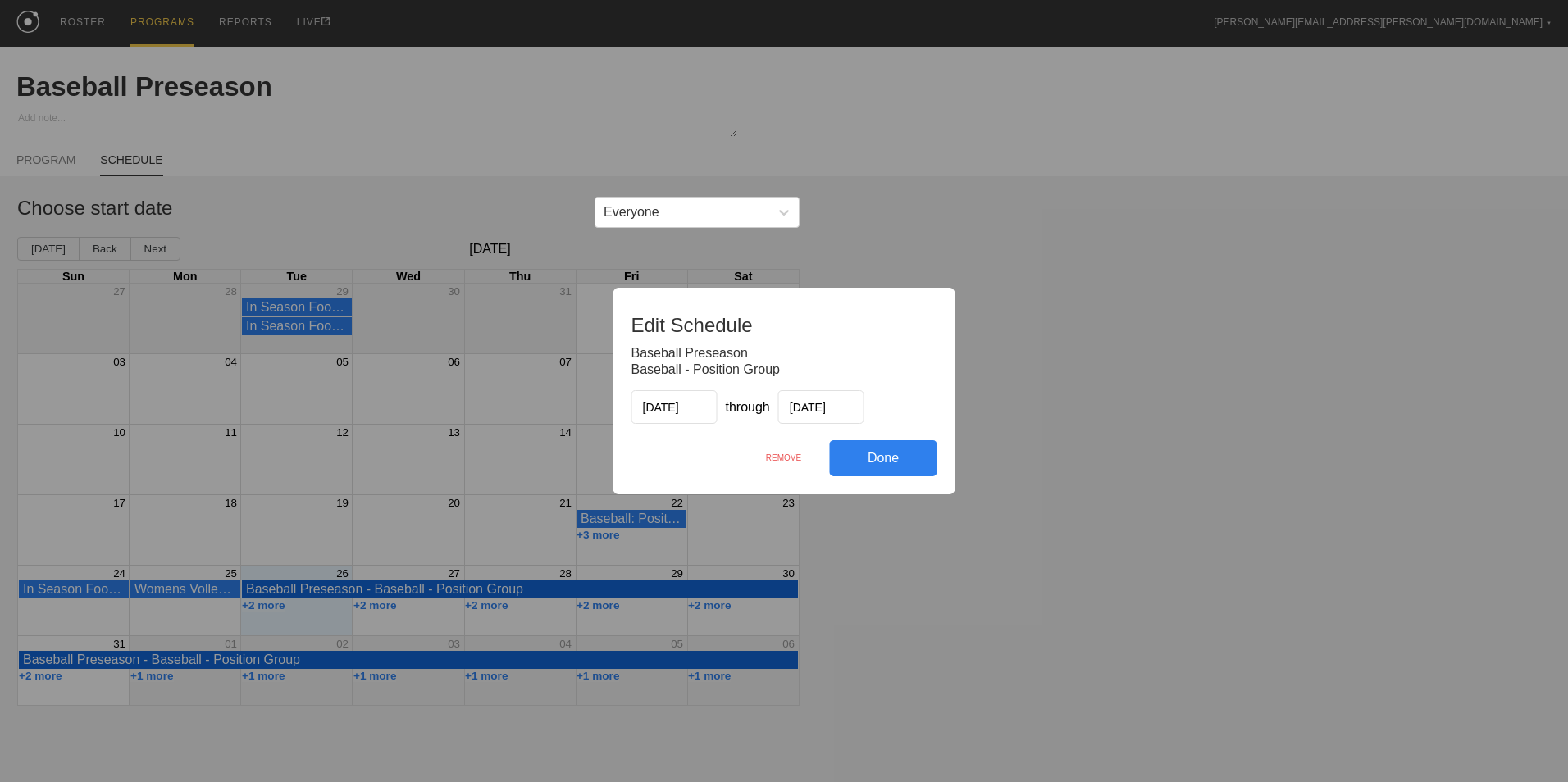
click at [788, 460] on div "REMOVE" at bounding box center [783, 458] width 92 height 35
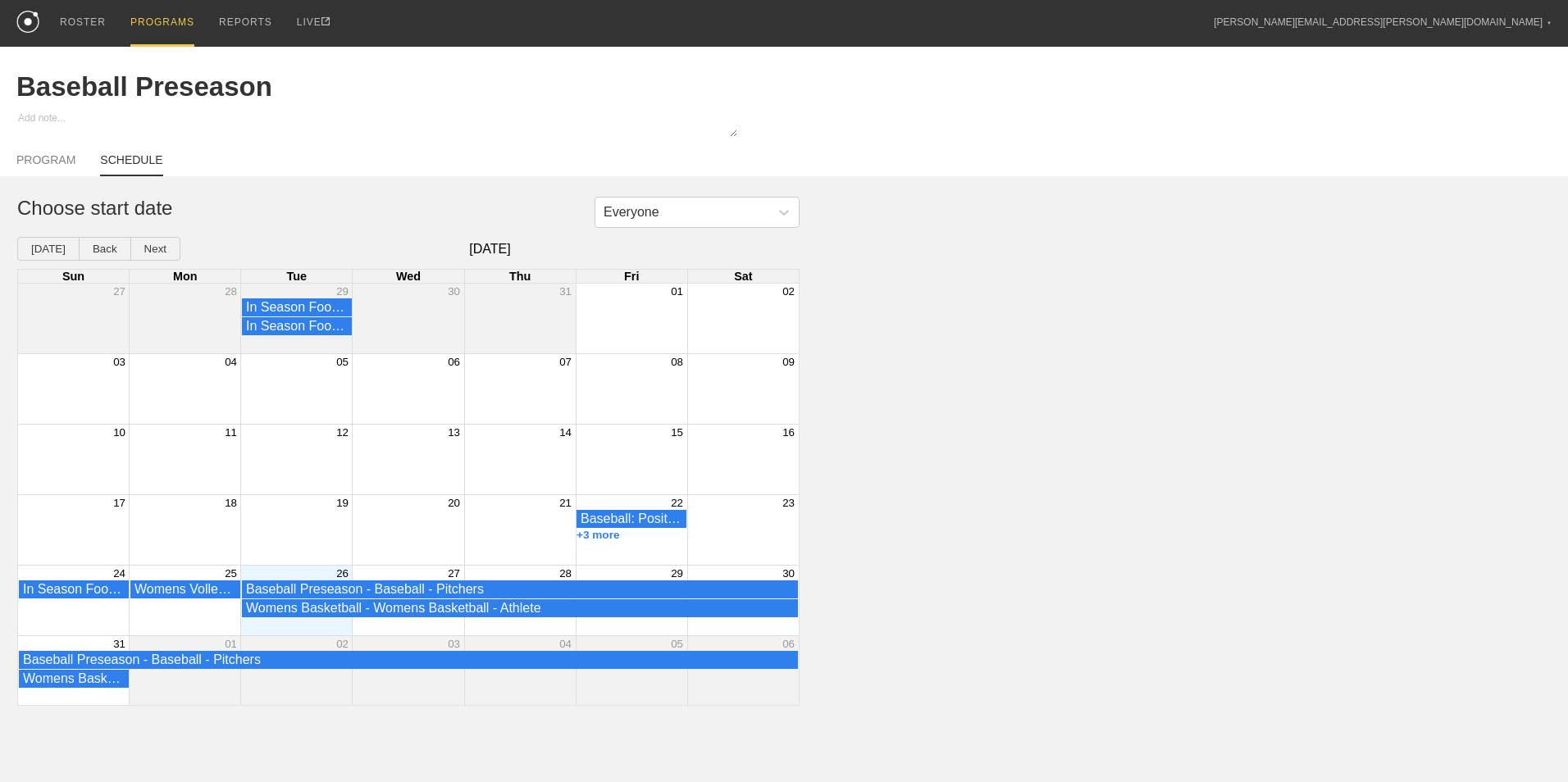
click at [303, 631] on div "Month View" at bounding box center [296, 601] width 111 height 70
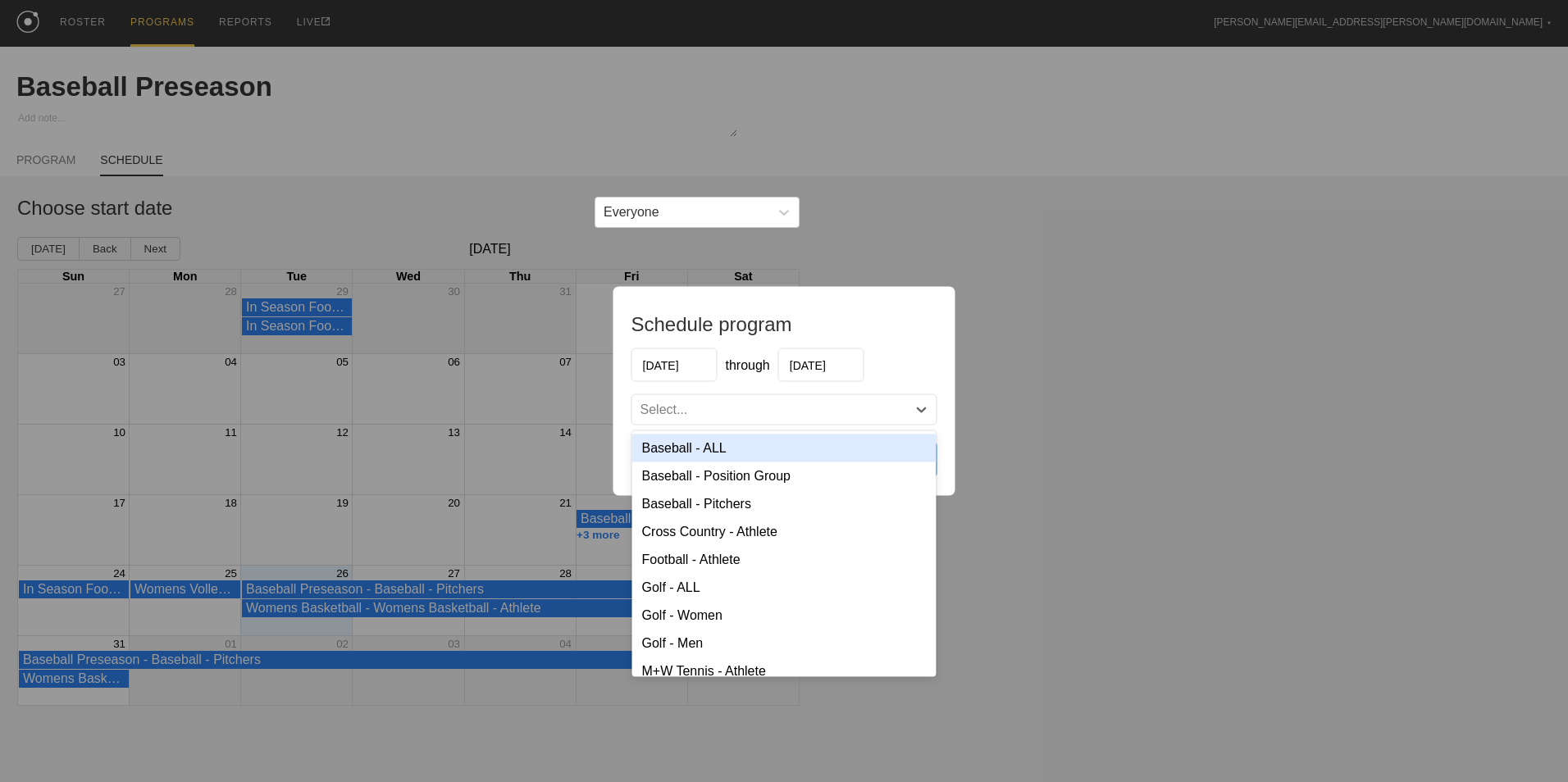
click at [710, 406] on div "Select..." at bounding box center [769, 409] width 275 height 16
click at [723, 482] on div "Baseball - Position Group" at bounding box center [784, 476] width 304 height 28
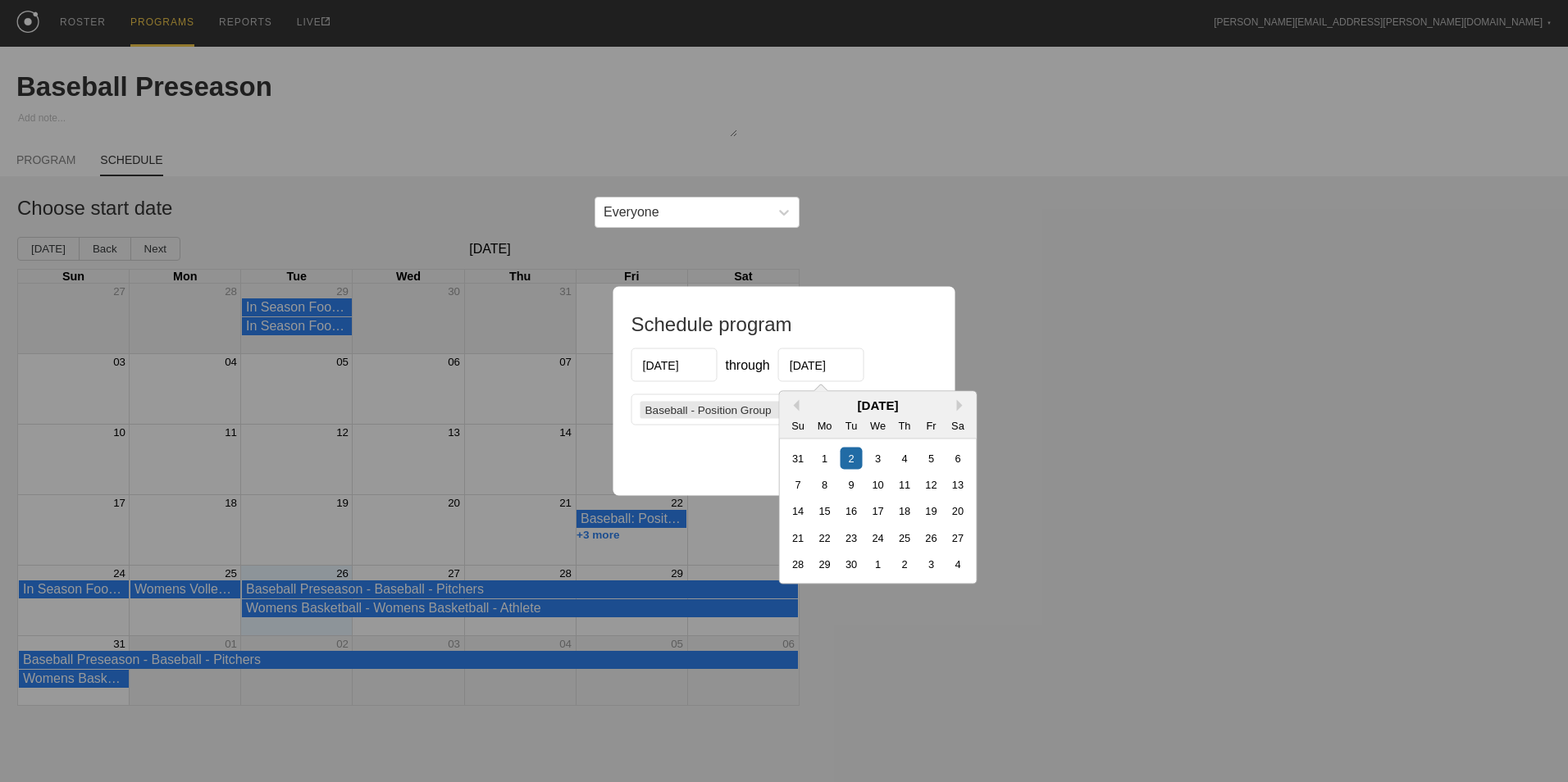
click at [819, 363] on input "[DATE]" at bounding box center [821, 365] width 86 height 34
click at [960, 404] on button "Next Month" at bounding box center [962, 406] width 11 height 11
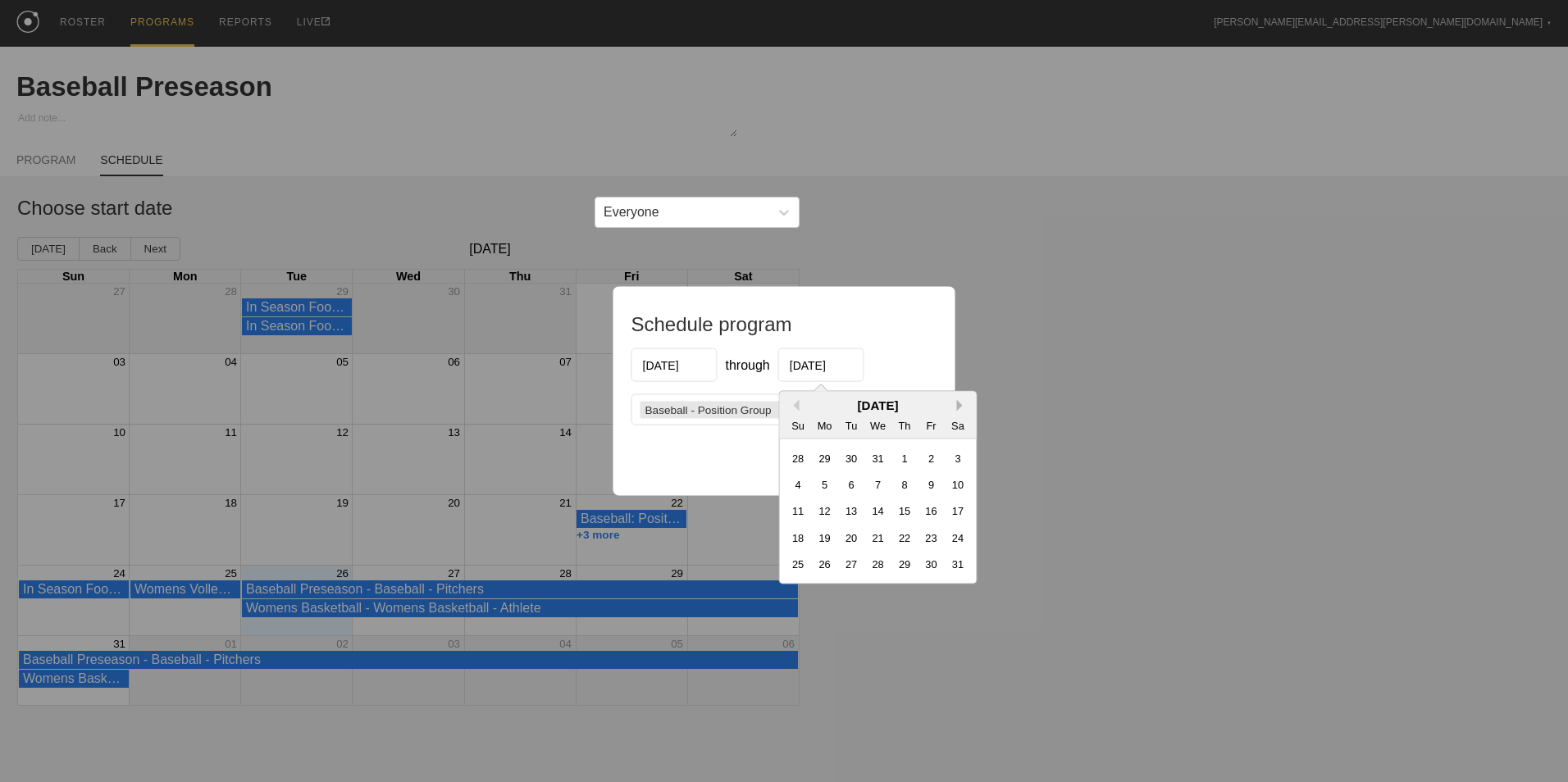
click at [956, 406] on div "Previous Month Next Month [DATE] Su Mo Tu We Th Fr Sa 28 29 30 31 1 2 3 4 5 6 7…" at bounding box center [878, 488] width 198 height 193
click at [958, 405] on button "Next Month" at bounding box center [962, 406] width 11 height 11
click at [927, 502] on div "20" at bounding box center [930, 510] width 22 height 22
type input "[DATE]"
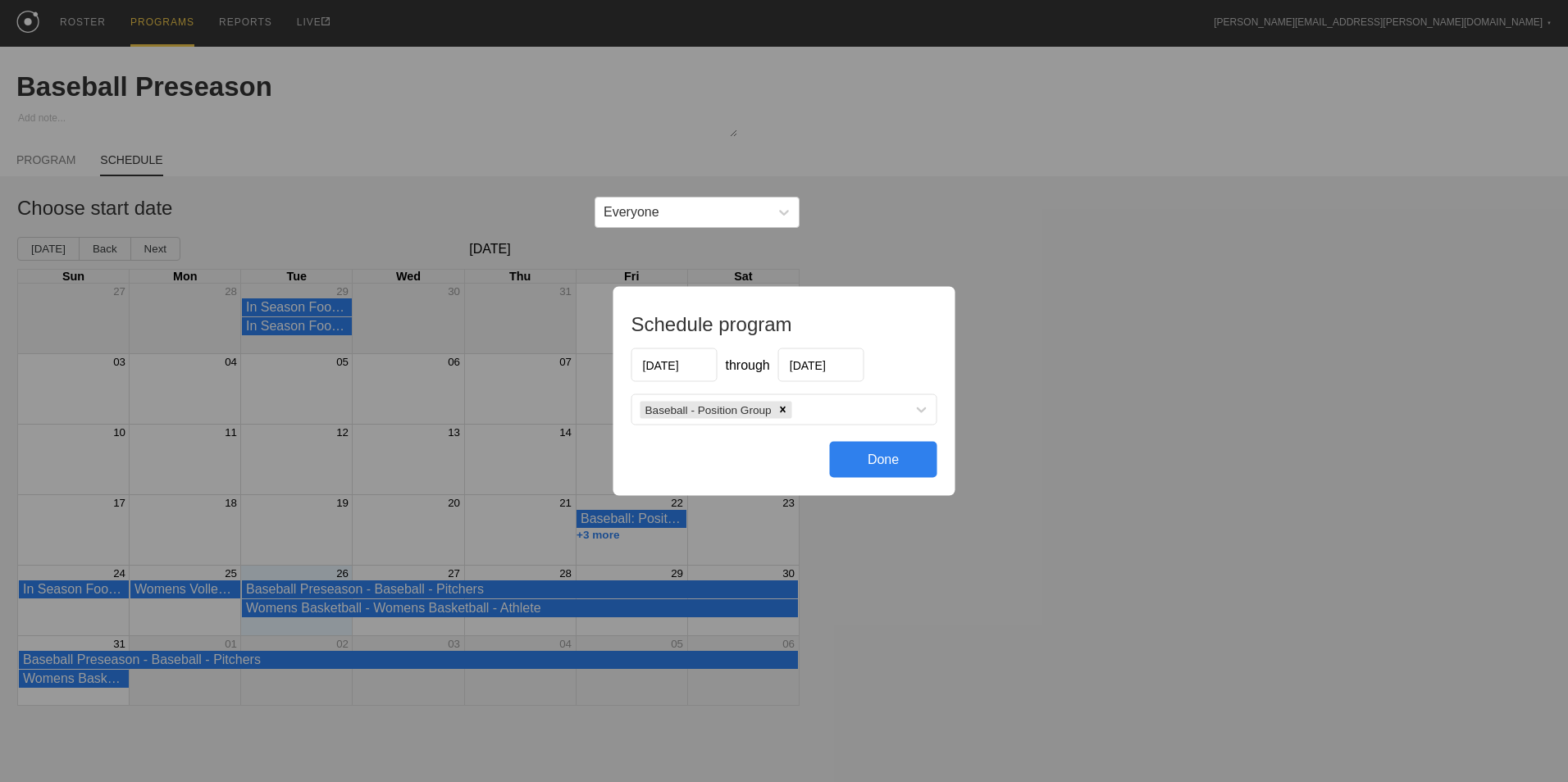
click at [862, 457] on div "Done" at bounding box center [883, 459] width 108 height 36
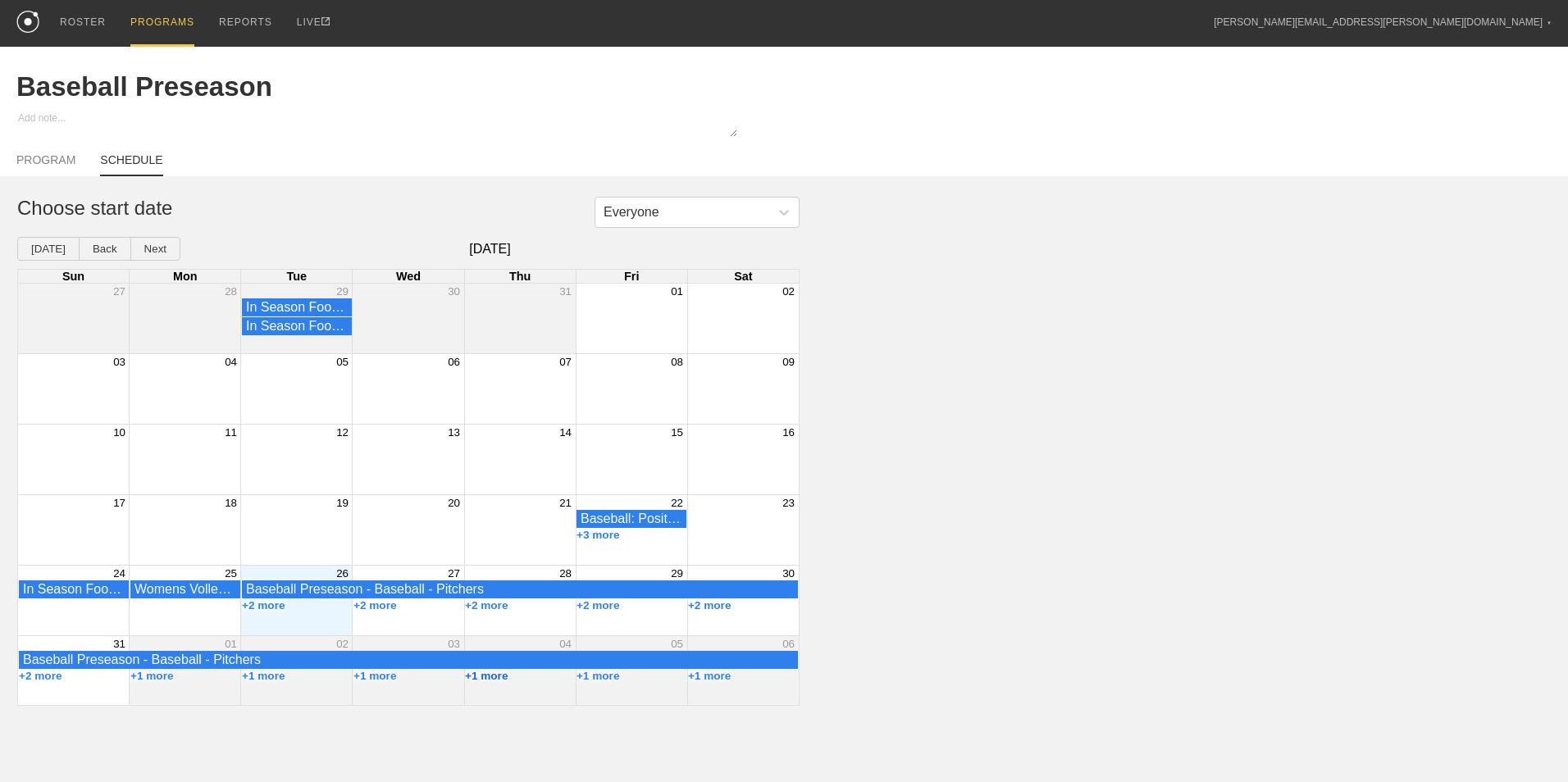
click at [493, 677] on button "+1 more" at bounding box center [487, 675] width 43 height 12
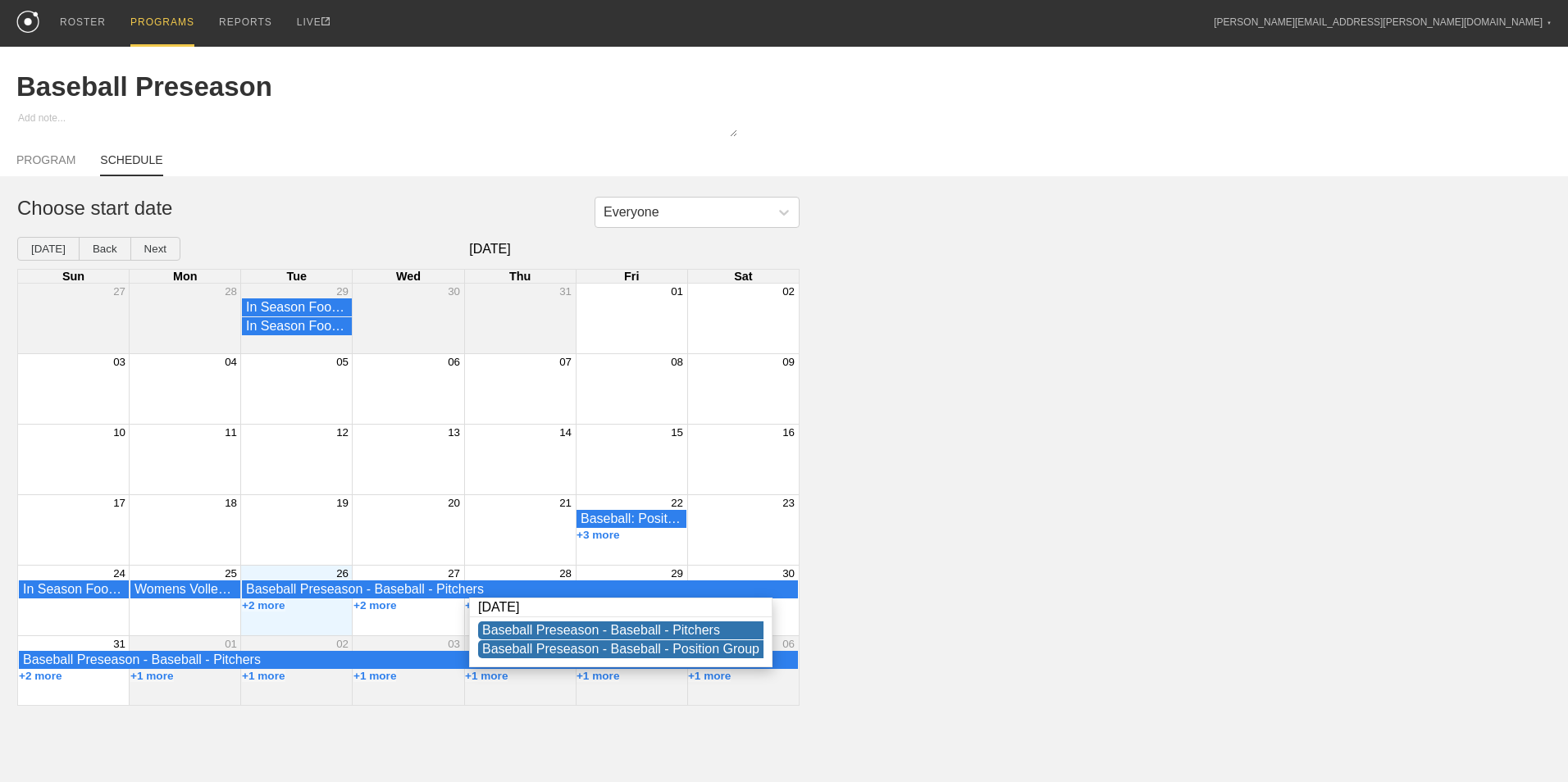
click at [849, 662] on div "Everyone Choose start date [DATE] Back Next [DATE] Sun Mon Tue Wed Thu Fri Sat …" at bounding box center [784, 452] width 1568 height 509
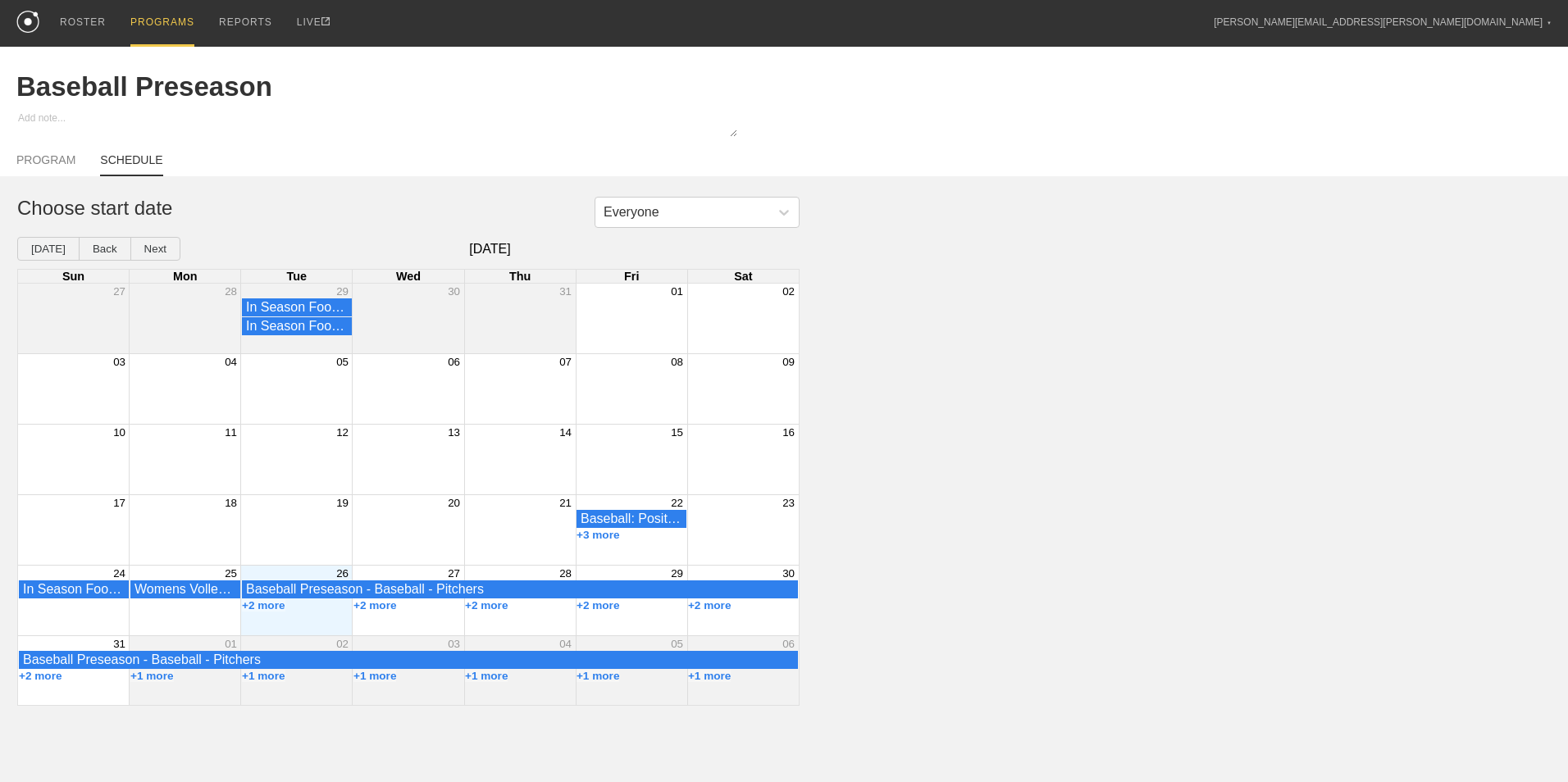
drag, startPoint x: 1343, startPoint y: 124, endPoint x: 1393, endPoint y: 135, distance: 51.2
click at [1393, 135] on div at bounding box center [784, 125] width 1568 height 29
click at [1270, 227] on div "Everyone Choose start date [DATE] Back Next [DATE] Sun Mon Tue Wed Thu Fri Sat …" at bounding box center [784, 452] width 1568 height 509
click at [39, 160] on link "PROGRAM" at bounding box center [45, 165] width 59 height 23
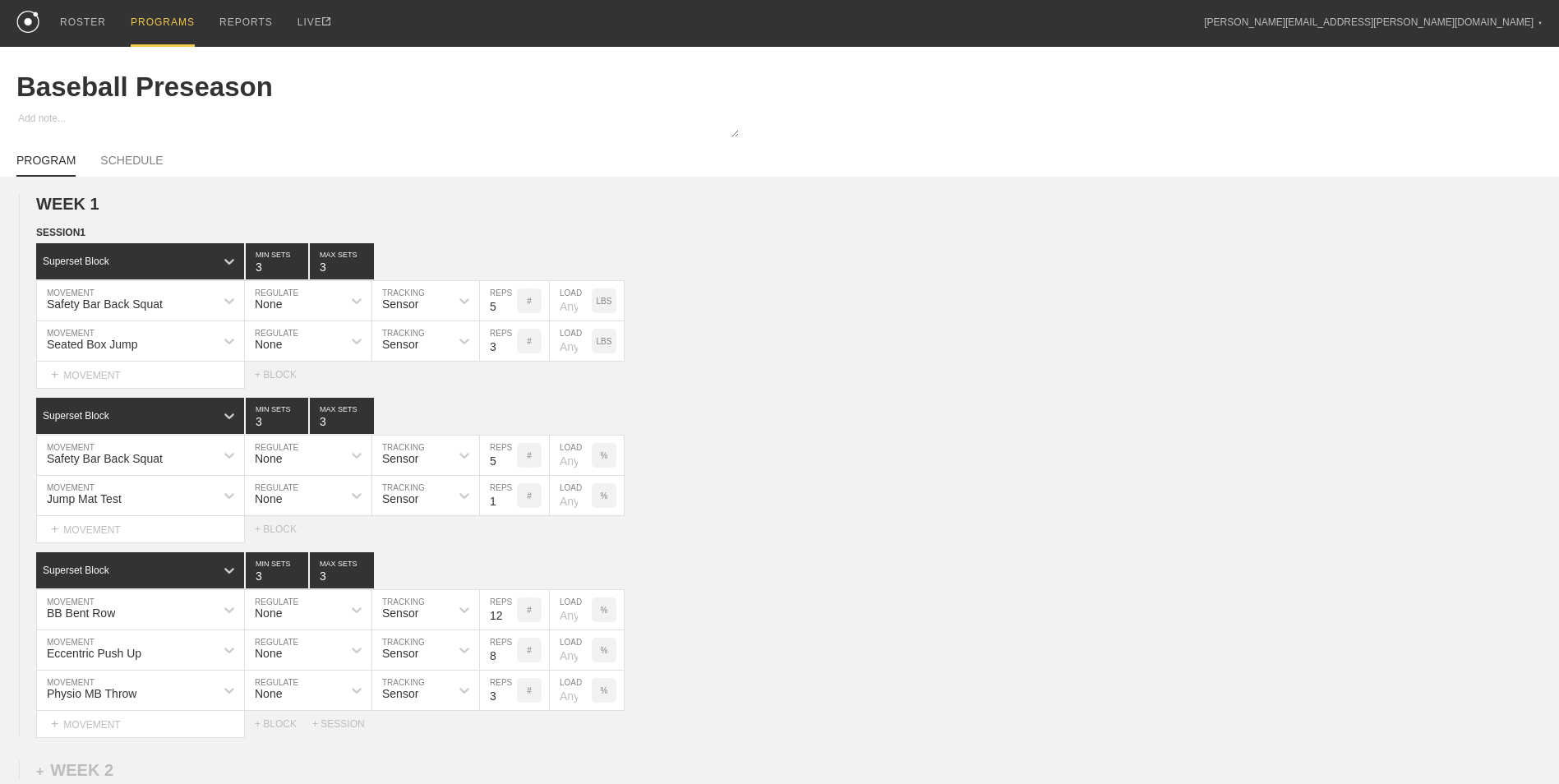
click at [153, 17] on div "PROGRAMS" at bounding box center [163, 24] width 64 height 47
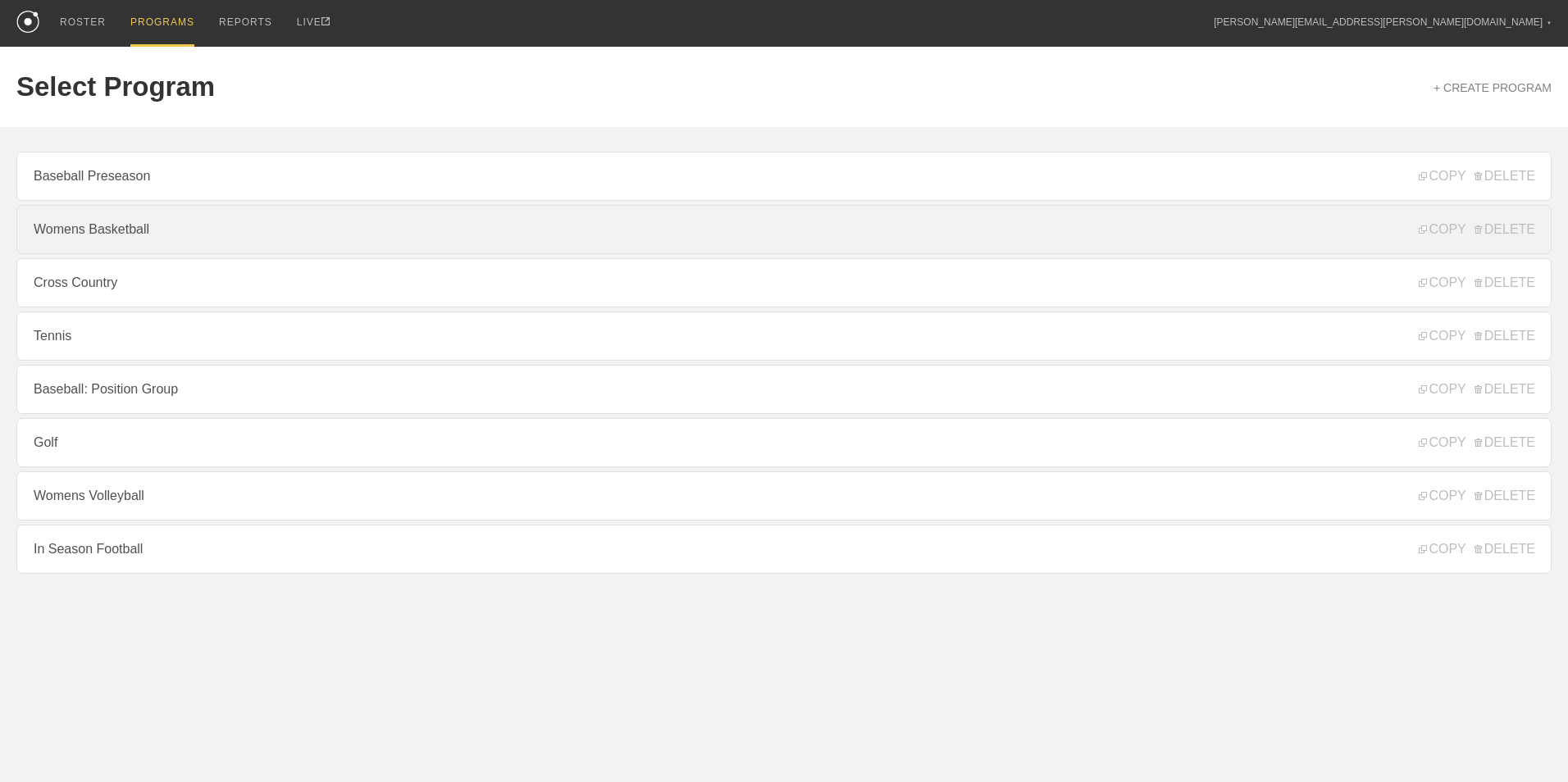
click at [192, 231] on link "Womens Basketball" at bounding box center [783, 229] width 1535 height 49
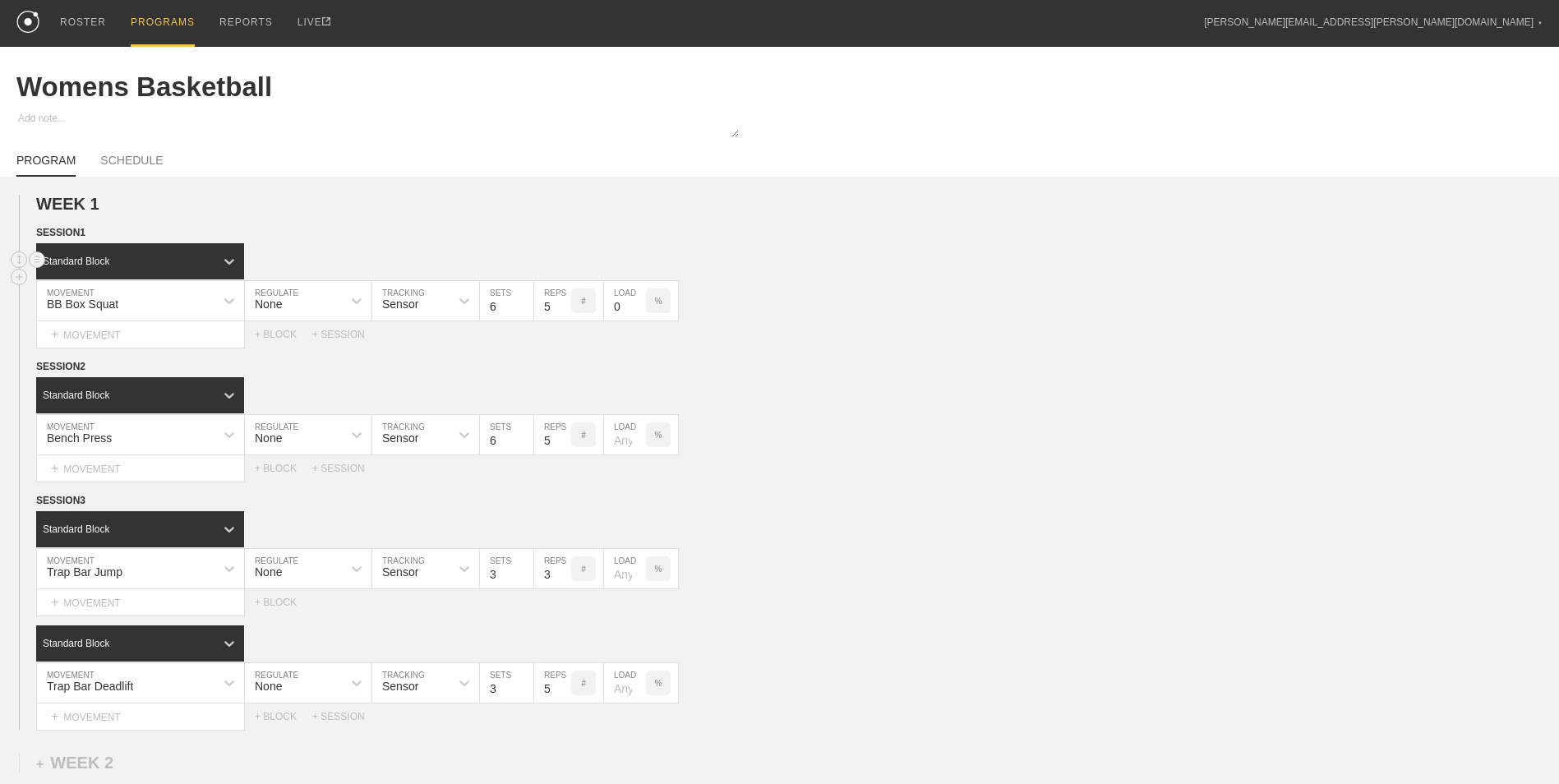
type textarea "x"
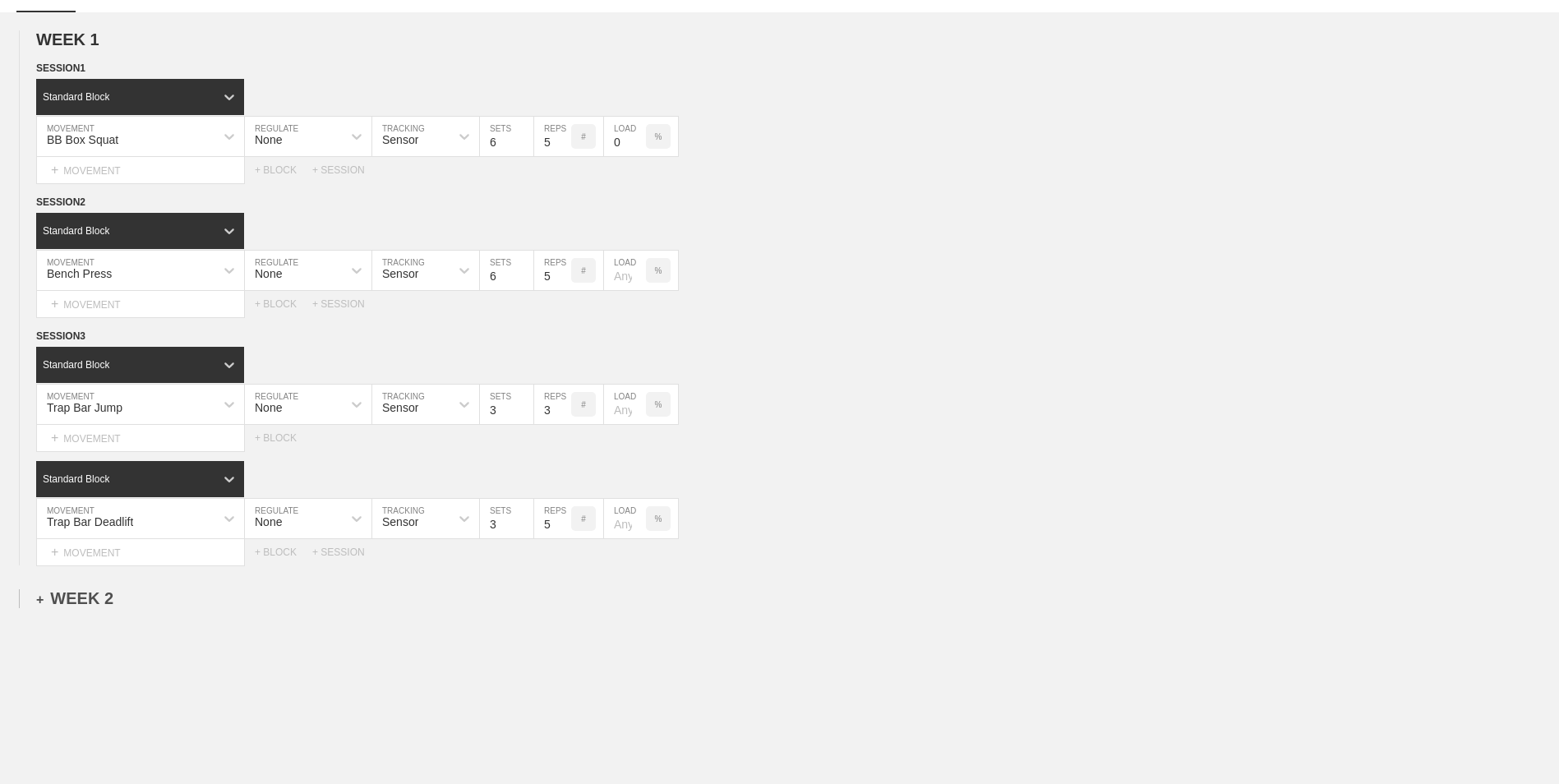
click at [90, 605] on div "+ WEEK 2" at bounding box center [75, 599] width 78 height 19
click at [85, 623] on div "+ SESSION 1" at bounding box center [67, 616] width 63 height 15
click at [136, 653] on div "+ BLOCK" at bounding box center [139, 645] width 207 height 26
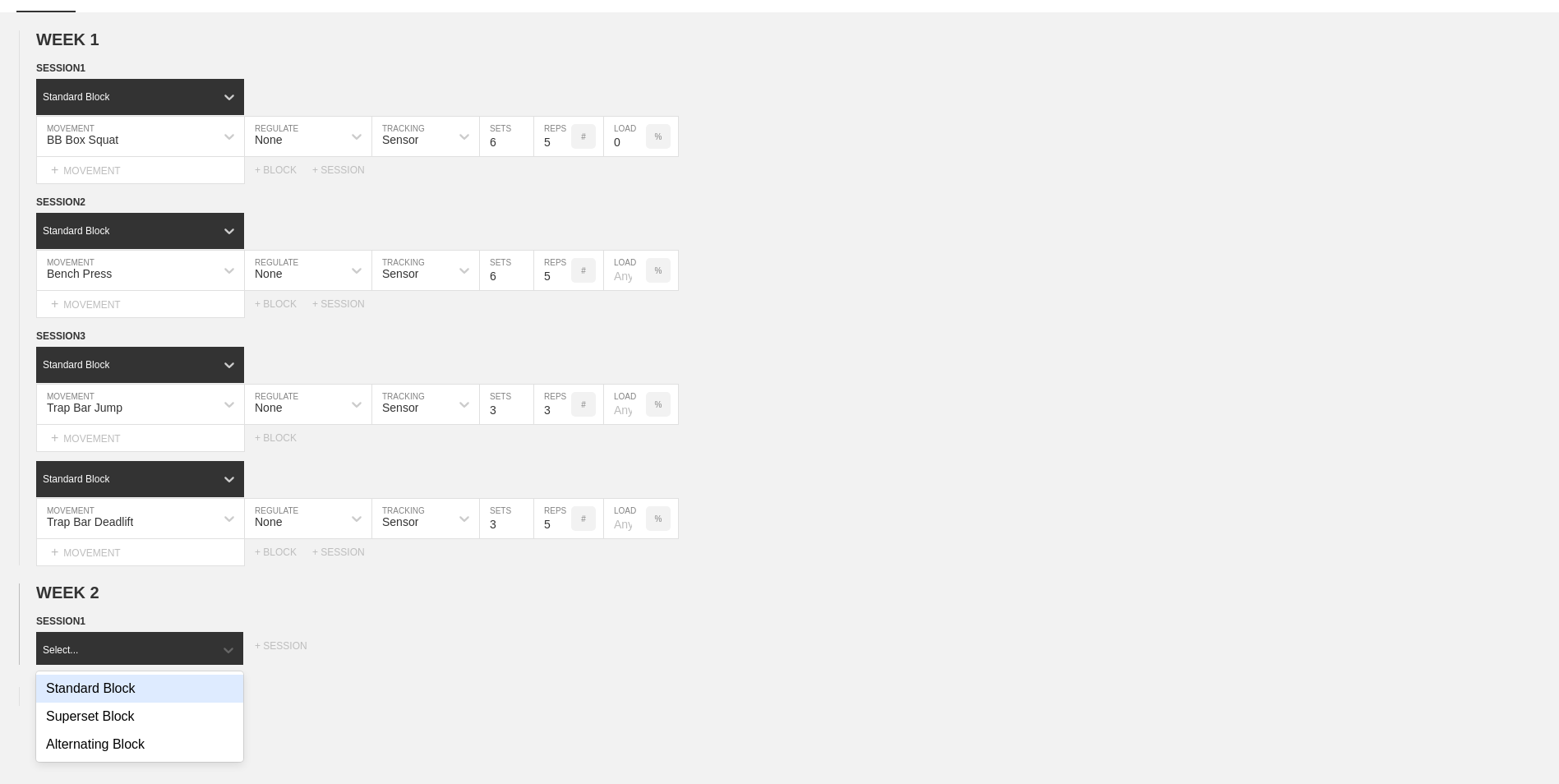
click at [131, 696] on div "Standard Block" at bounding box center [139, 688] width 207 height 28
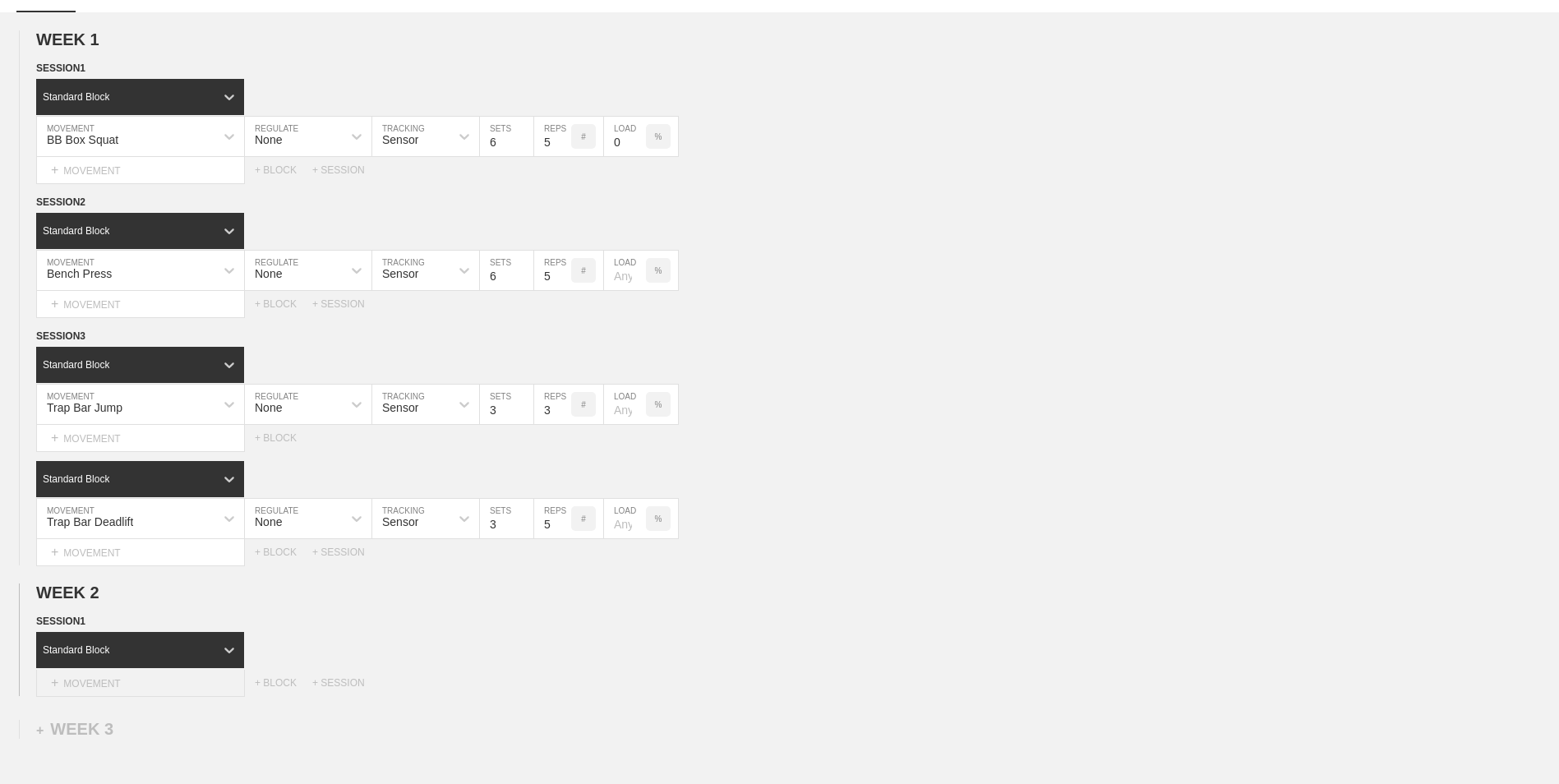
click at [125, 679] on div "+ MOVEMENT" at bounding box center [140, 683] width 209 height 27
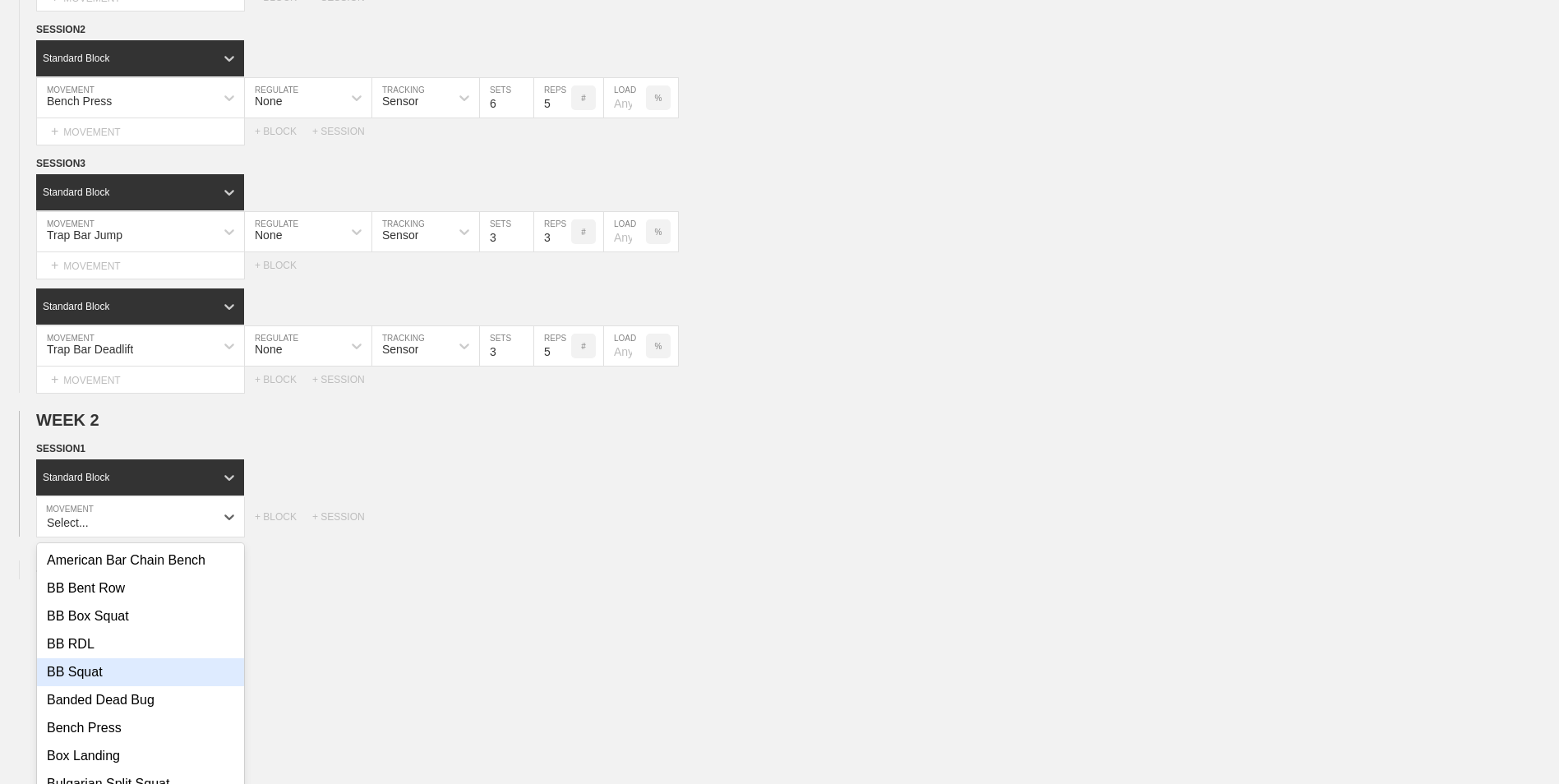
scroll to position [353, 0]
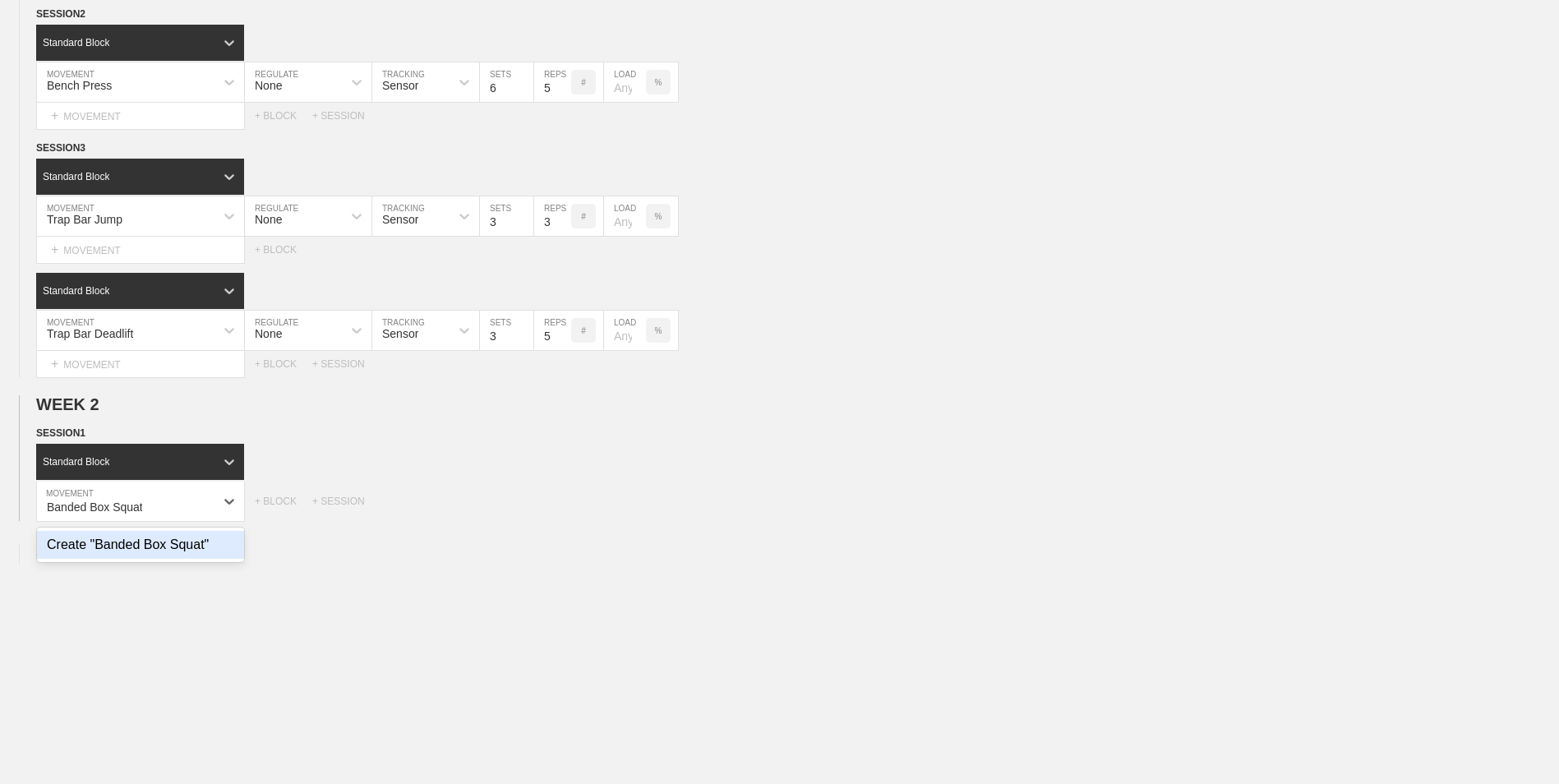
click at [129, 546] on div "Create "Banded Box Squat"" at bounding box center [140, 545] width 207 height 28
type input "Banded Box Squat"
click at [523, 499] on input "3" at bounding box center [506, 501] width 53 height 40
click at [527, 506] on input "4" at bounding box center [506, 501] width 53 height 40
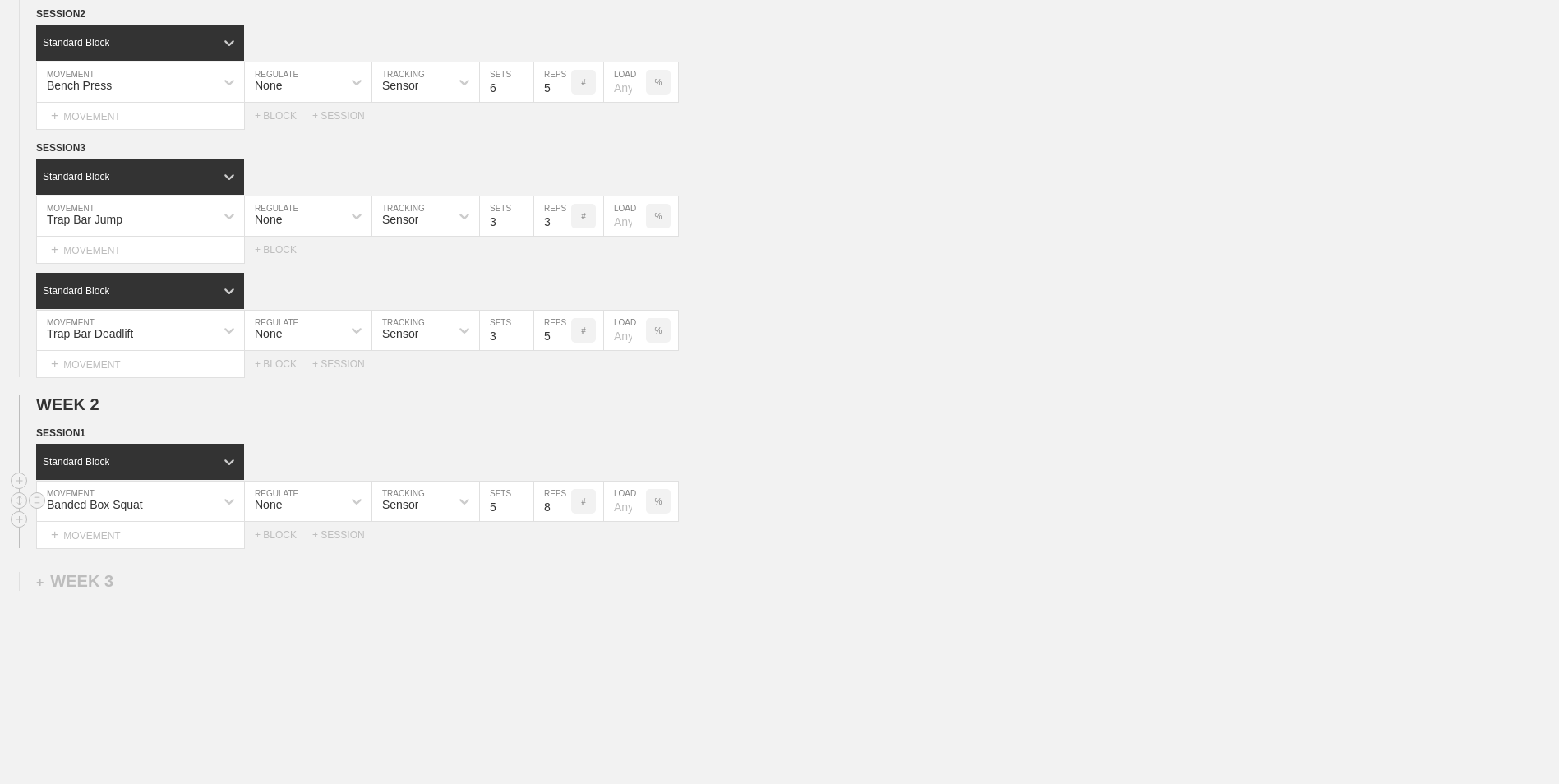
click at [527, 506] on input "5" at bounding box center [506, 501] width 53 height 40
type input "6"
click at [527, 506] on input "6" at bounding box center [506, 501] width 53 height 40
click at [562, 513] on input "7" at bounding box center [552, 501] width 37 height 40
click at [562, 513] on input "6" at bounding box center [552, 501] width 37 height 40
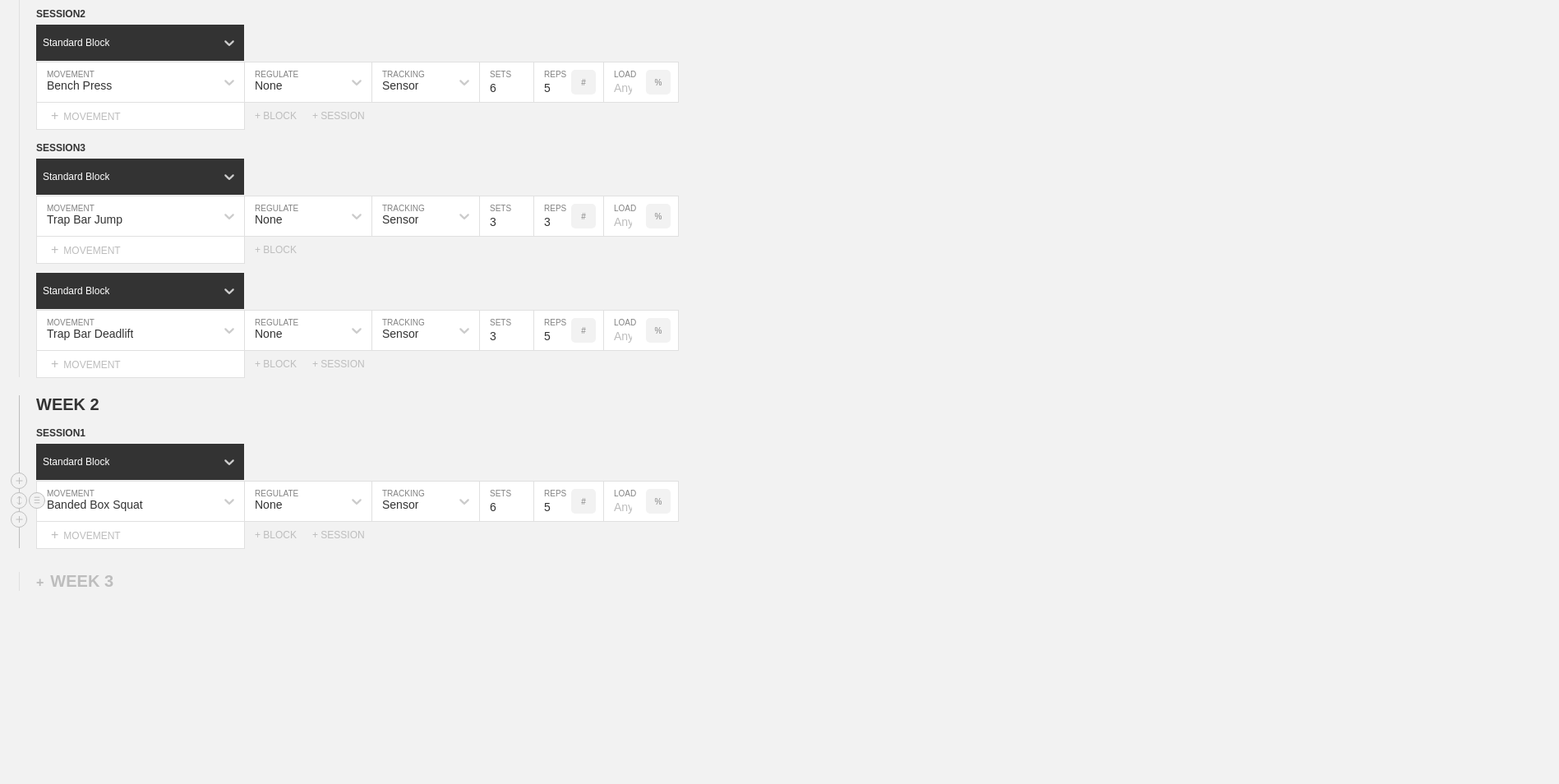
type input "5"
click at [562, 513] on input "5" at bounding box center [552, 501] width 37 height 40
click at [321, 541] on div "+ SESSION" at bounding box center [345, 535] width 66 height 11
click at [150, 590] on div "+ BLOCK" at bounding box center [139, 591] width 207 height 26
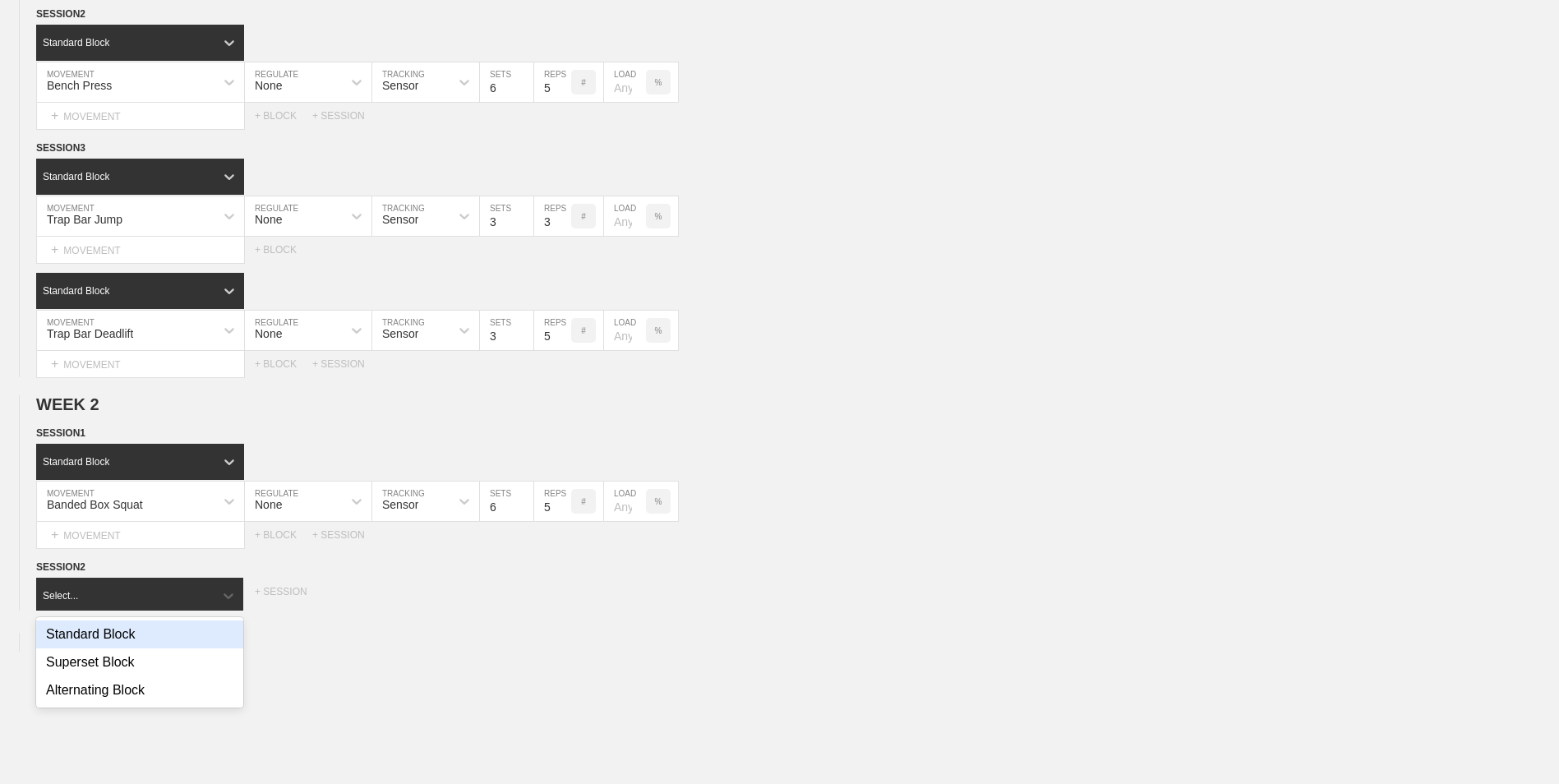
click at [145, 643] on div "Standard Block" at bounding box center [139, 635] width 207 height 28
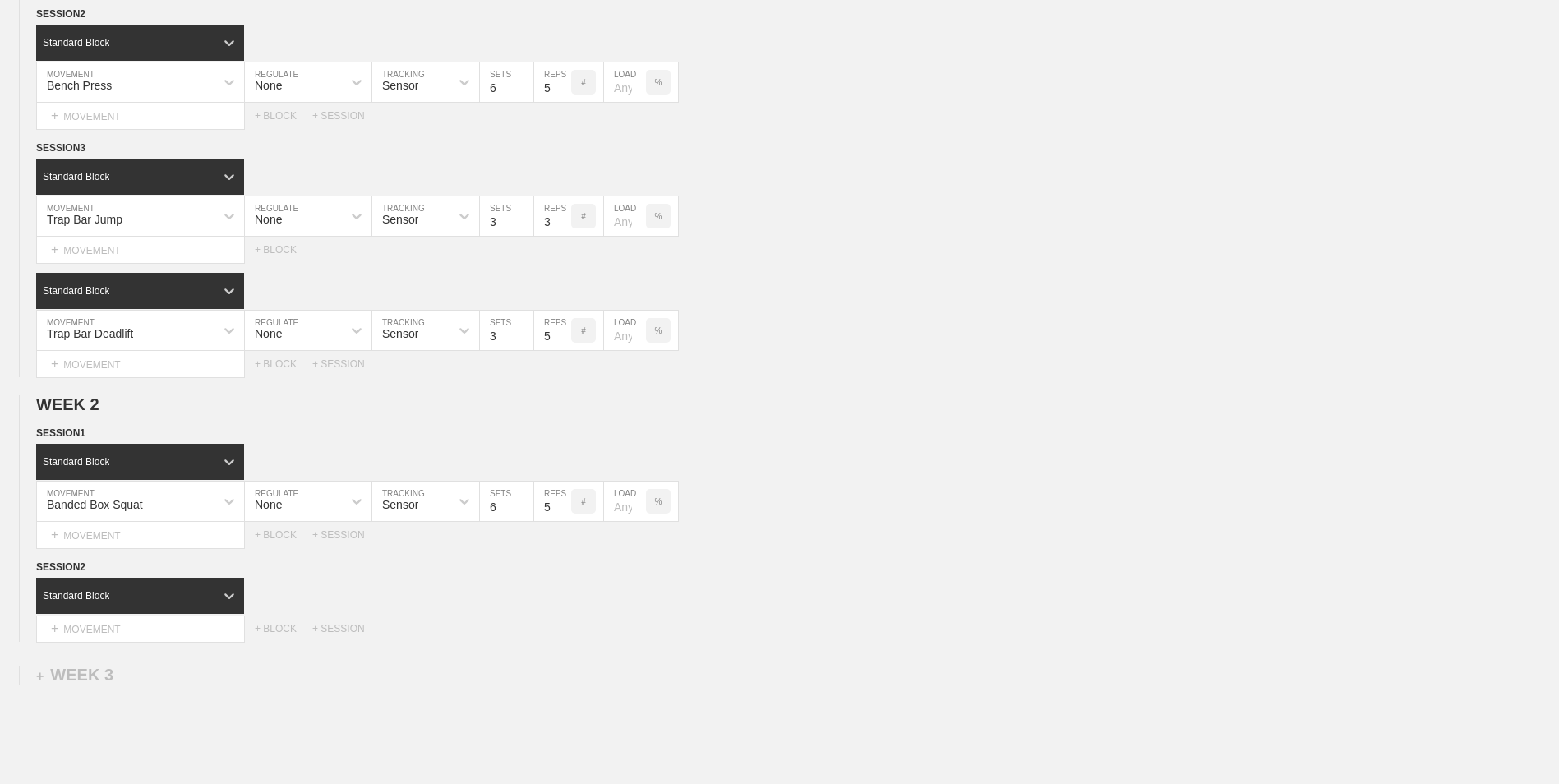
click at [143, 618] on div "Standard Block DUPLICATE INSERT MOVEMENT AFTER DELETE Select... MOVEMENT + MOVE…" at bounding box center [780, 610] width 1559 height 64
click at [139, 634] on div "+ MOVEMENT" at bounding box center [140, 629] width 209 height 27
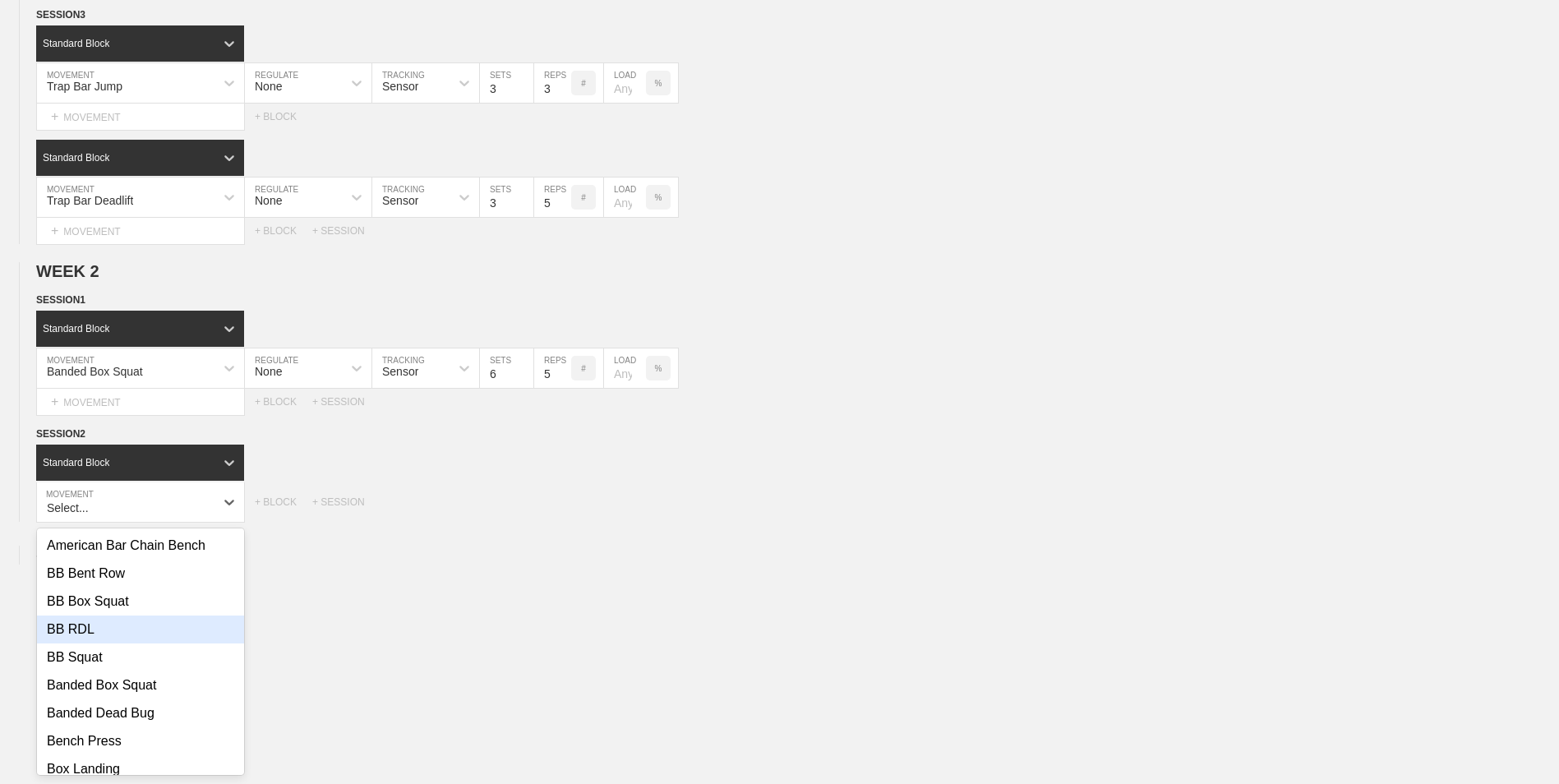
scroll to position [486, 0]
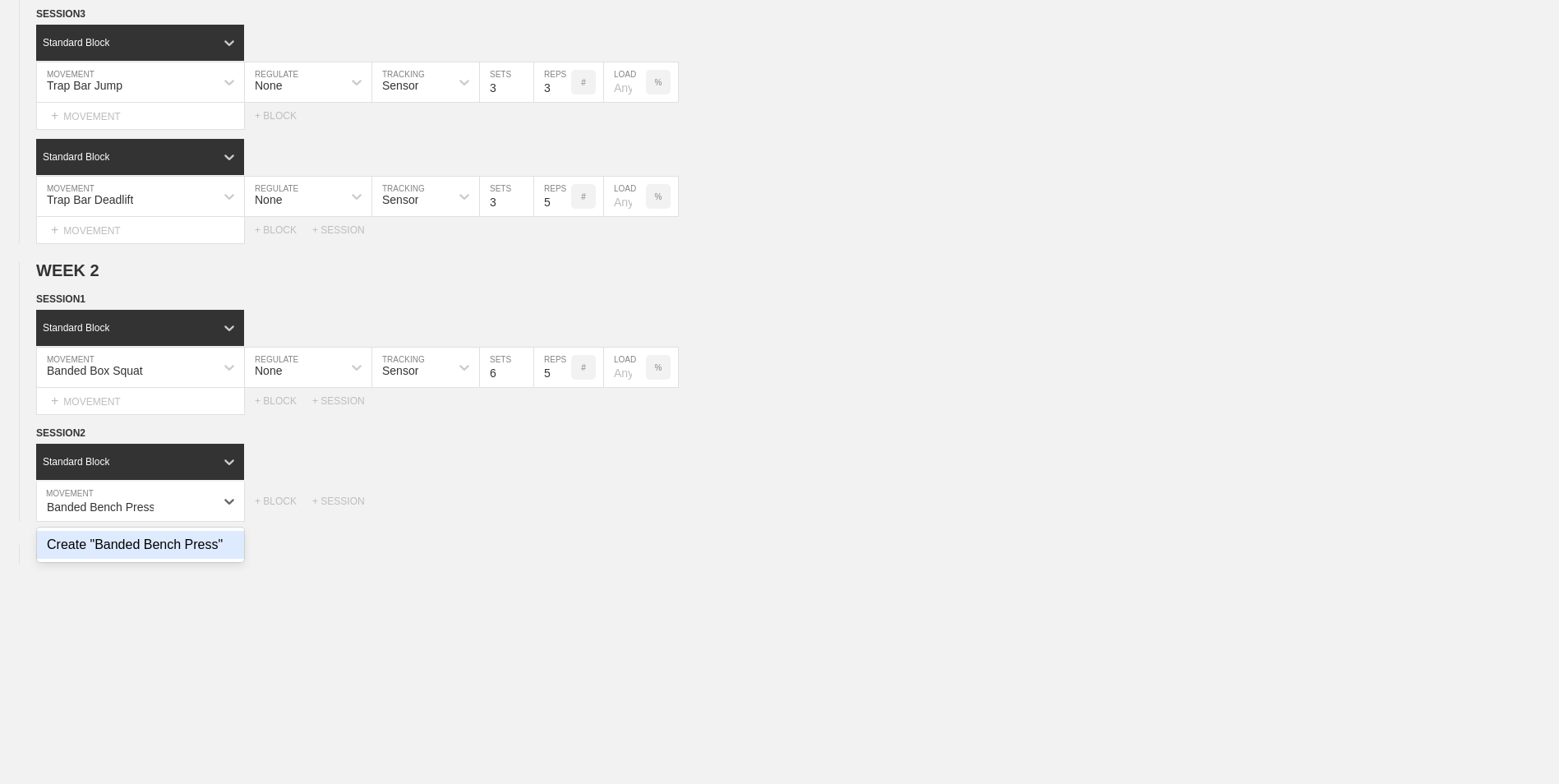
click at [160, 548] on div "Create "Banded Bench Press"" at bounding box center [140, 545] width 207 height 28
type input "Banded Bench Press"
click at [528, 505] on input "4" at bounding box center [506, 501] width 53 height 40
click at [528, 505] on input "5" at bounding box center [506, 501] width 53 height 40
type input "6"
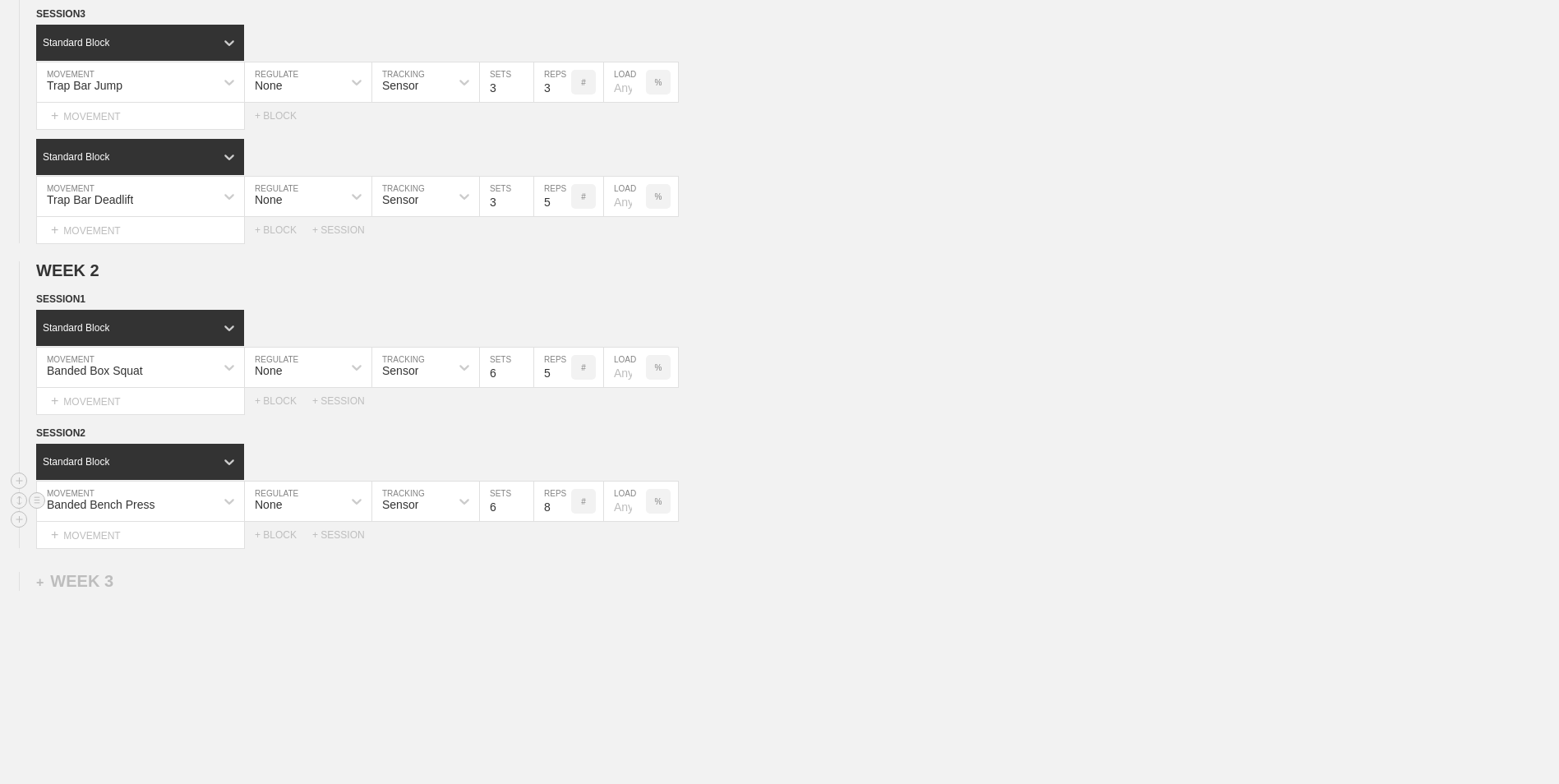
click at [528, 505] on input "6" at bounding box center [506, 501] width 53 height 40
click at [564, 513] on input "7" at bounding box center [552, 501] width 37 height 40
click at [564, 513] on input "6" at bounding box center [552, 501] width 37 height 40
click at [564, 513] on input "5" at bounding box center [552, 501] width 37 height 40
click at [564, 513] on input "4" at bounding box center [552, 501] width 37 height 40
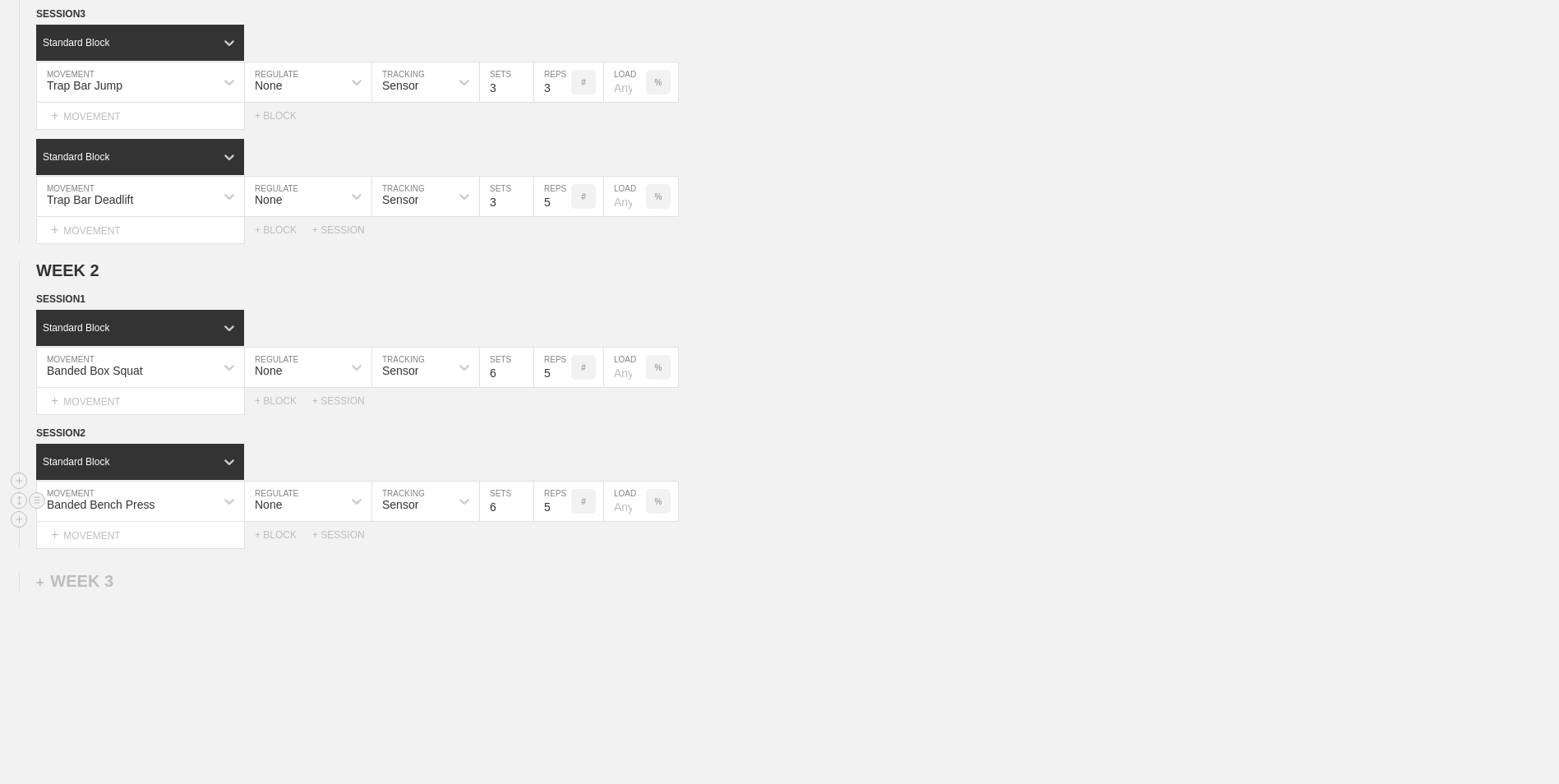
type input "5"
click at [565, 505] on input "5" at bounding box center [552, 501] width 37 height 40
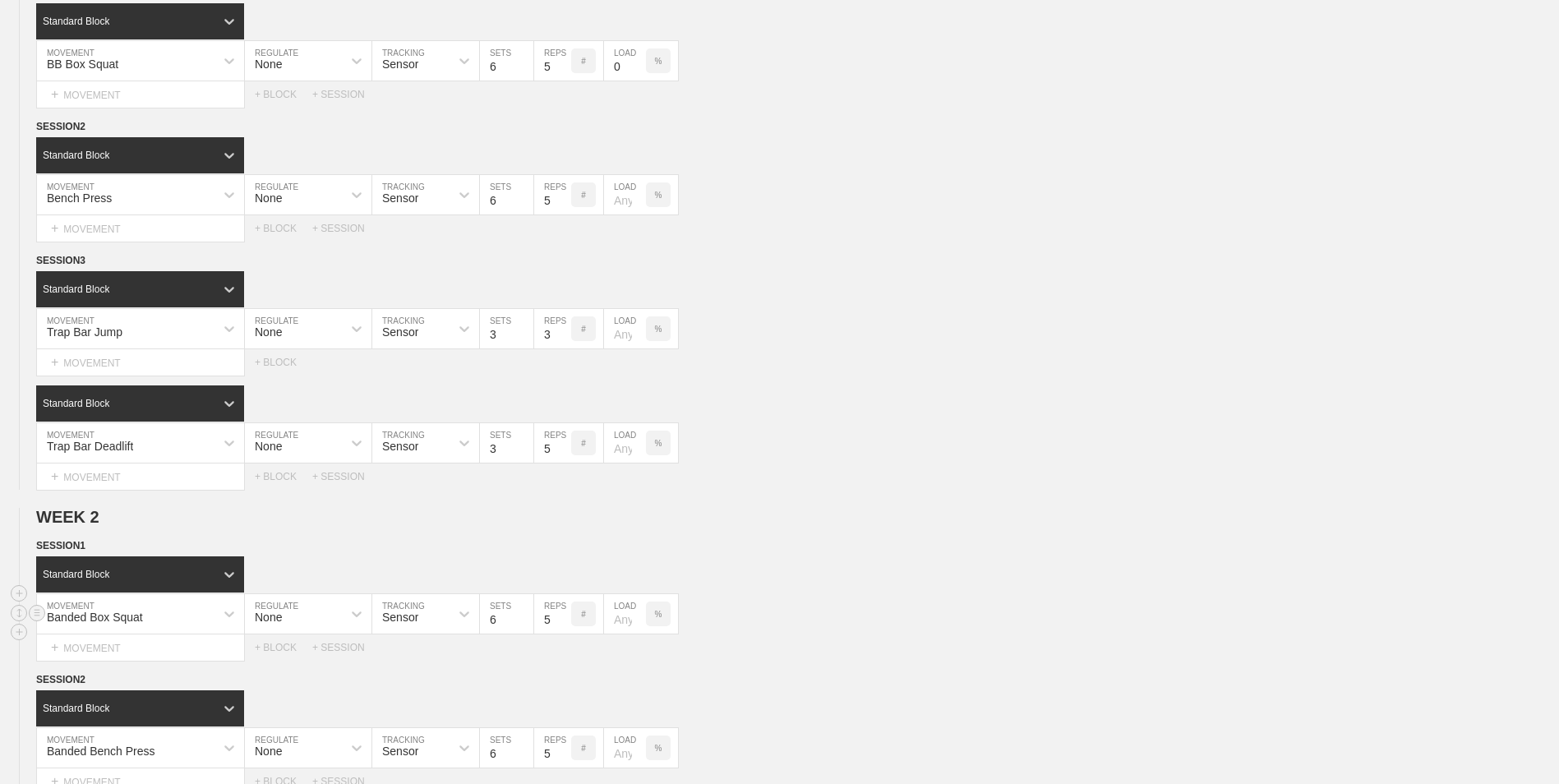
scroll to position [322, 0]
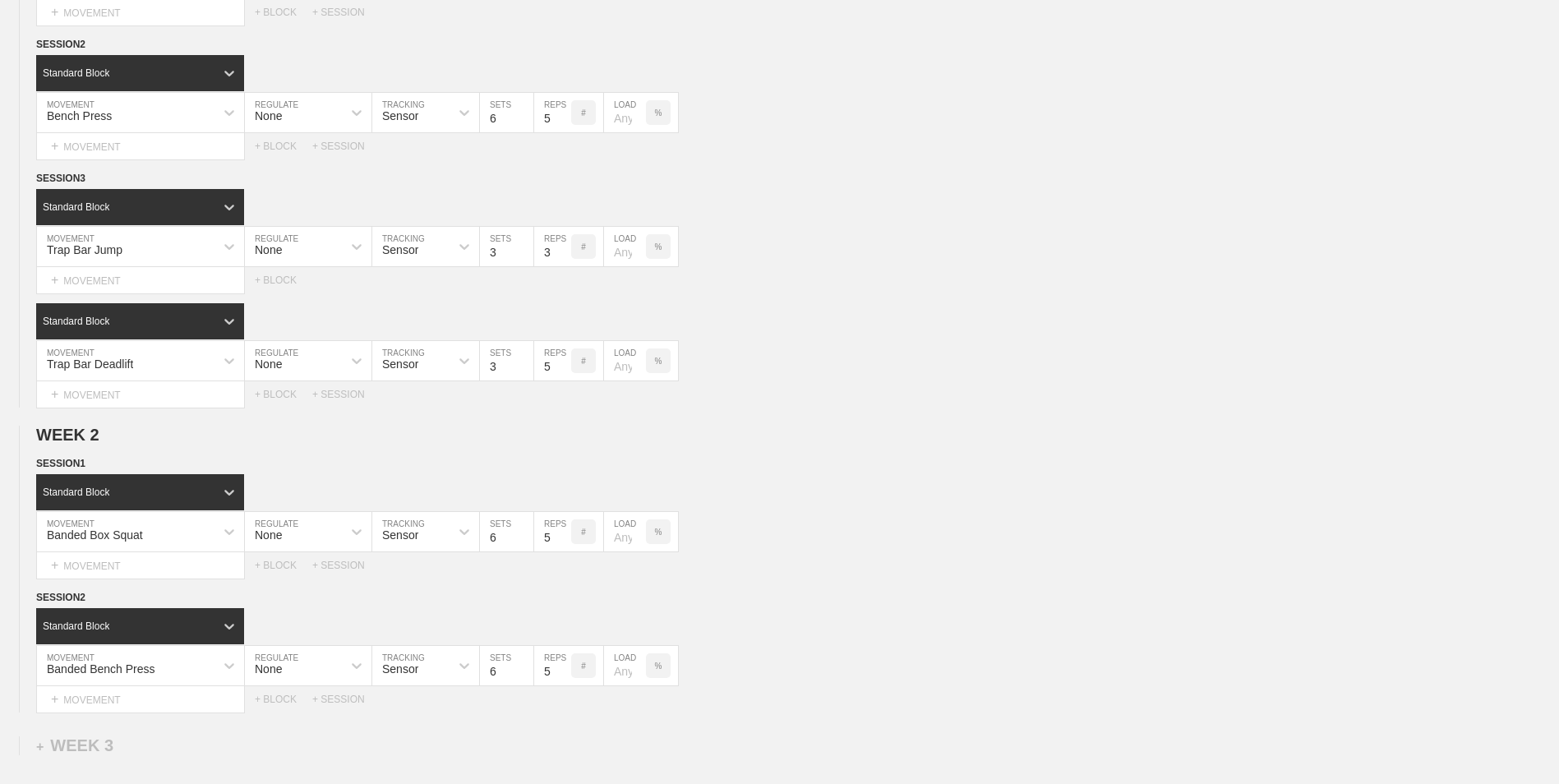
click at [812, 584] on div "WEEK 2 DUPLICATE DELETE SESSION 1 Standard Block DUPLICATE INSERT MOVEMENT AFTE…" at bounding box center [780, 568] width 1559 height 287
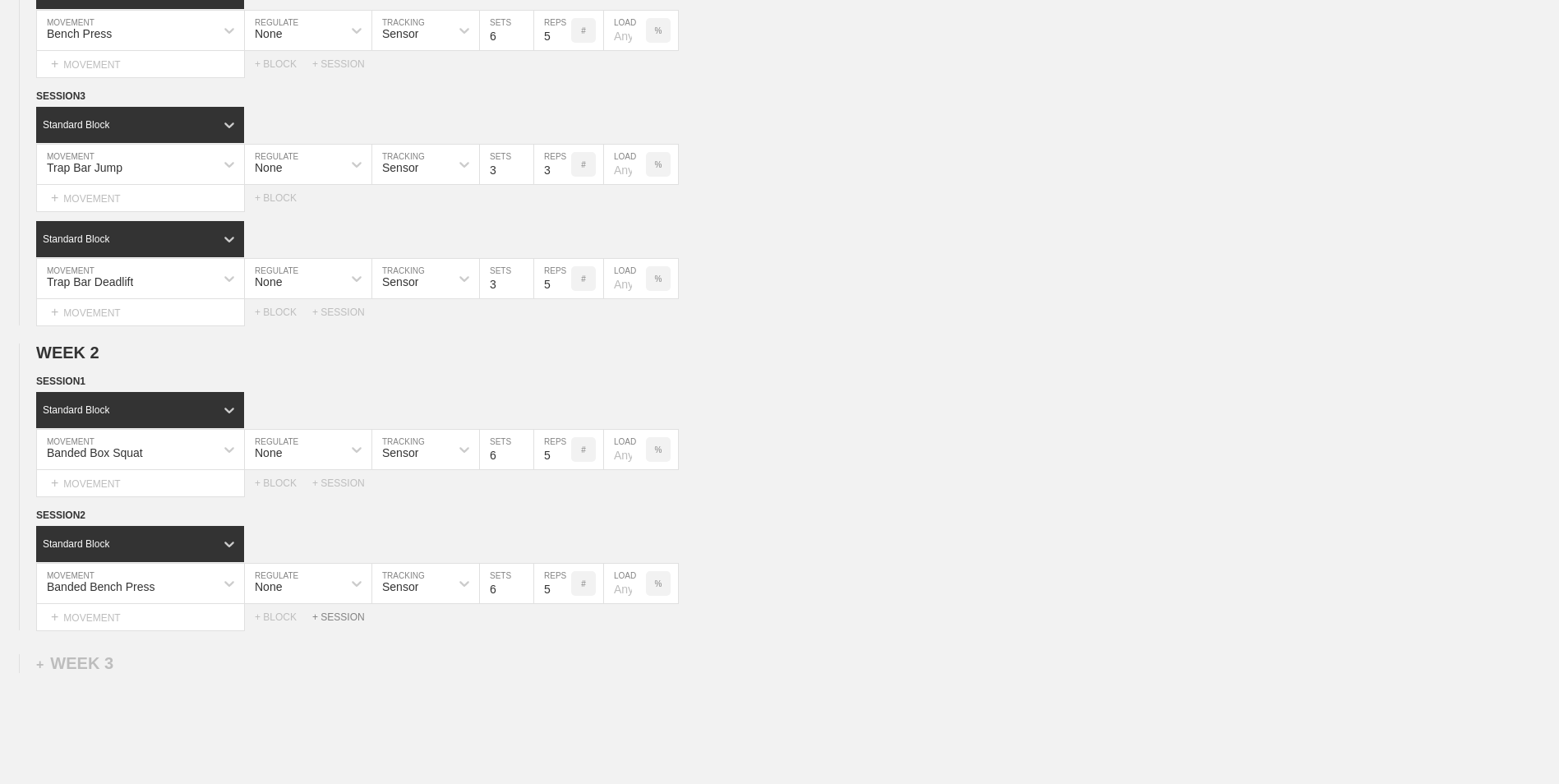
click at [337, 623] on div "+ SESSION" at bounding box center [345, 618] width 66 height 11
click at [166, 678] on div "+ BLOCK" at bounding box center [139, 673] width 207 height 26
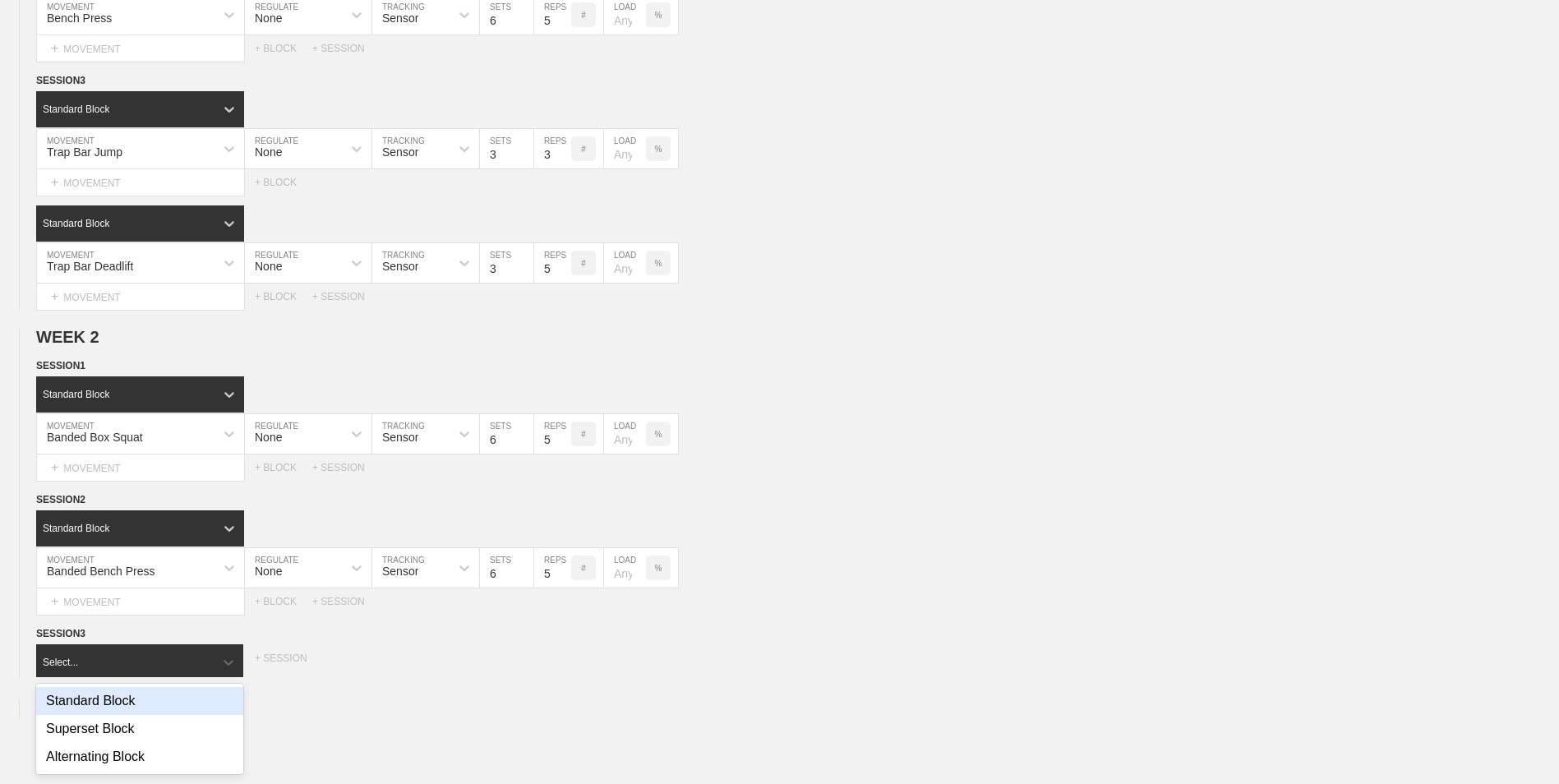
scroll to position [423, 0]
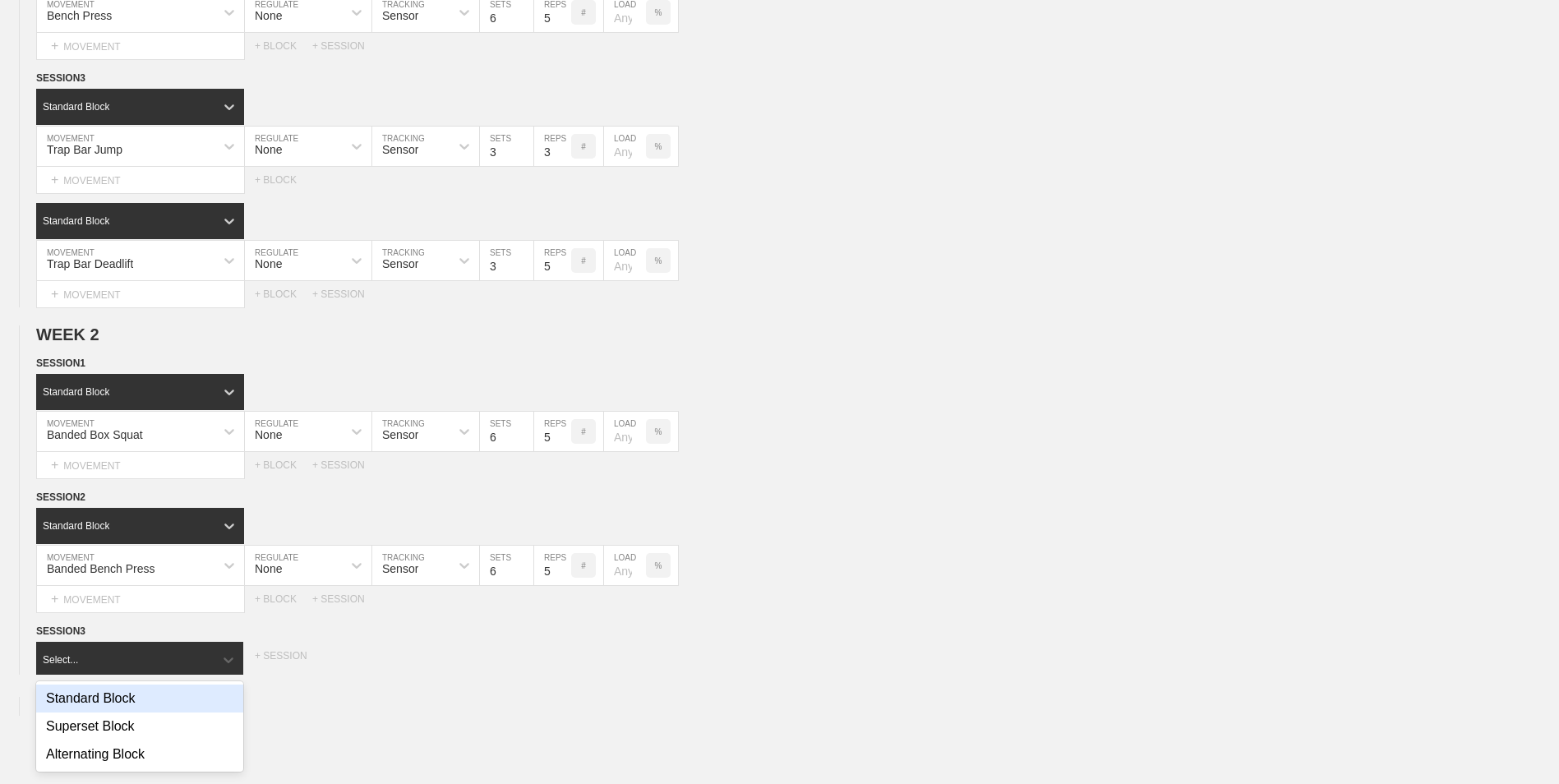
click at [162, 702] on div "Standard Block" at bounding box center [139, 699] width 207 height 28
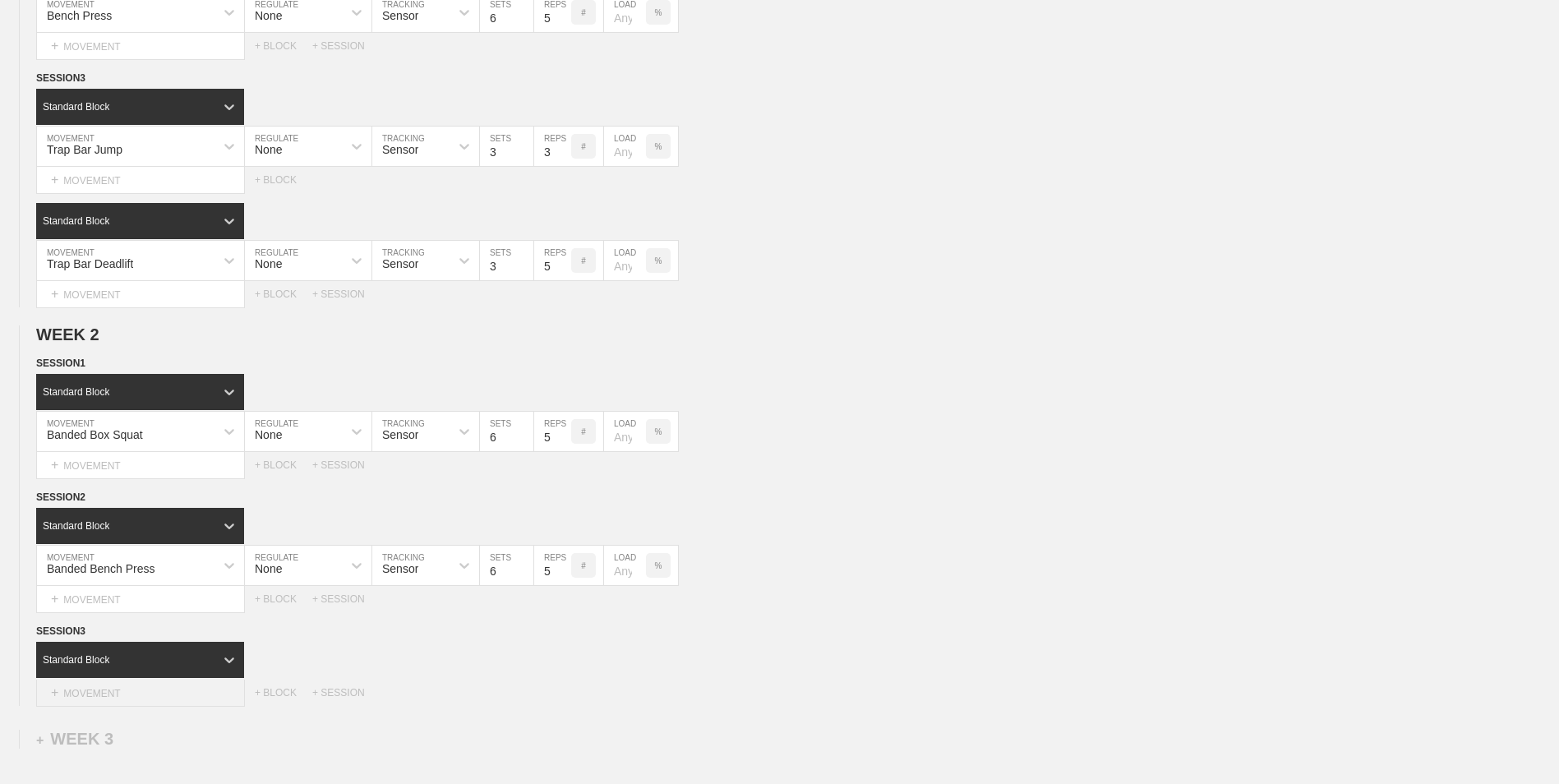
click at [186, 696] on div "+ MOVEMENT" at bounding box center [140, 693] width 209 height 27
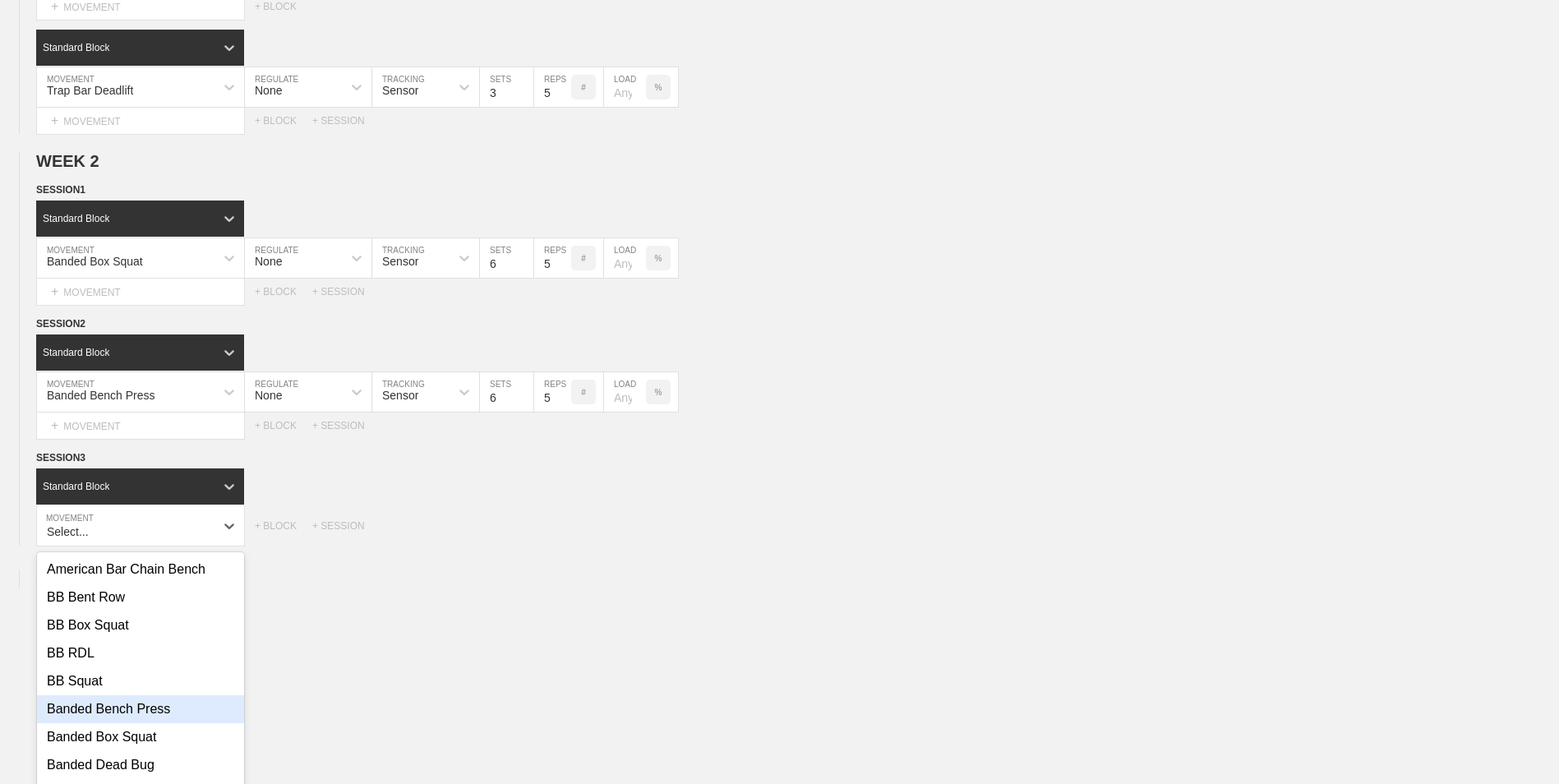
scroll to position [620, 0]
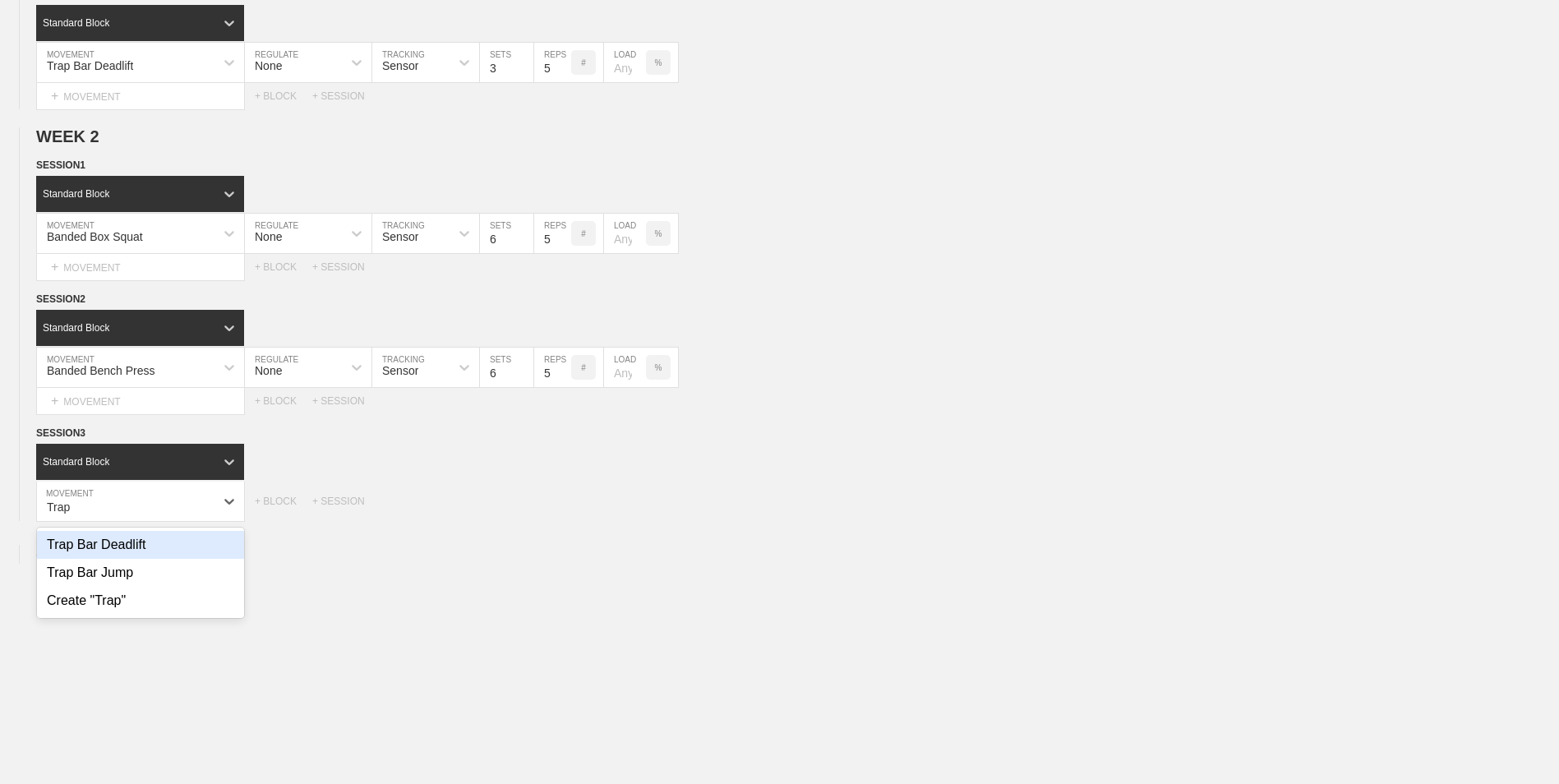
click at [95, 548] on div "Trap Bar Deadlift" at bounding box center [140, 545] width 207 height 28
type input "Trap"
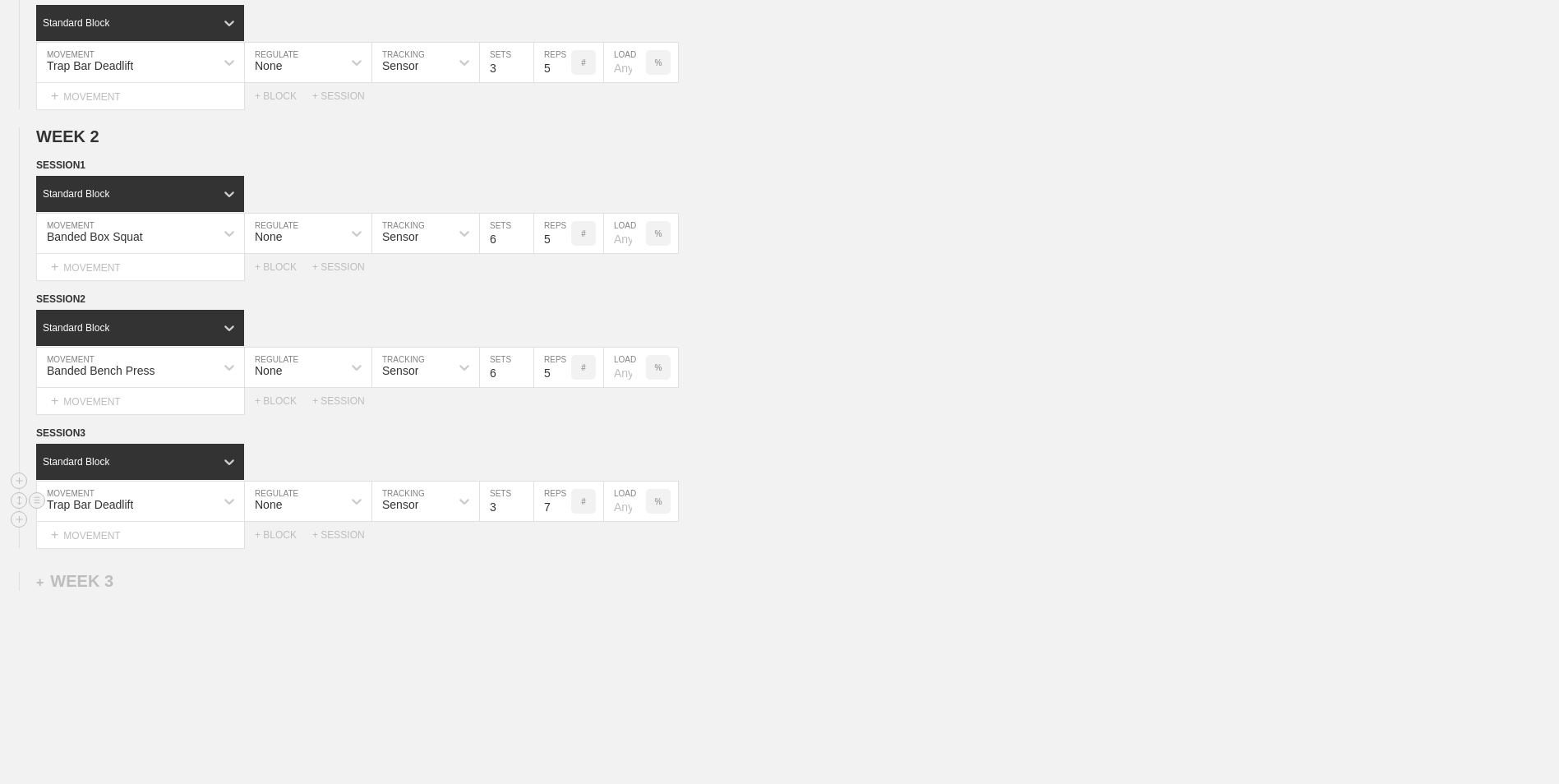
click at [563, 512] on input "7" at bounding box center [552, 501] width 37 height 40
click at [563, 512] on input "6" at bounding box center [552, 501] width 37 height 40
type input "5"
click at [563, 512] on input "5" at bounding box center [552, 501] width 37 height 40
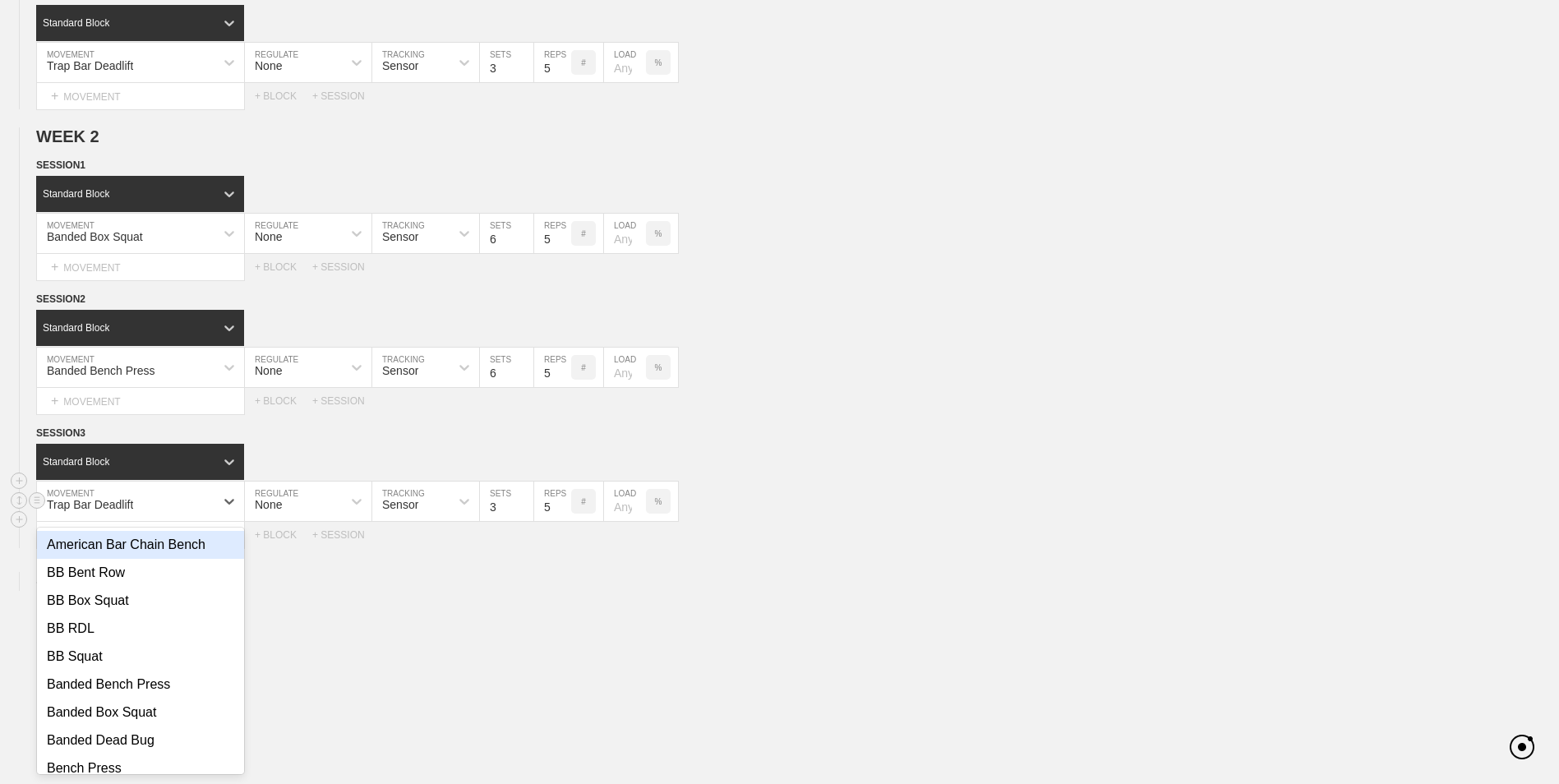
click at [163, 497] on div "Trap Bar Deadlift" at bounding box center [126, 501] width 178 height 28
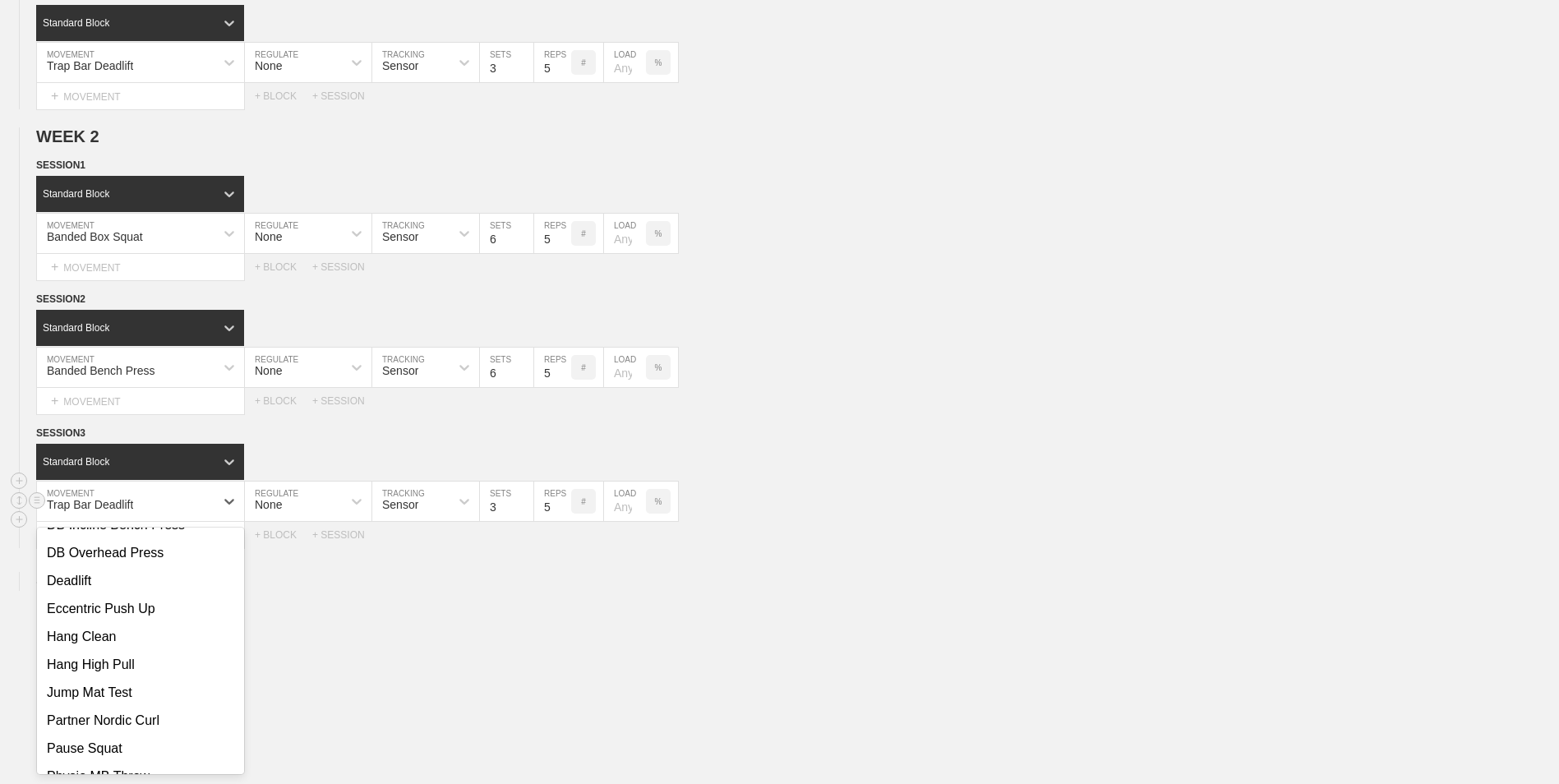
scroll to position [738, 0]
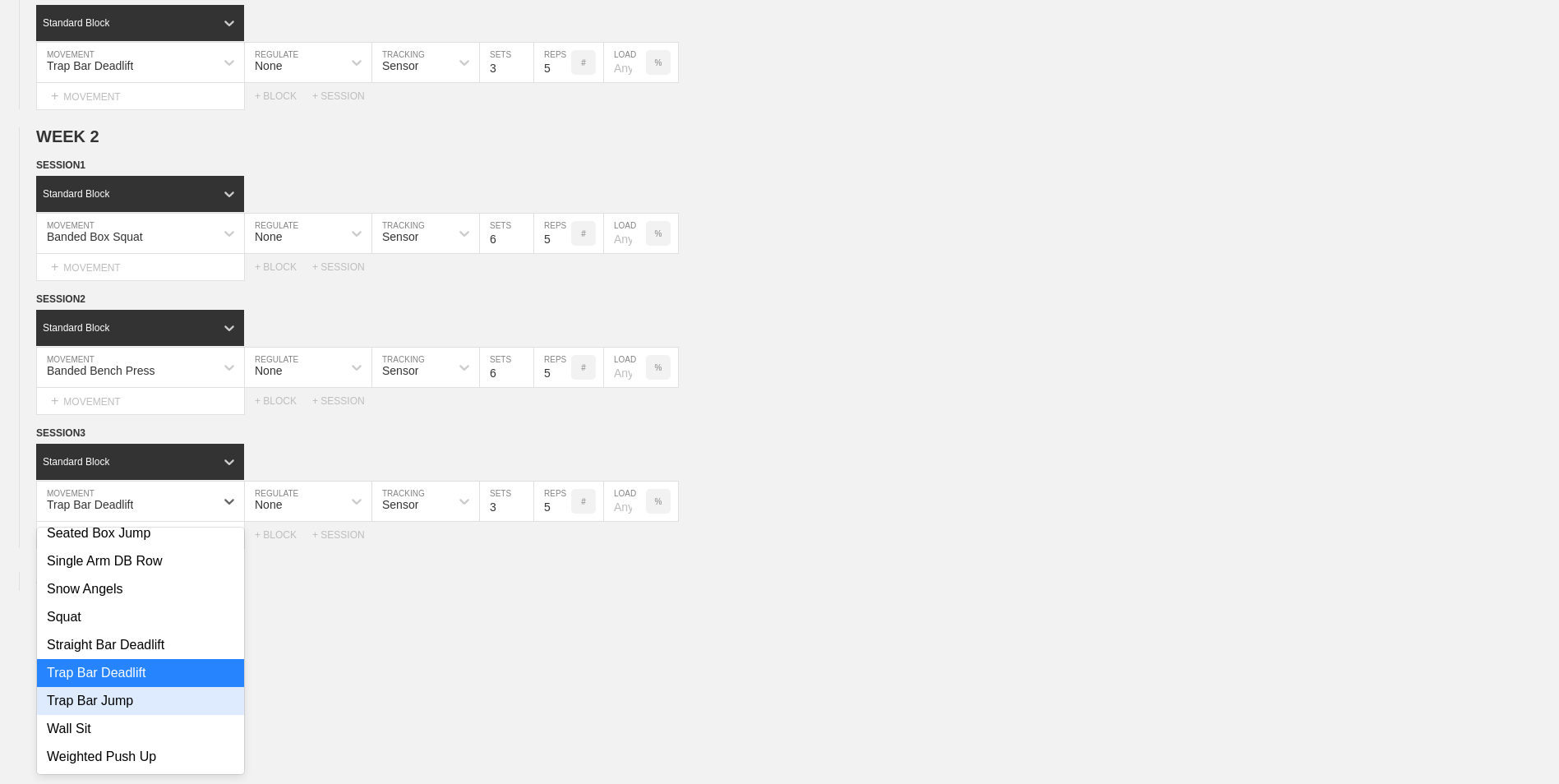
click at [129, 699] on div "Trap Bar Jump" at bounding box center [140, 701] width 207 height 28
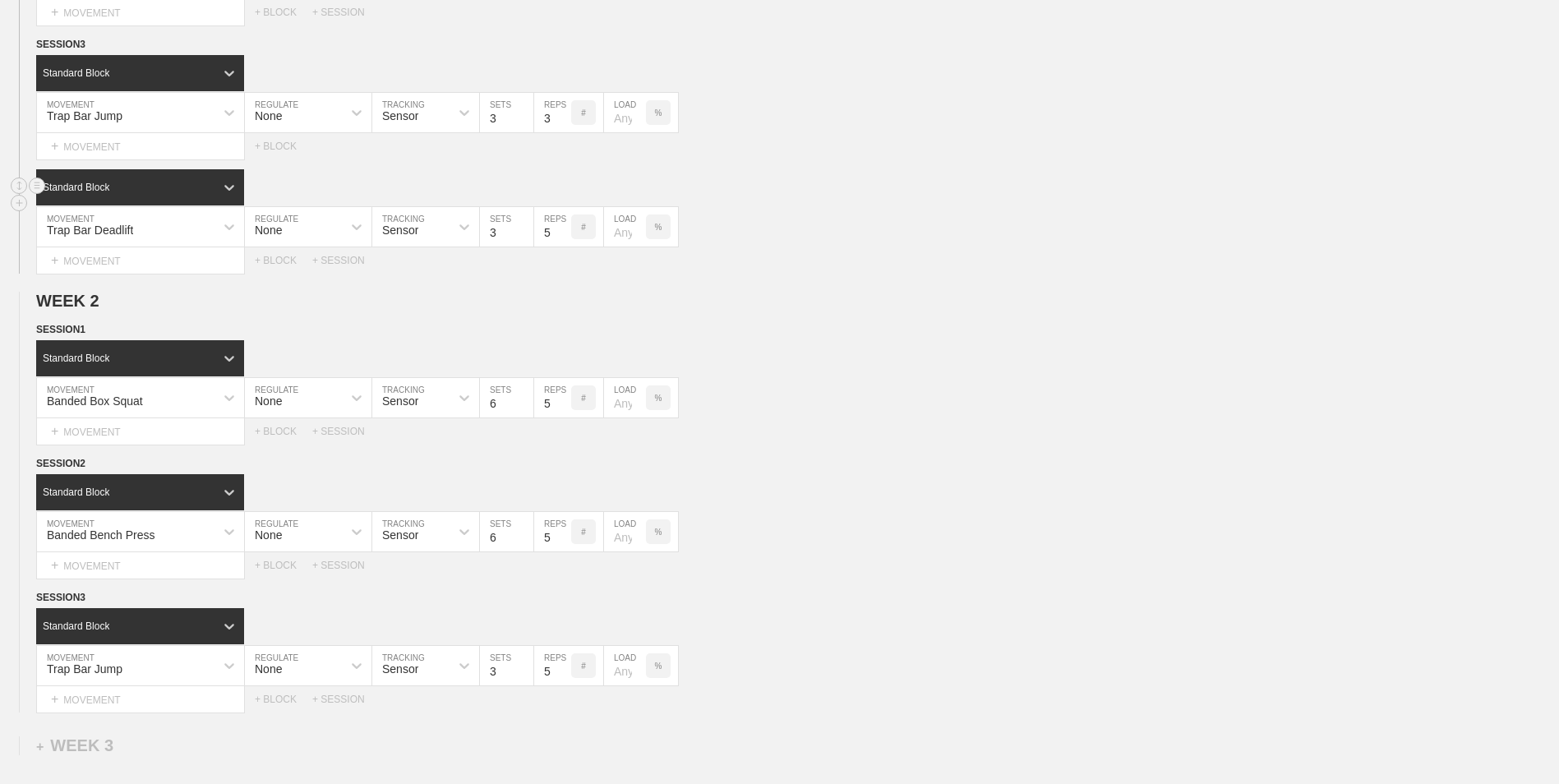
scroll to position [210, 0]
